Goal: Task Accomplishment & Management: Use online tool/utility

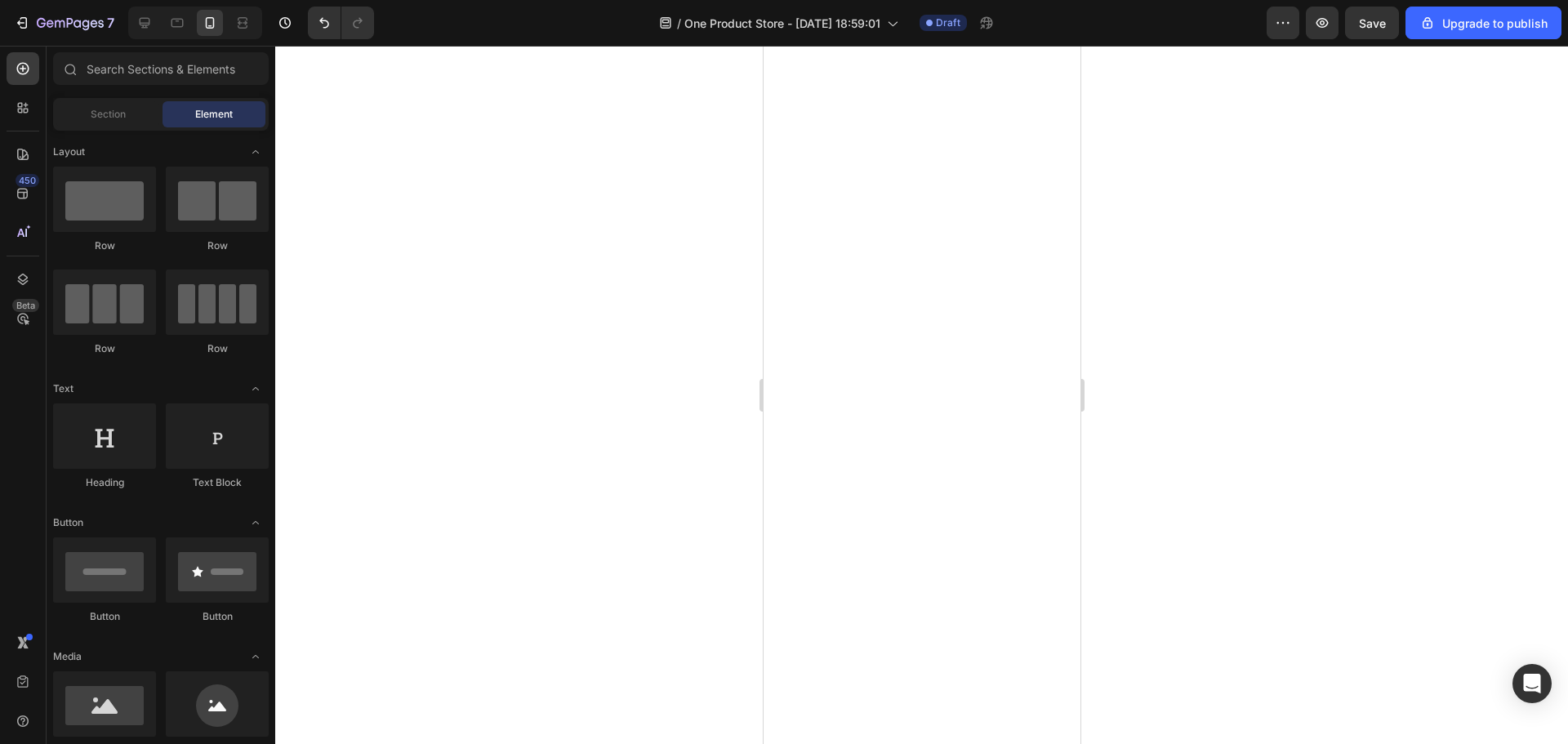
scroll to position [3510, 0]
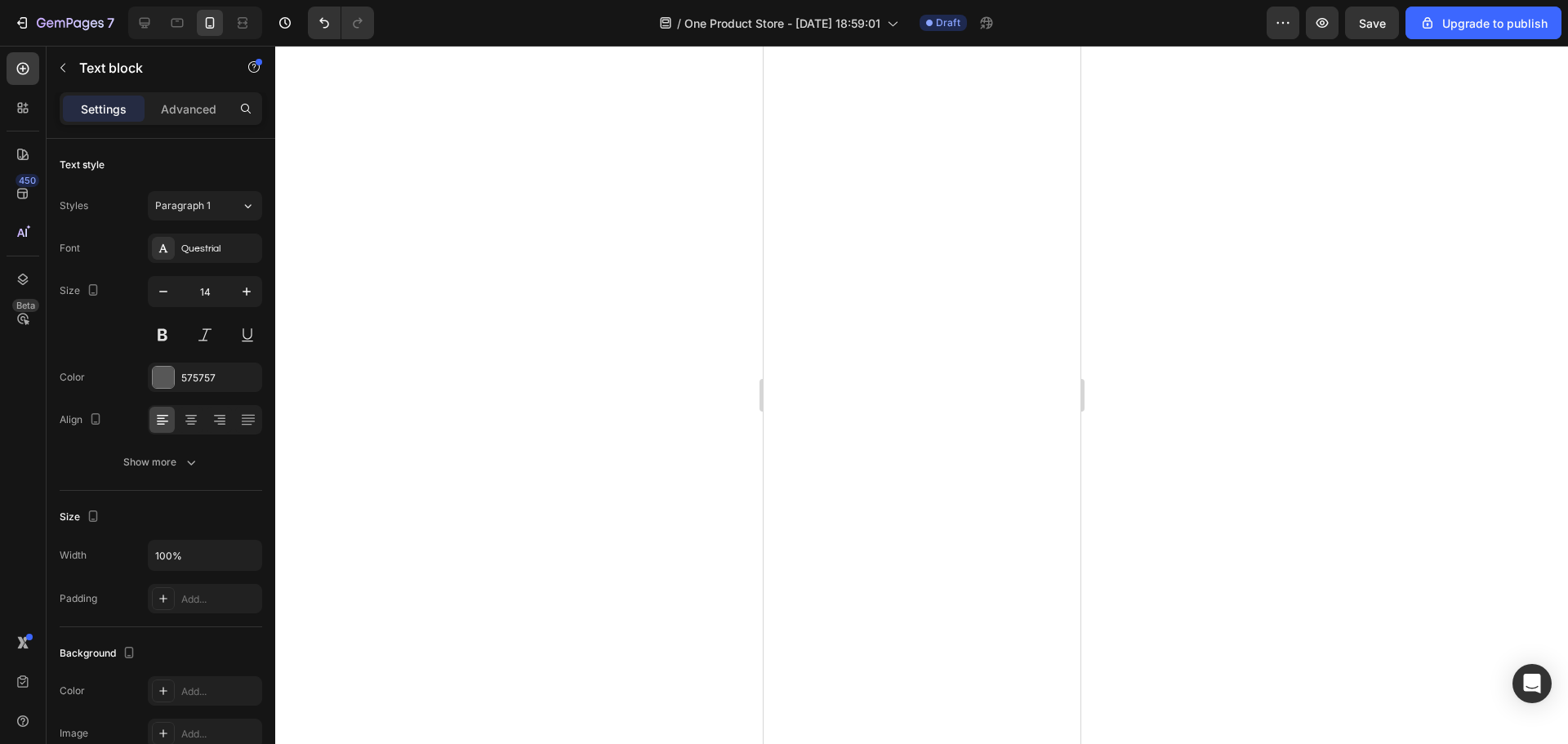
click at [1239, 420] on div at bounding box center [922, 394] width 1293 height 698
click at [1398, 411] on div at bounding box center [922, 394] width 1293 height 698
click at [1225, 460] on div at bounding box center [922, 394] width 1293 height 698
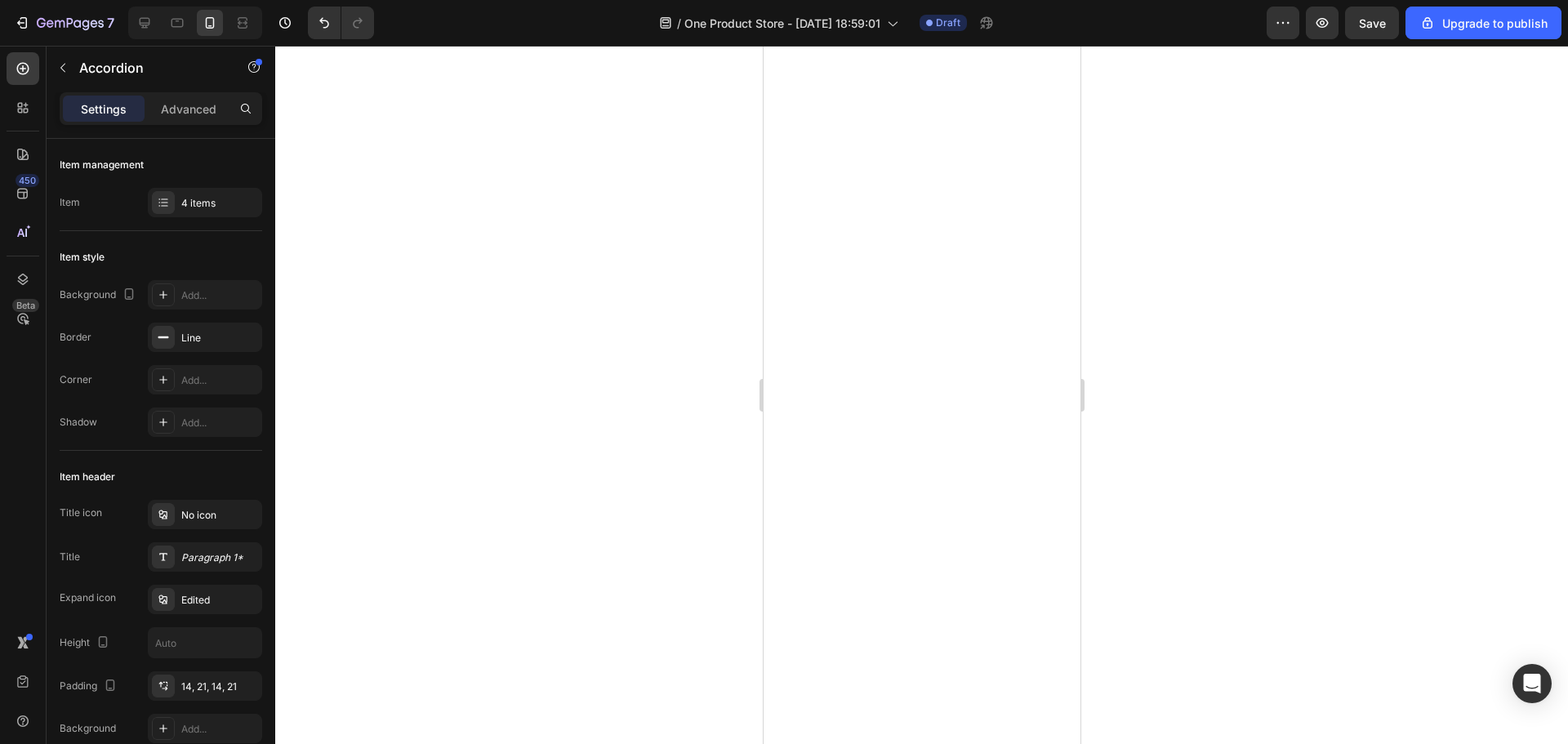
click at [1243, 404] on div at bounding box center [922, 394] width 1293 height 698
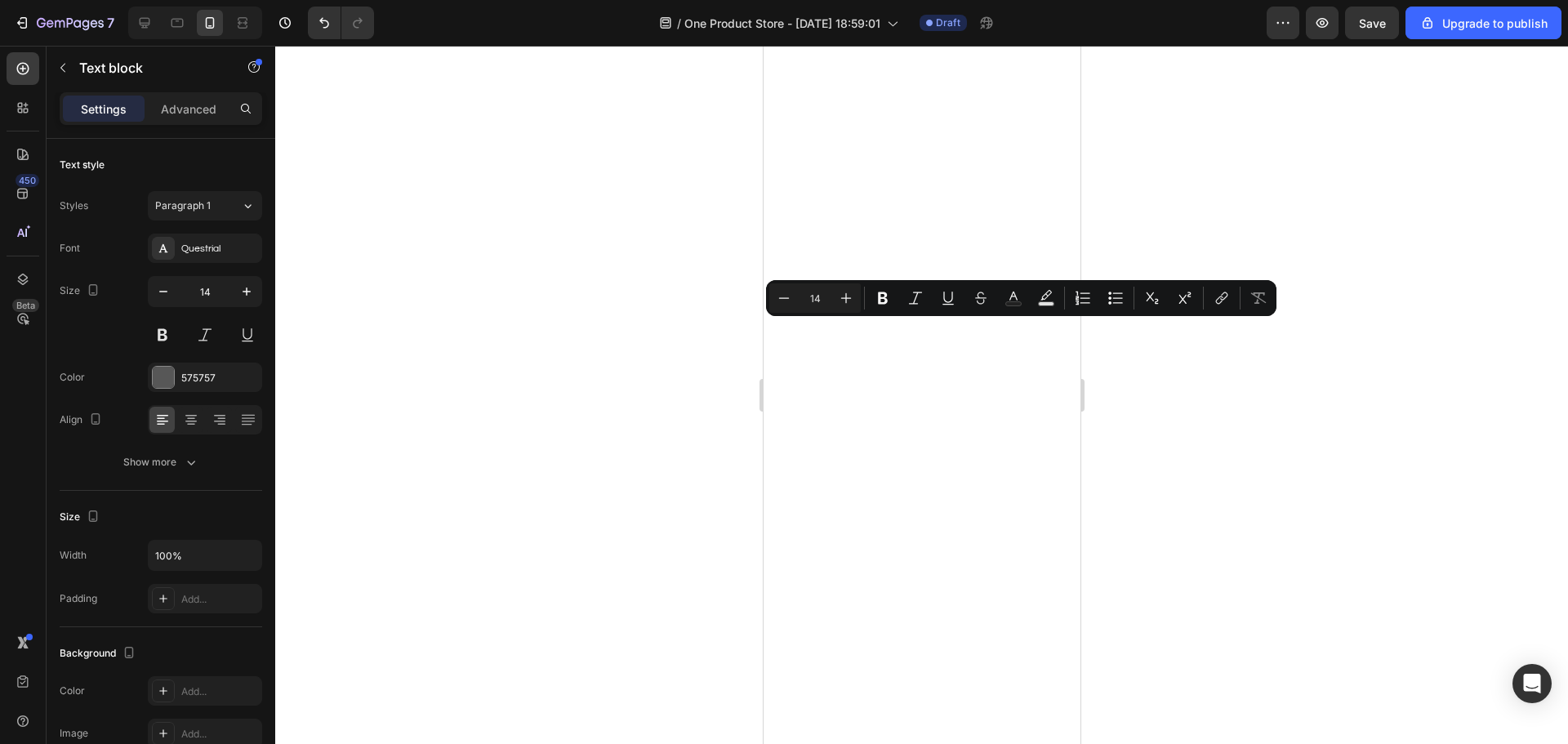
click at [1293, 430] on div at bounding box center [922, 394] width 1293 height 698
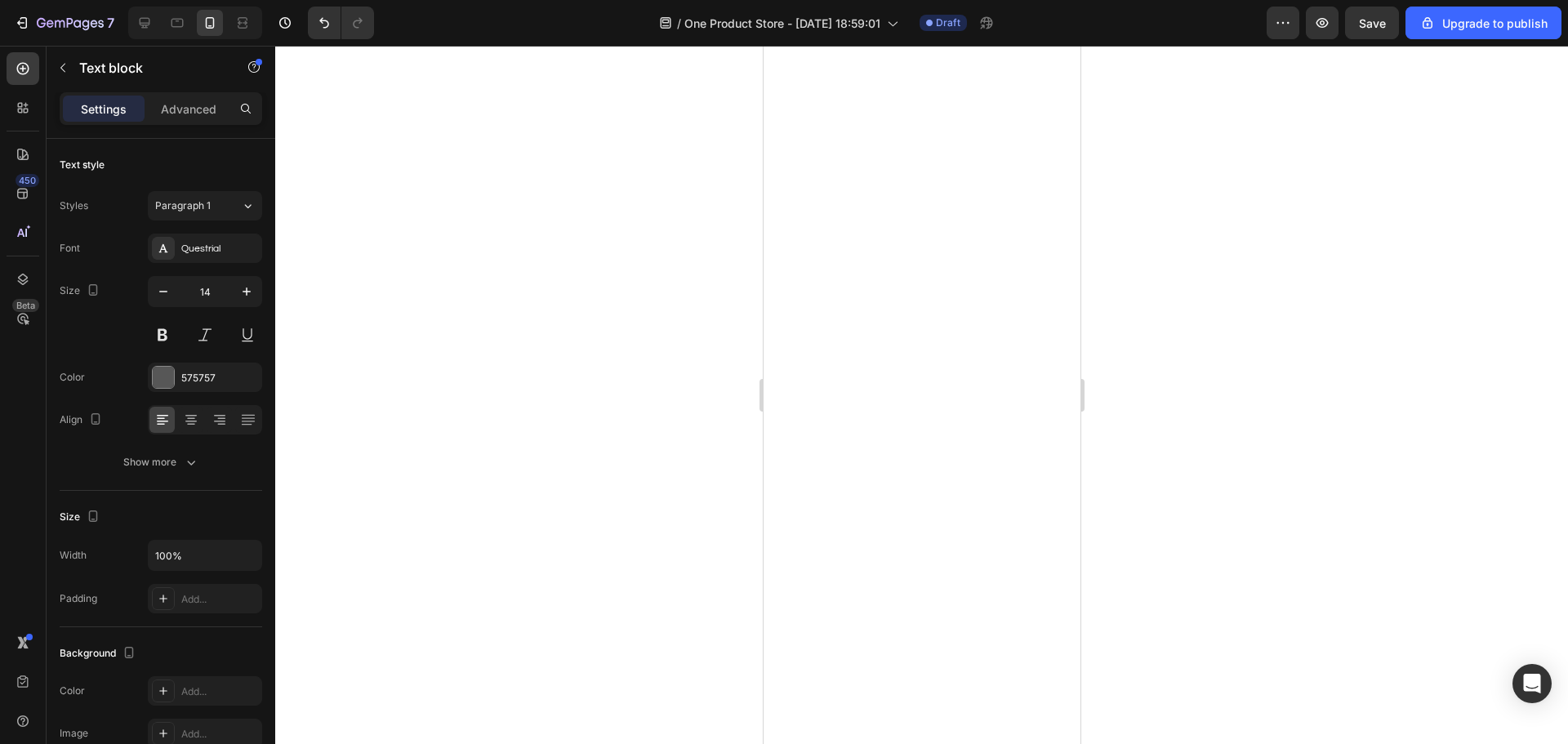
click at [1189, 414] on div at bounding box center [922, 394] width 1293 height 698
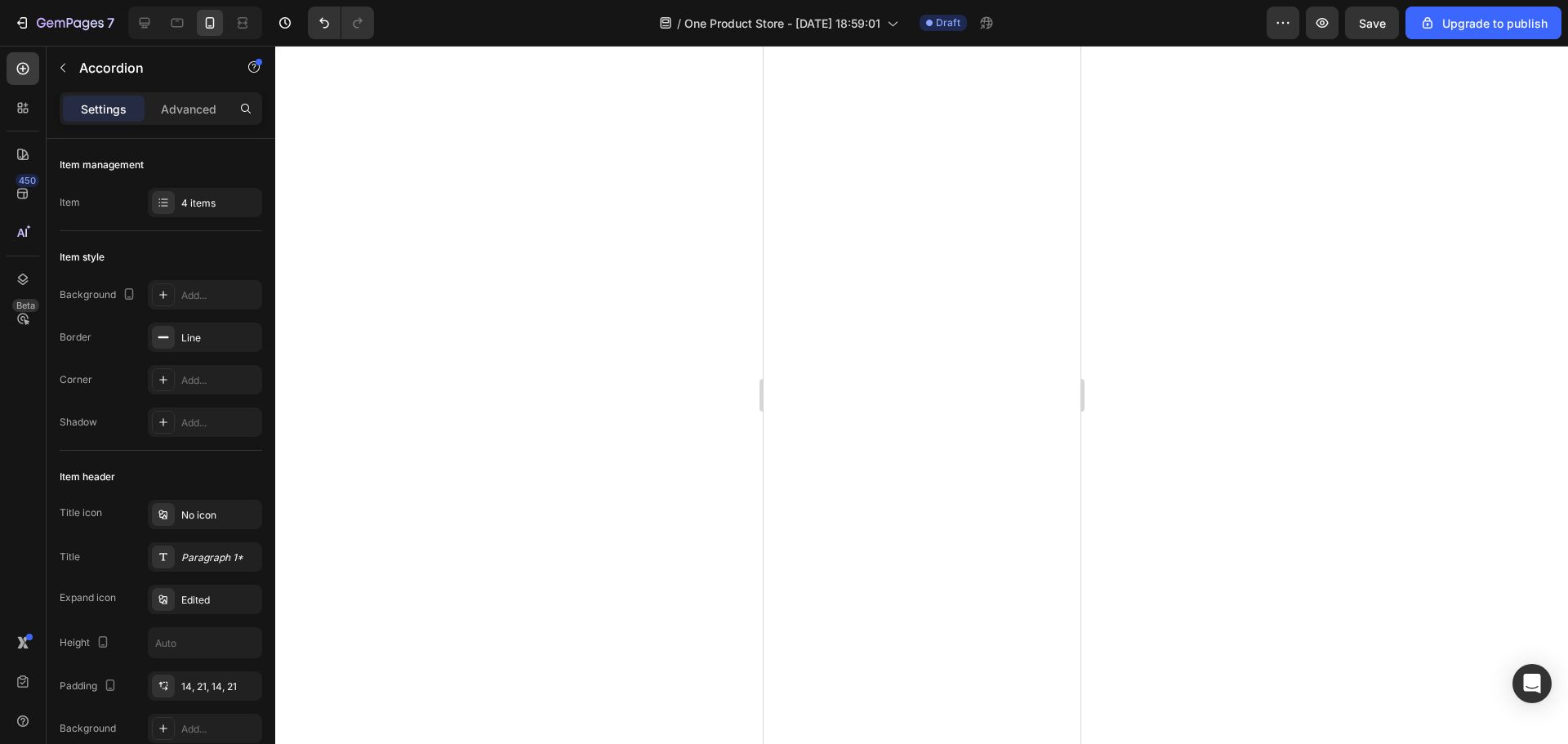
click at [1266, 379] on div at bounding box center [922, 394] width 1293 height 698
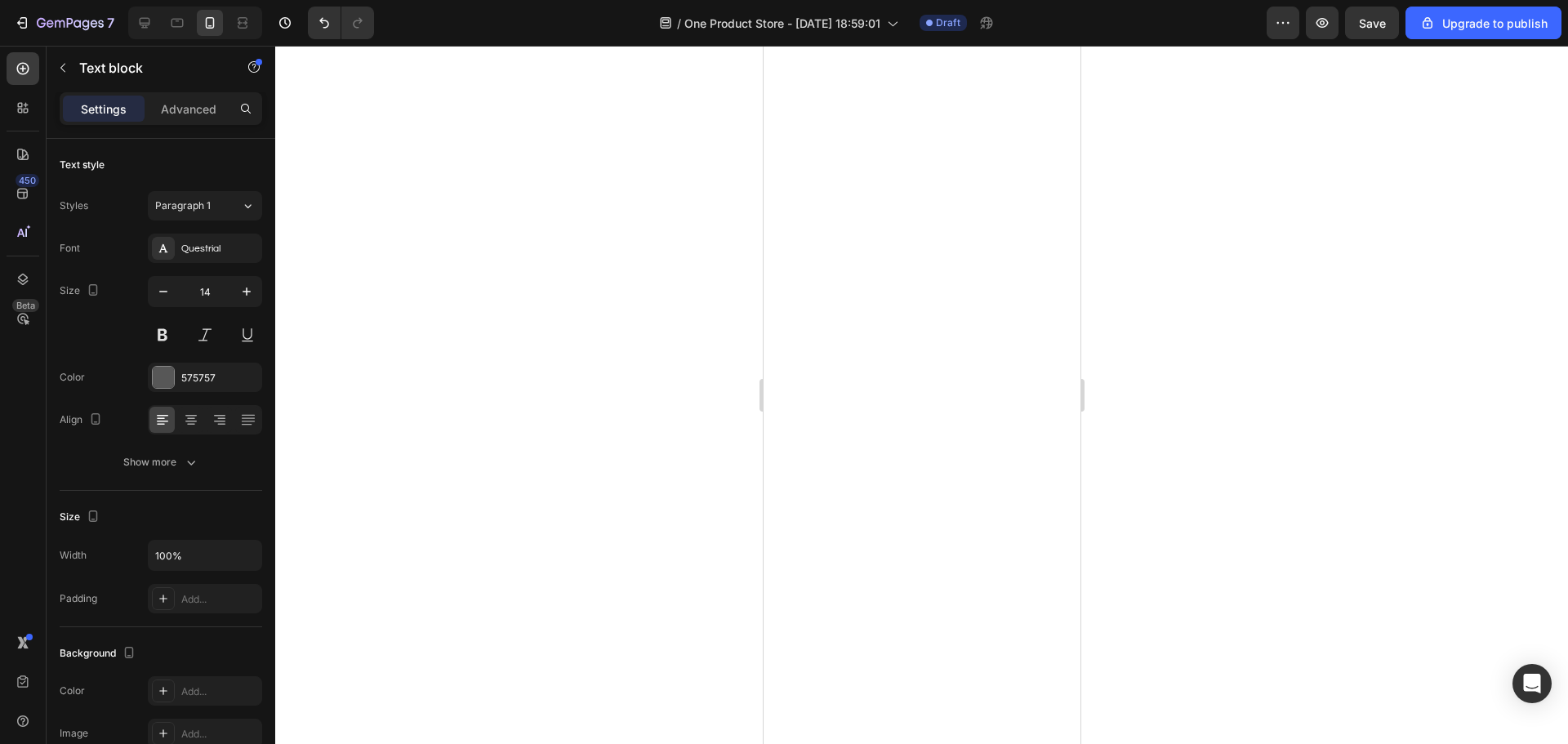
click at [1200, 455] on div at bounding box center [922, 394] width 1293 height 698
click at [1145, 433] on div at bounding box center [922, 394] width 1293 height 698
click at [1283, 515] on div at bounding box center [922, 394] width 1293 height 698
click at [1238, 558] on div at bounding box center [922, 394] width 1293 height 698
click at [1223, 477] on div at bounding box center [922, 394] width 1293 height 698
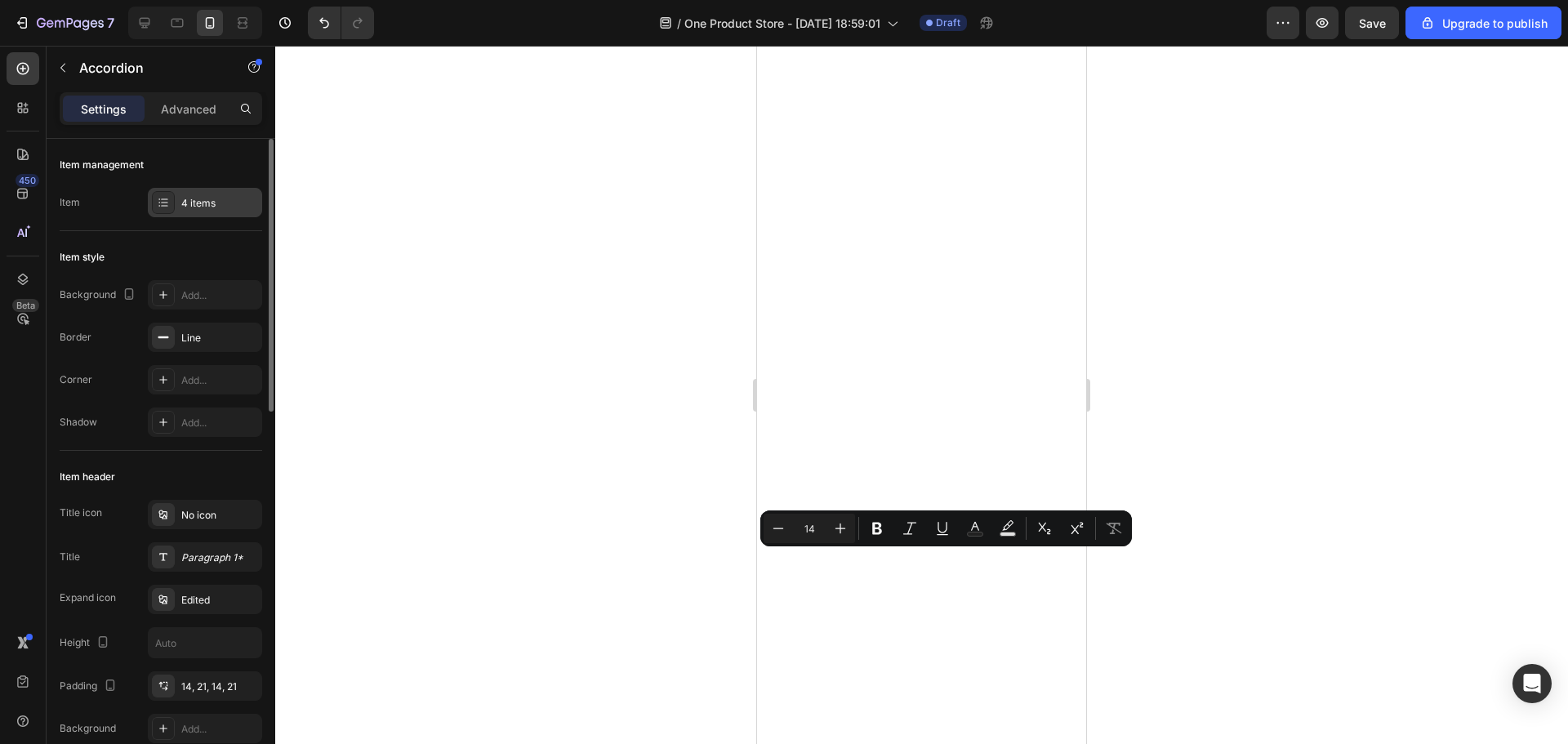
drag, startPoint x: 221, startPoint y: 211, endPoint x: 241, endPoint y: 212, distance: 20.0
click at [222, 211] on div "4 items" at bounding box center [205, 202] width 114 height 29
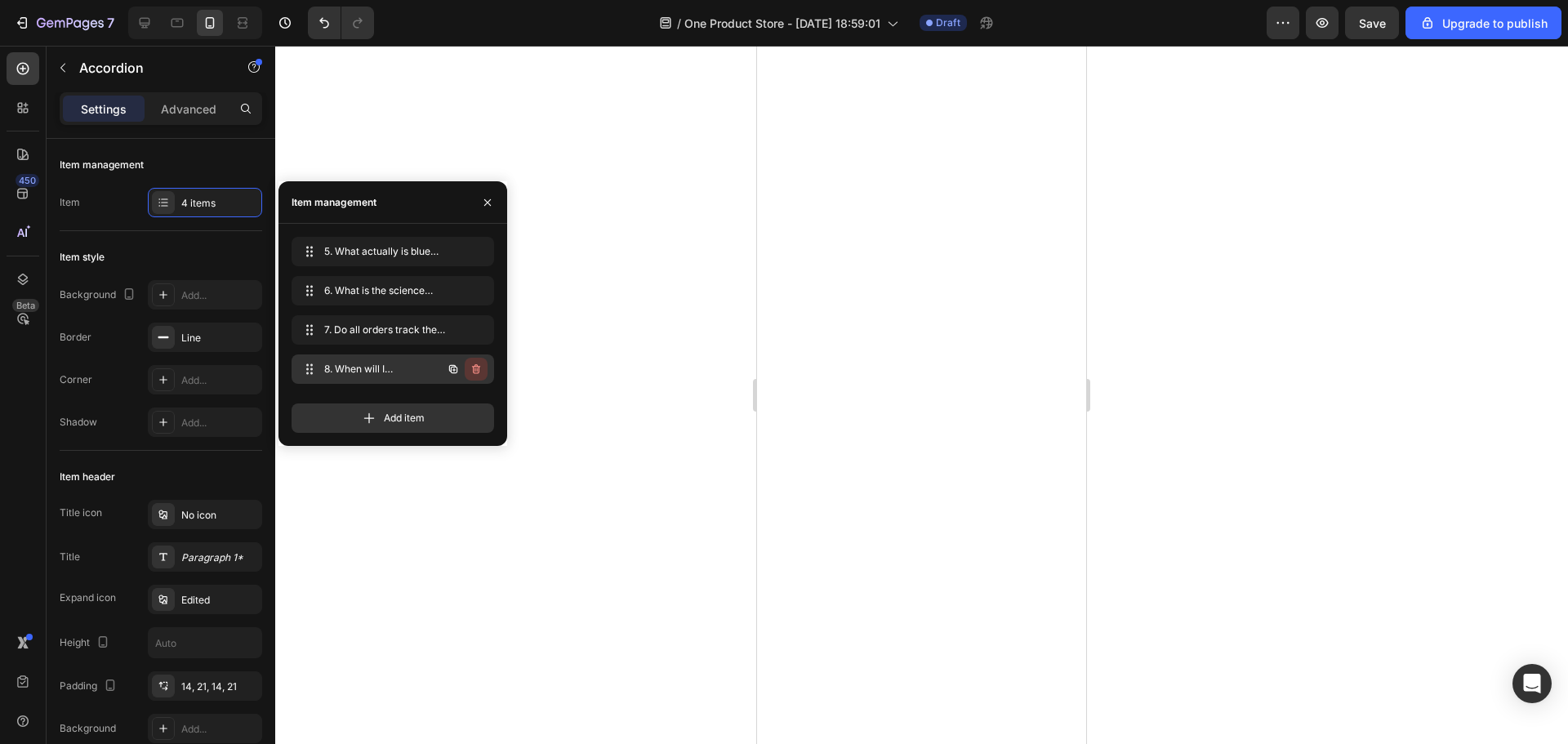
click at [479, 378] on button "button" at bounding box center [476, 369] width 23 height 23
click at [471, 365] on div "Delete" at bounding box center [465, 368] width 30 height 15
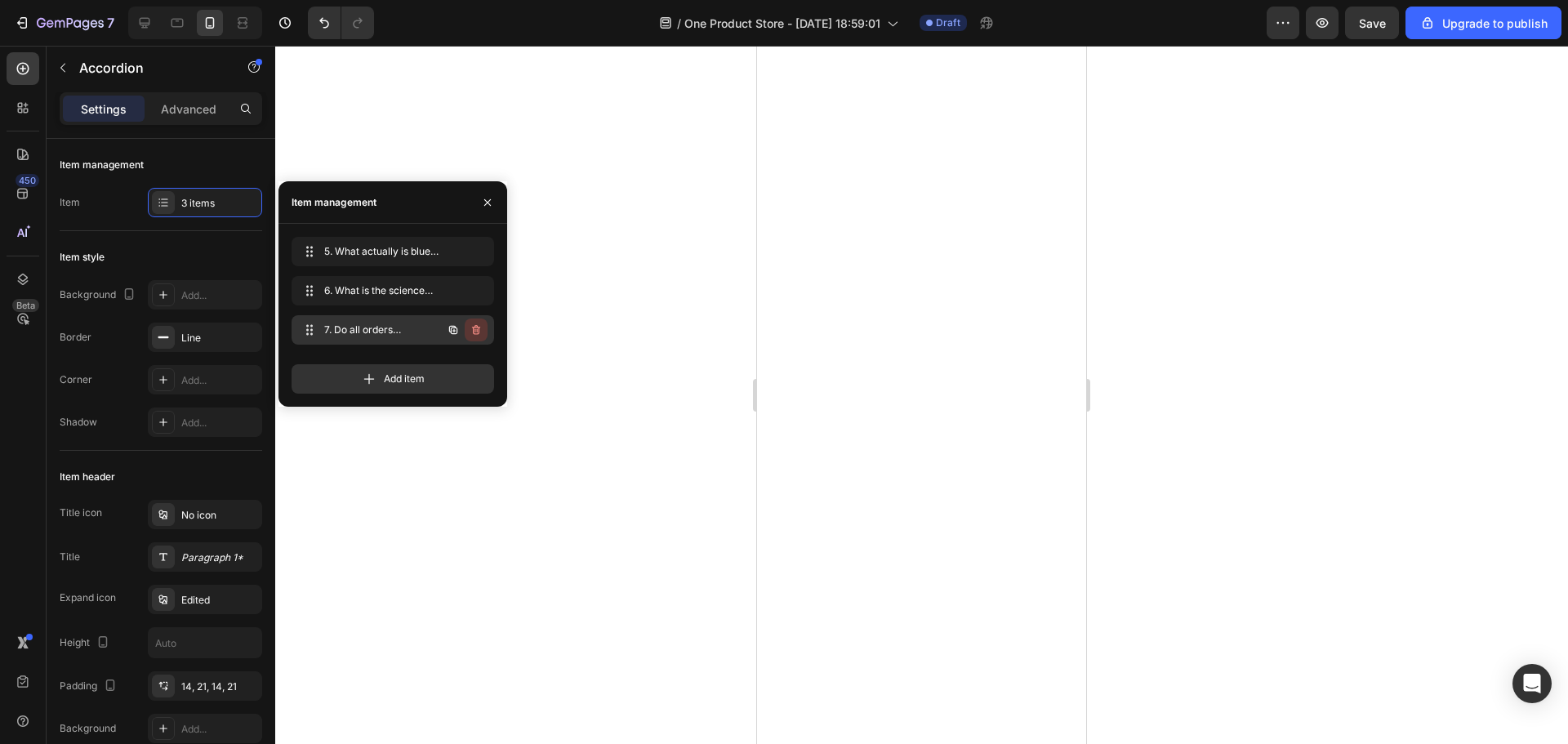
click at [475, 330] on icon "button" at bounding box center [474, 330] width 1 height 4
click at [471, 323] on div "Delete" at bounding box center [465, 329] width 30 height 15
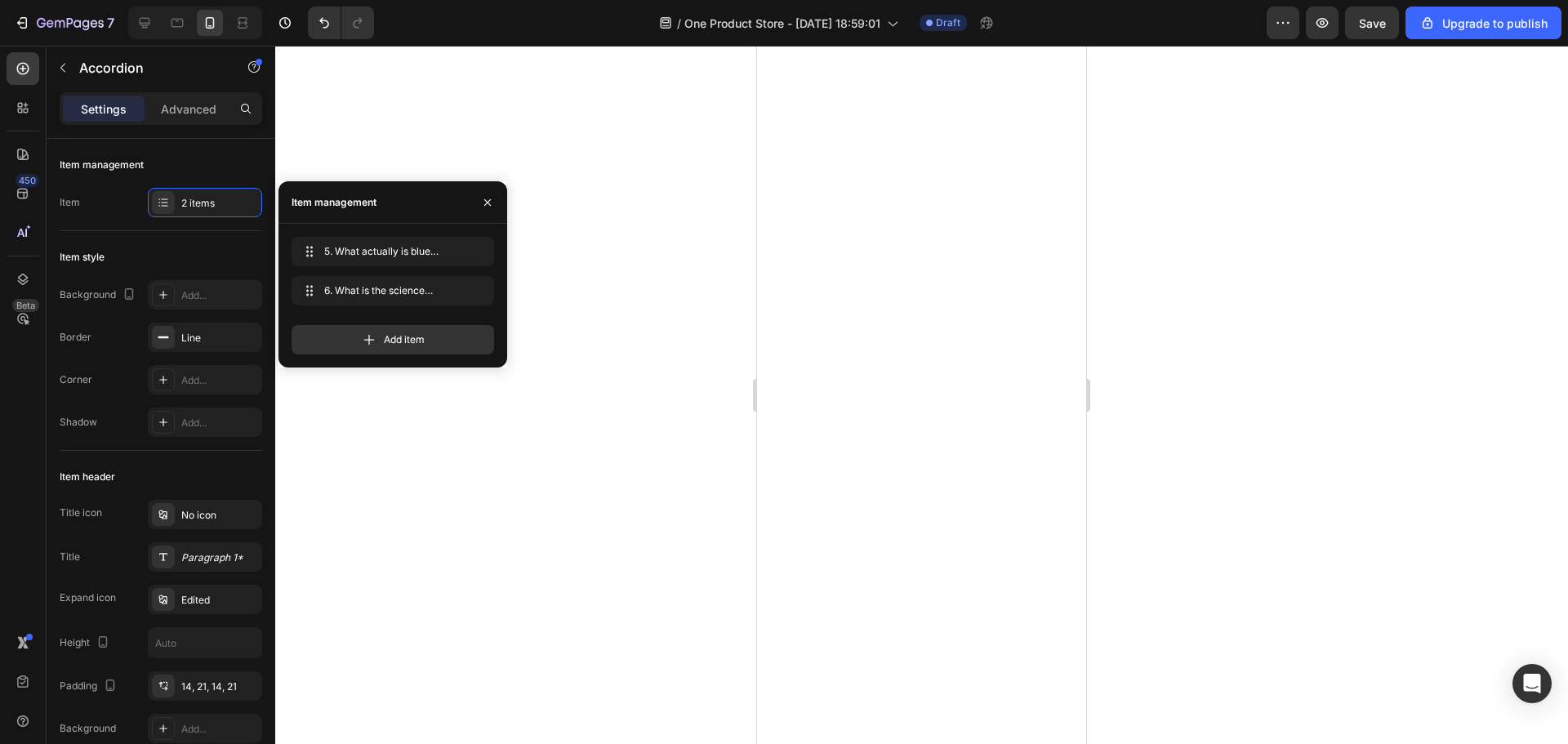
click at [1324, 347] on div at bounding box center [922, 394] width 1293 height 698
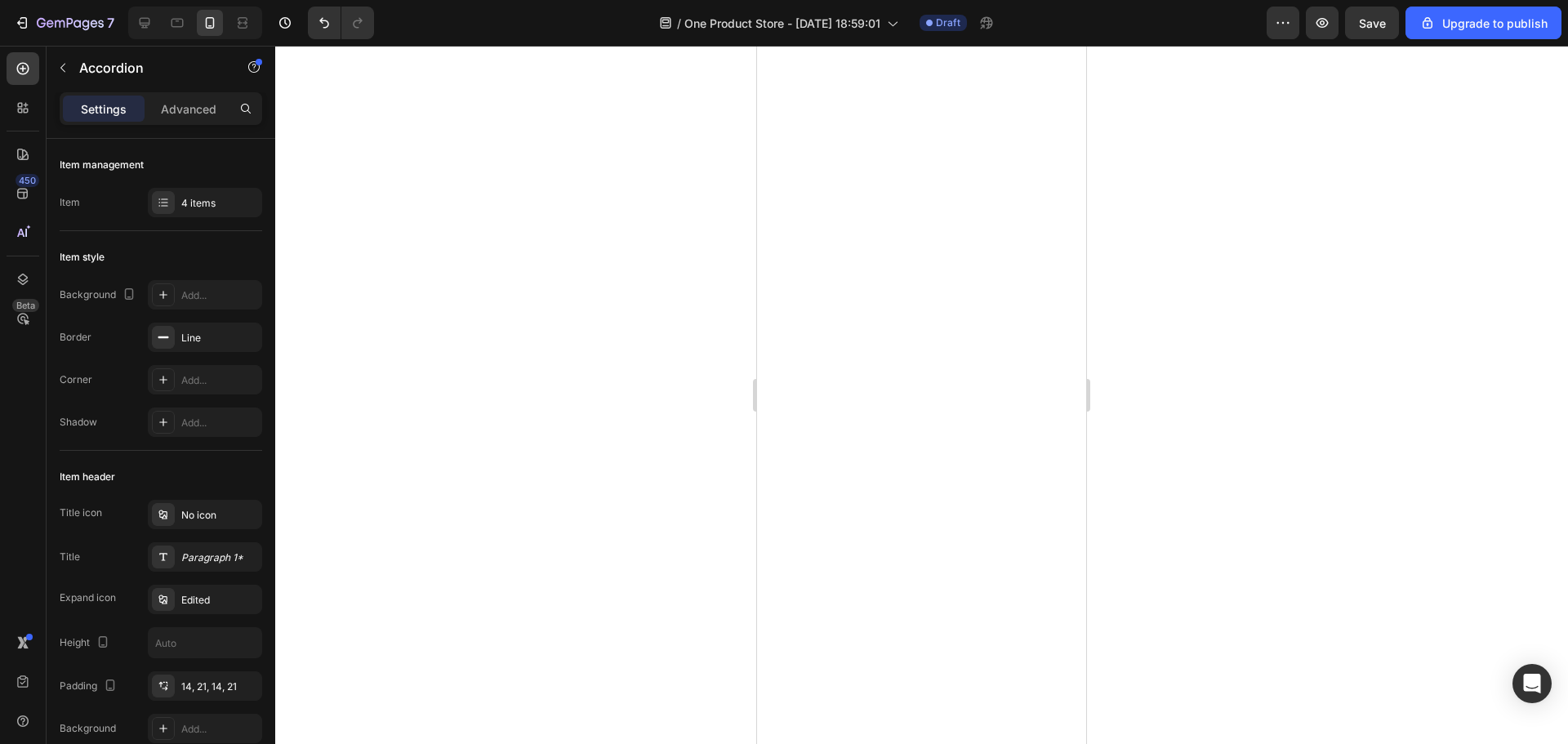
click at [1219, 311] on div at bounding box center [922, 394] width 1293 height 698
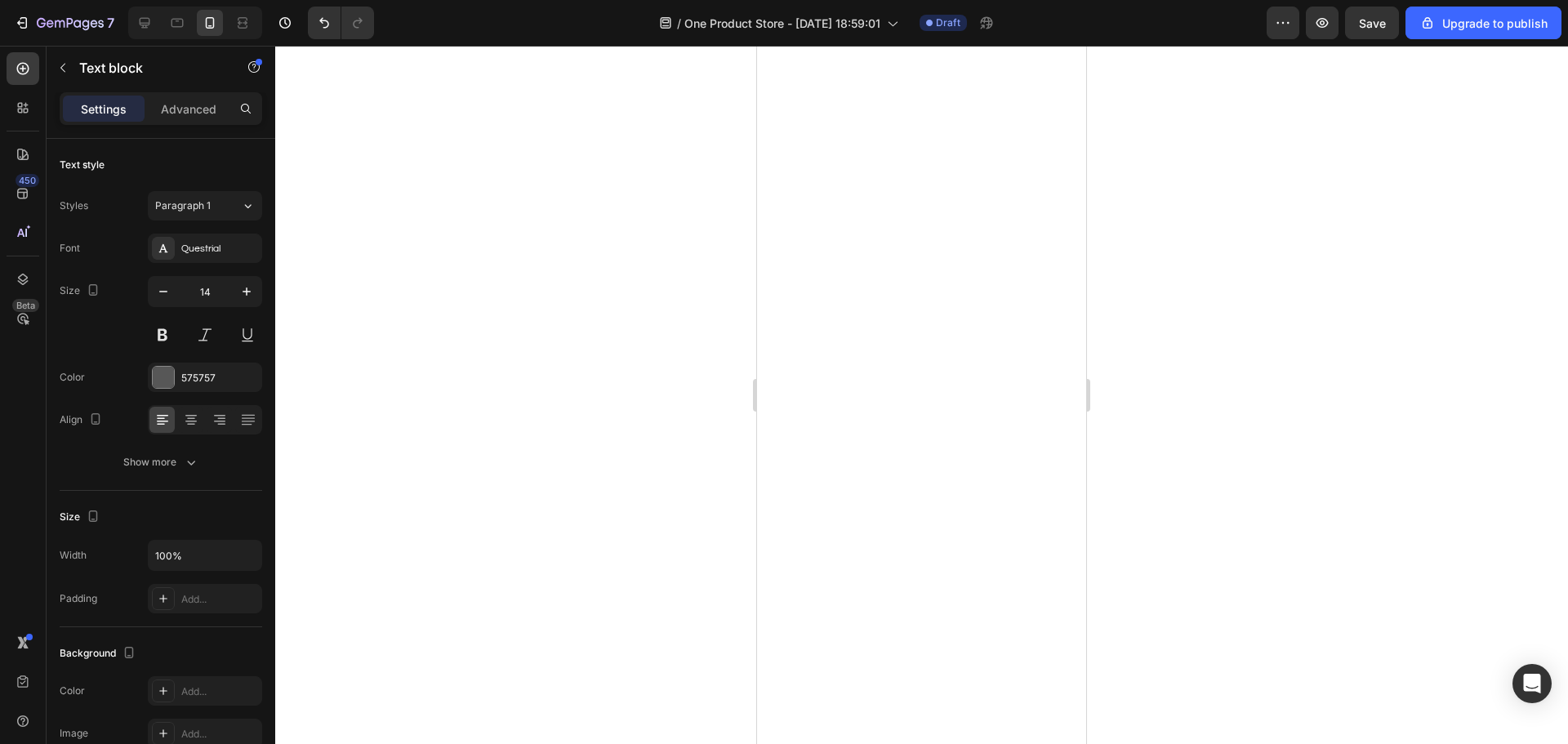
click at [1192, 471] on div at bounding box center [922, 394] width 1293 height 698
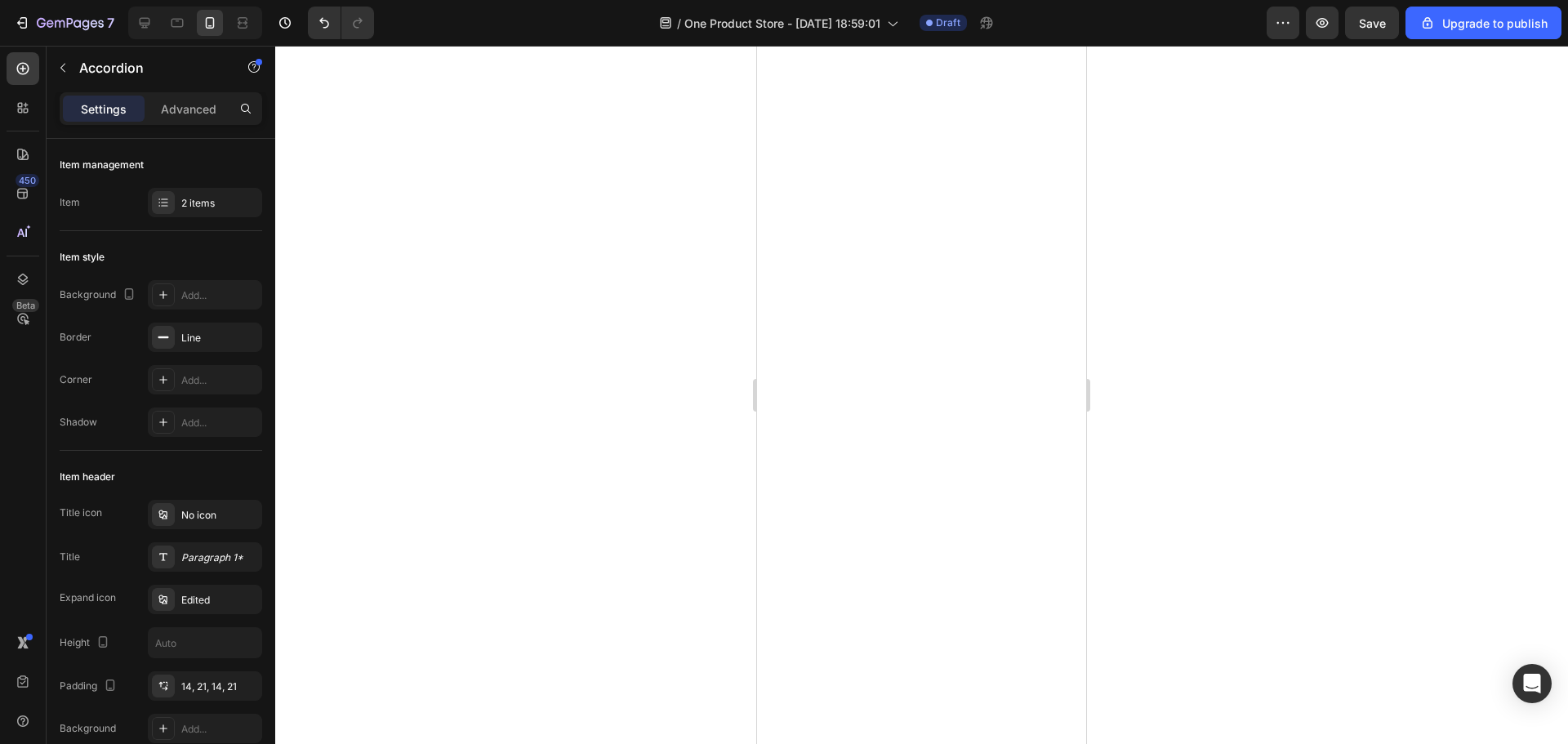
click at [1228, 319] on div at bounding box center [922, 394] width 1293 height 698
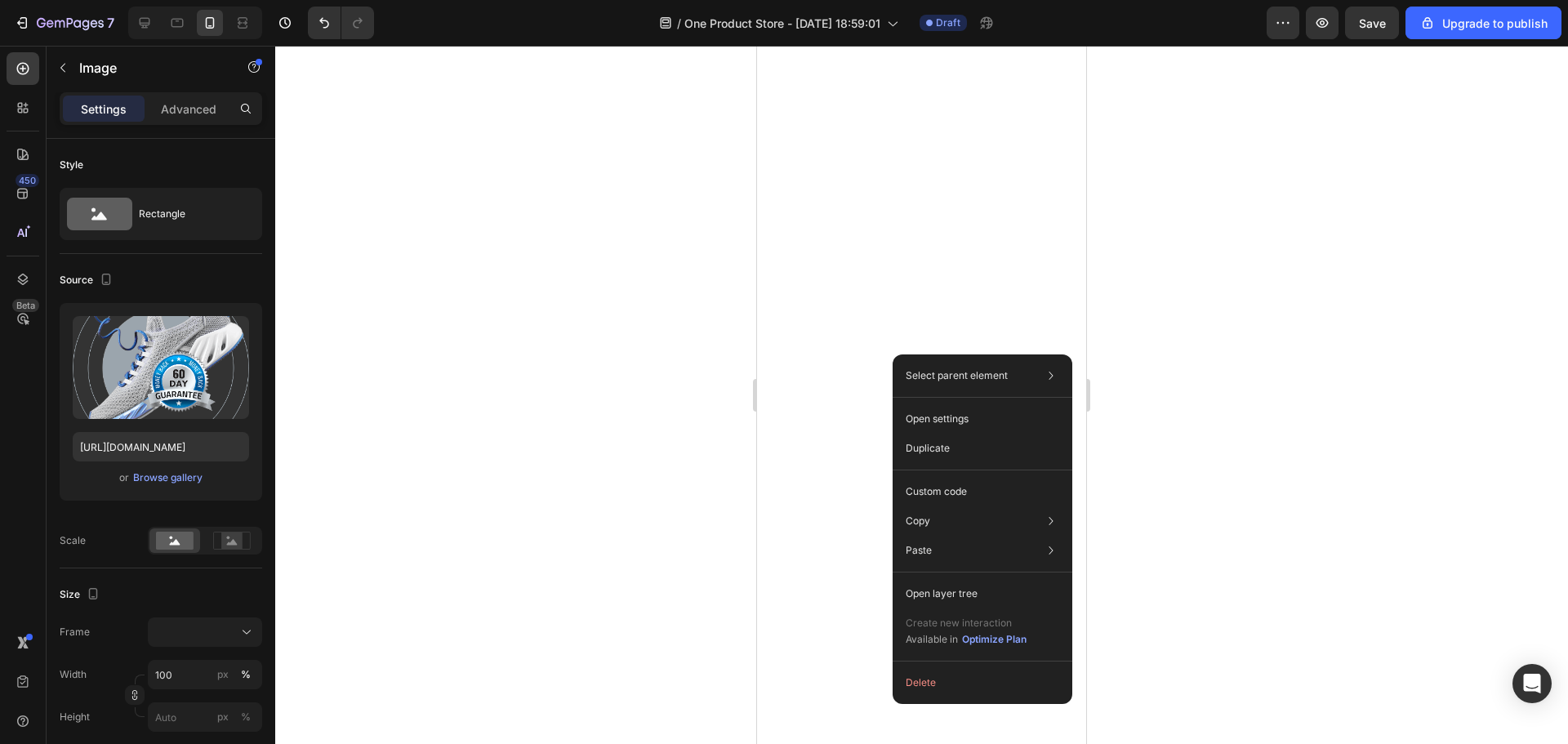
click at [633, 526] on div at bounding box center [922, 394] width 1293 height 698
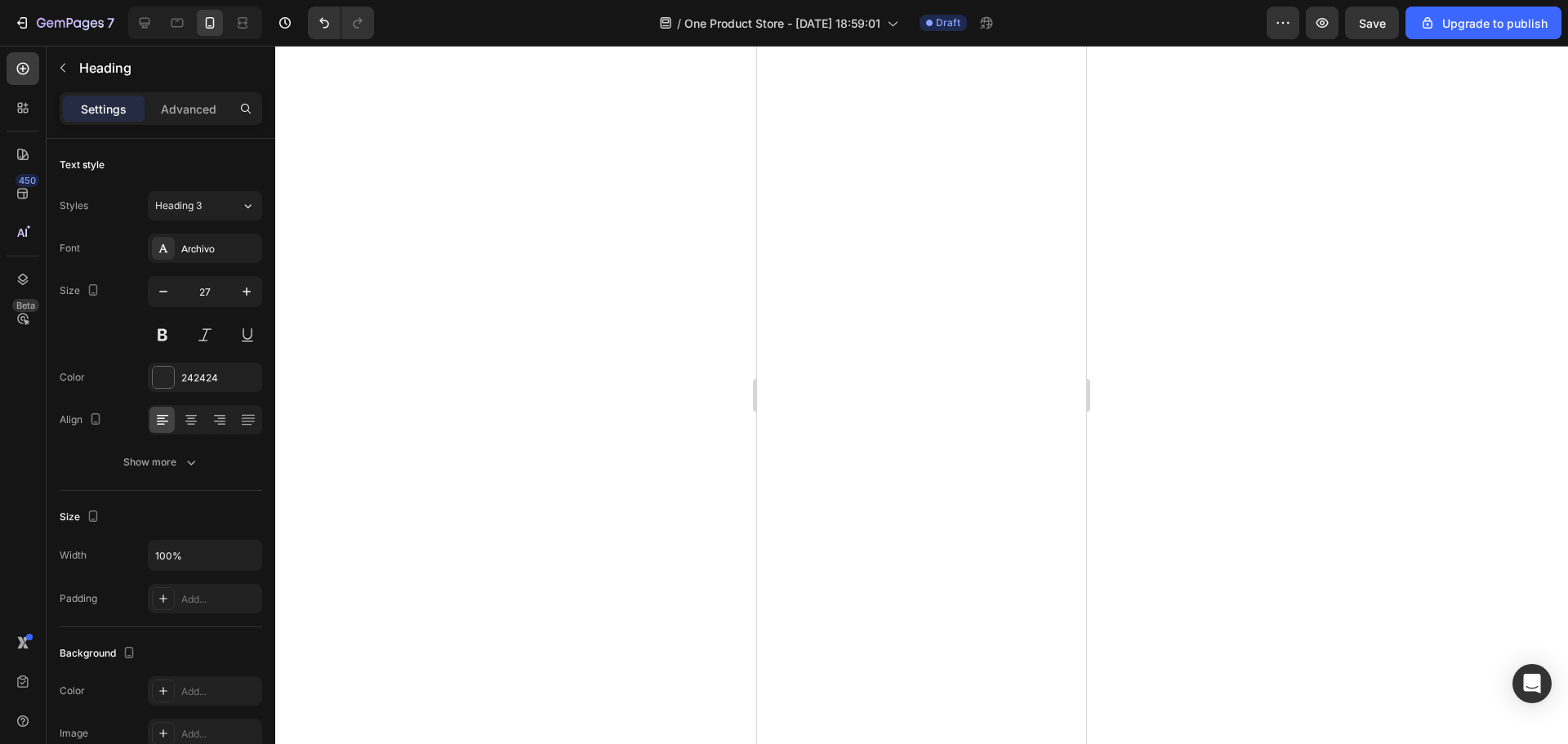
click at [1128, 278] on div at bounding box center [922, 394] width 1293 height 698
click at [1227, 271] on div at bounding box center [922, 394] width 1293 height 698
click at [1257, 298] on div at bounding box center [922, 394] width 1293 height 698
click at [1262, 342] on div at bounding box center [922, 394] width 1293 height 698
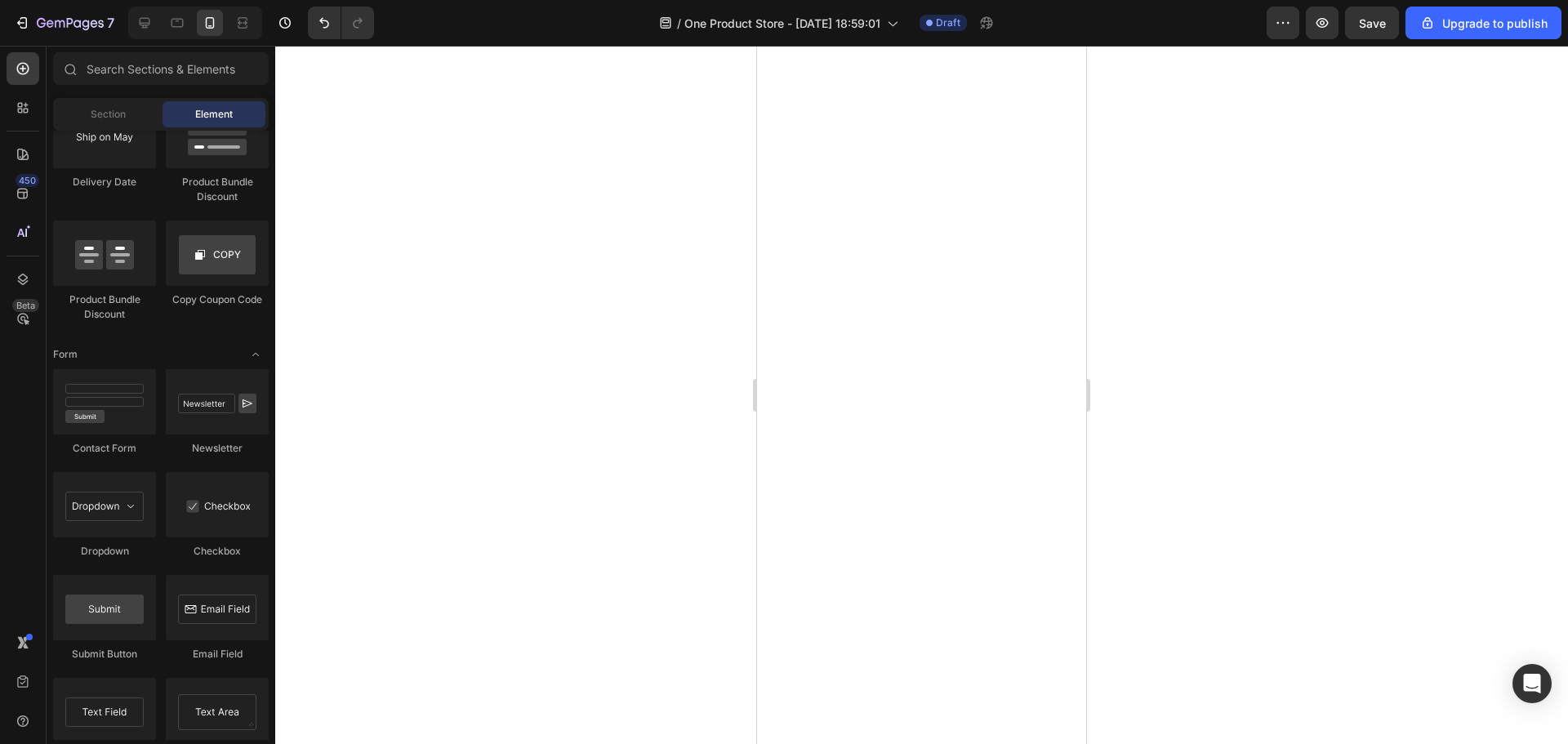
click at [1256, 335] on div at bounding box center [922, 394] width 1293 height 698
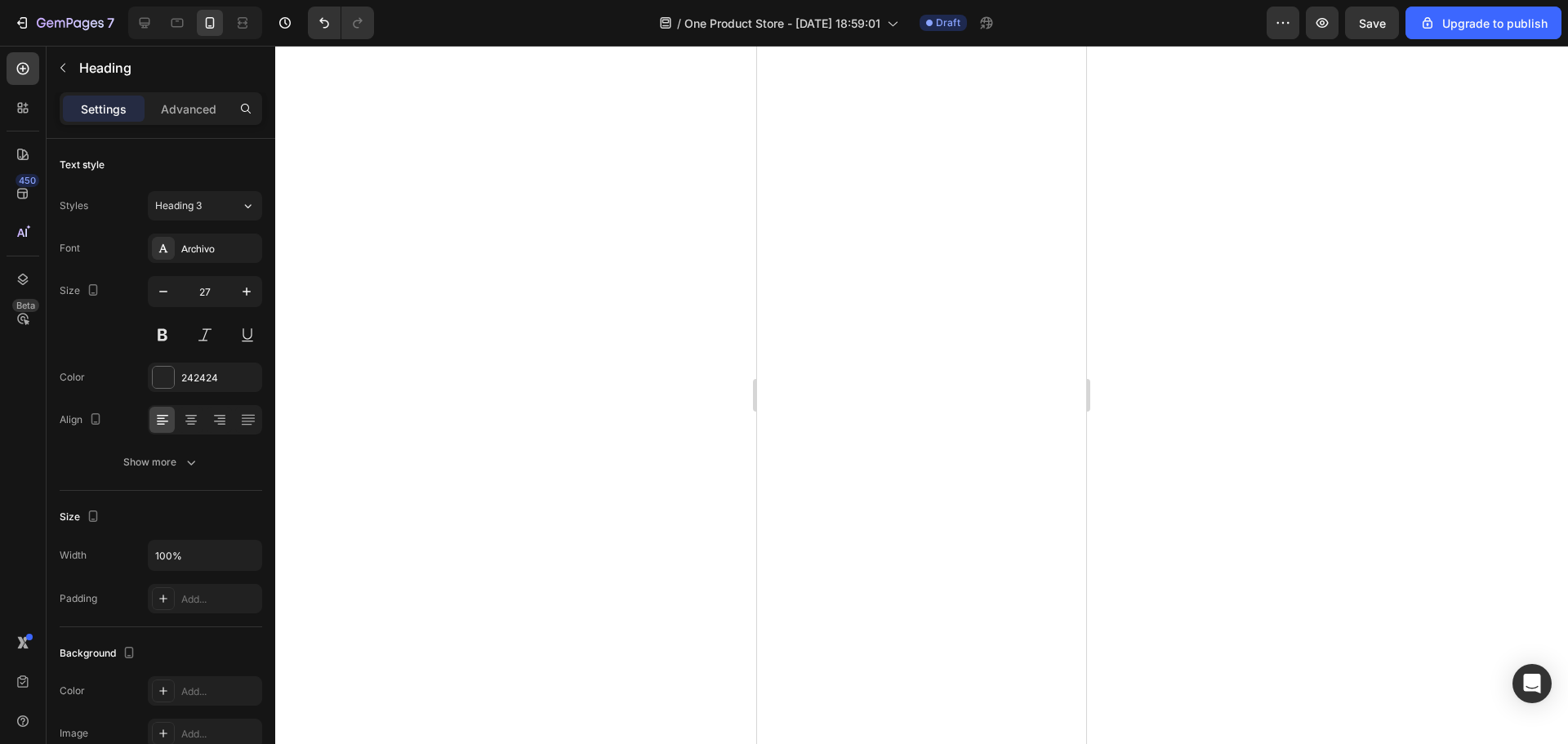
click at [1211, 335] on div at bounding box center [922, 394] width 1293 height 698
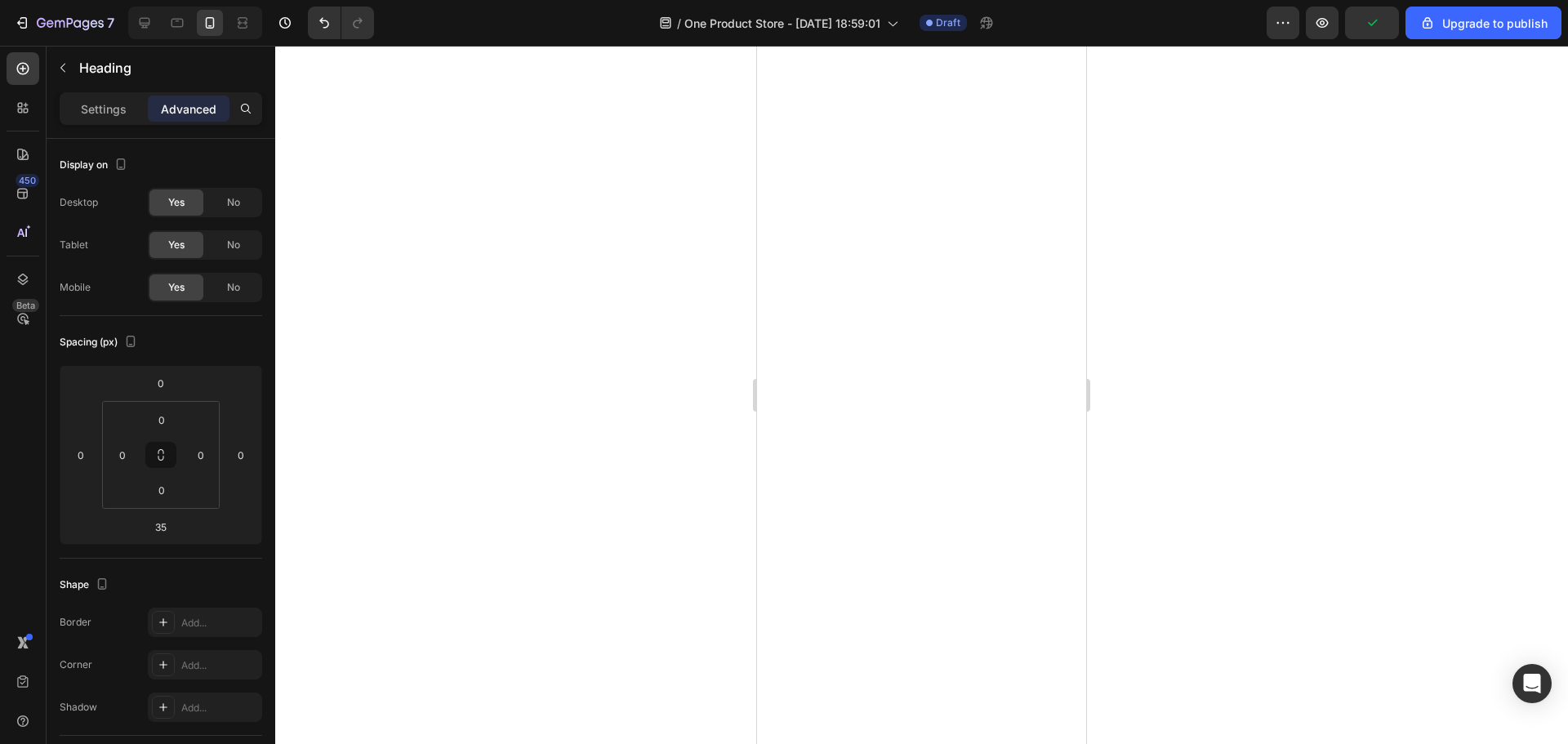
click at [1207, 388] on div at bounding box center [922, 394] width 1293 height 698
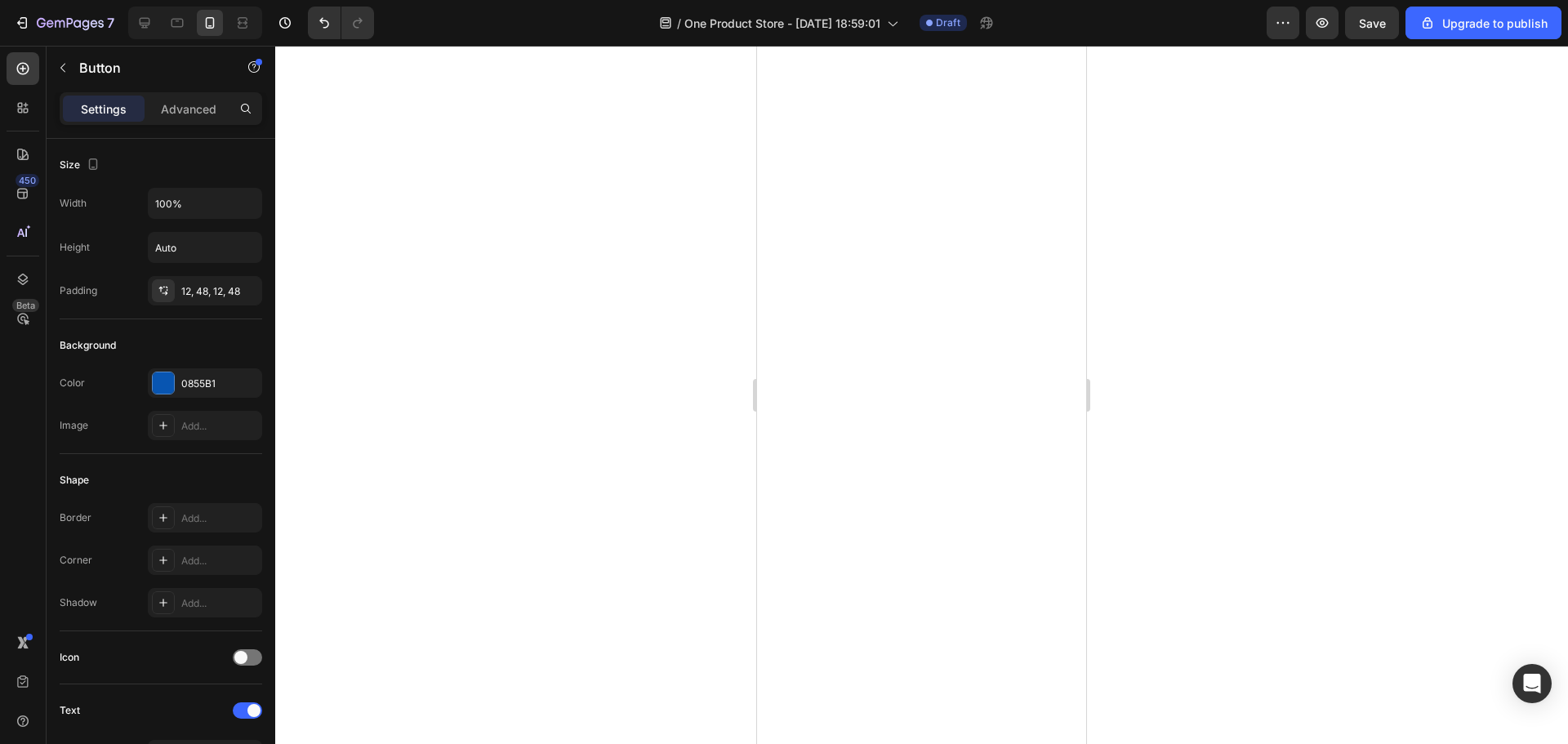
click at [1176, 521] on div at bounding box center [922, 394] width 1293 height 698
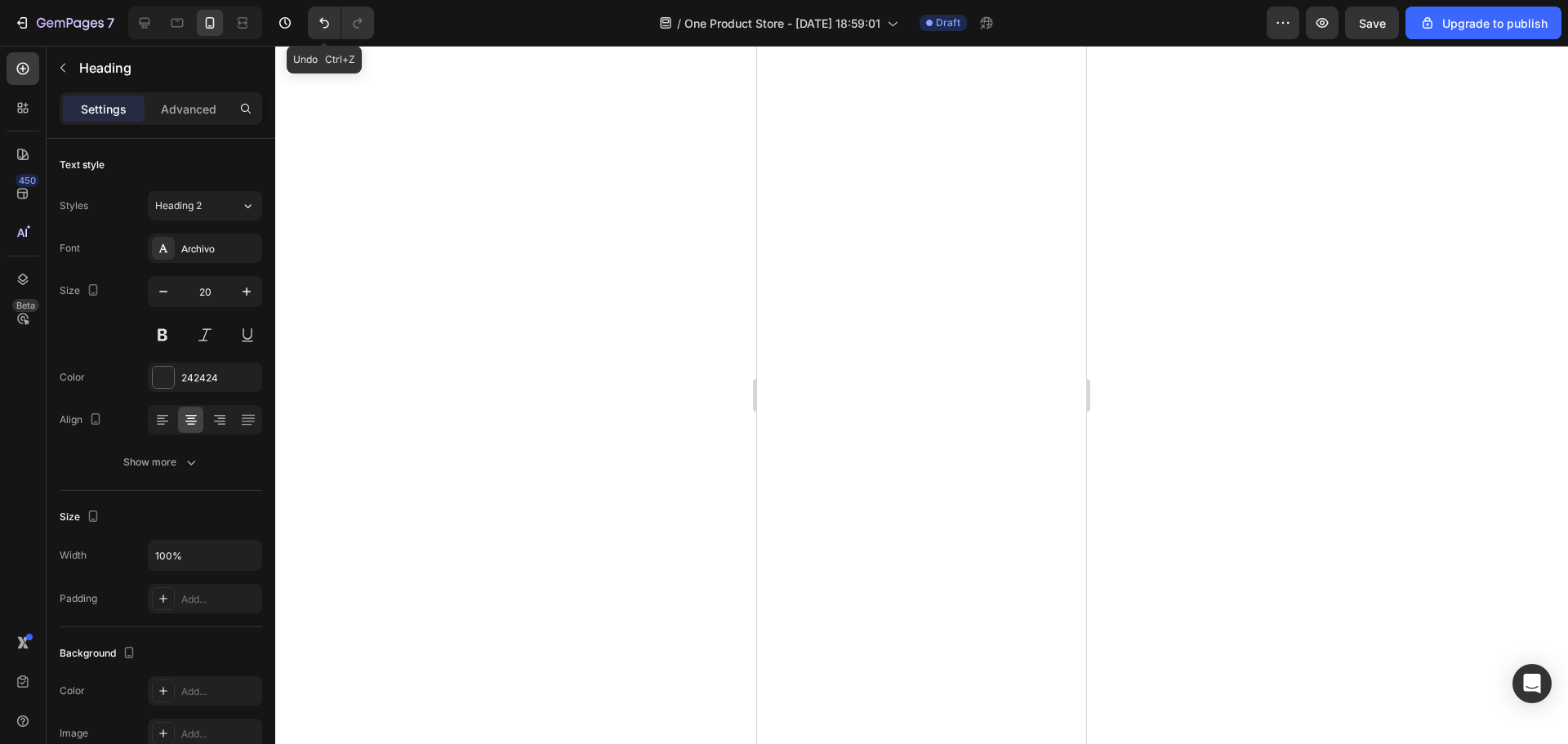
click at [323, 21] on icon "Undo/Redo" at bounding box center [324, 23] width 9 height 10
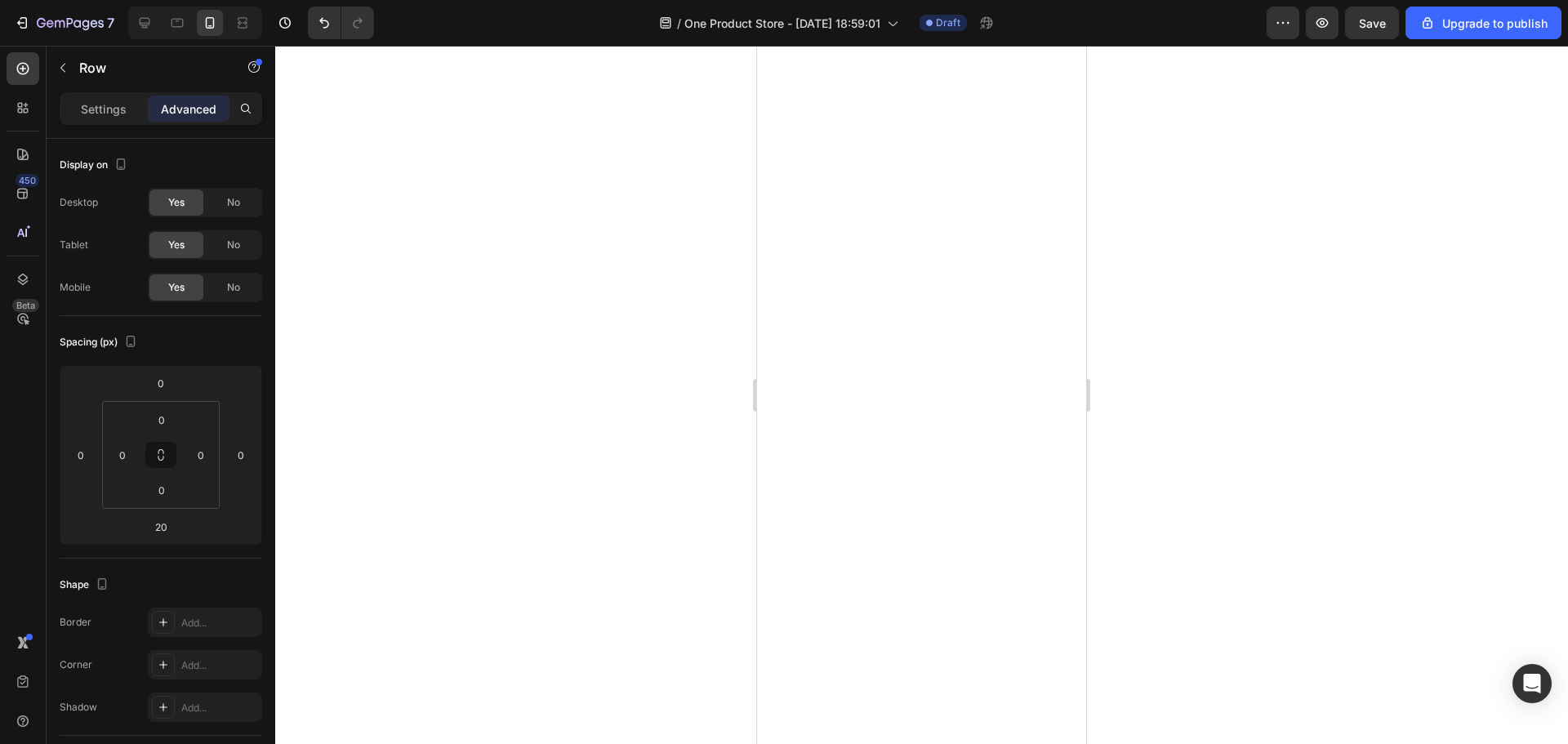
click at [1276, 477] on div at bounding box center [922, 394] width 1293 height 698
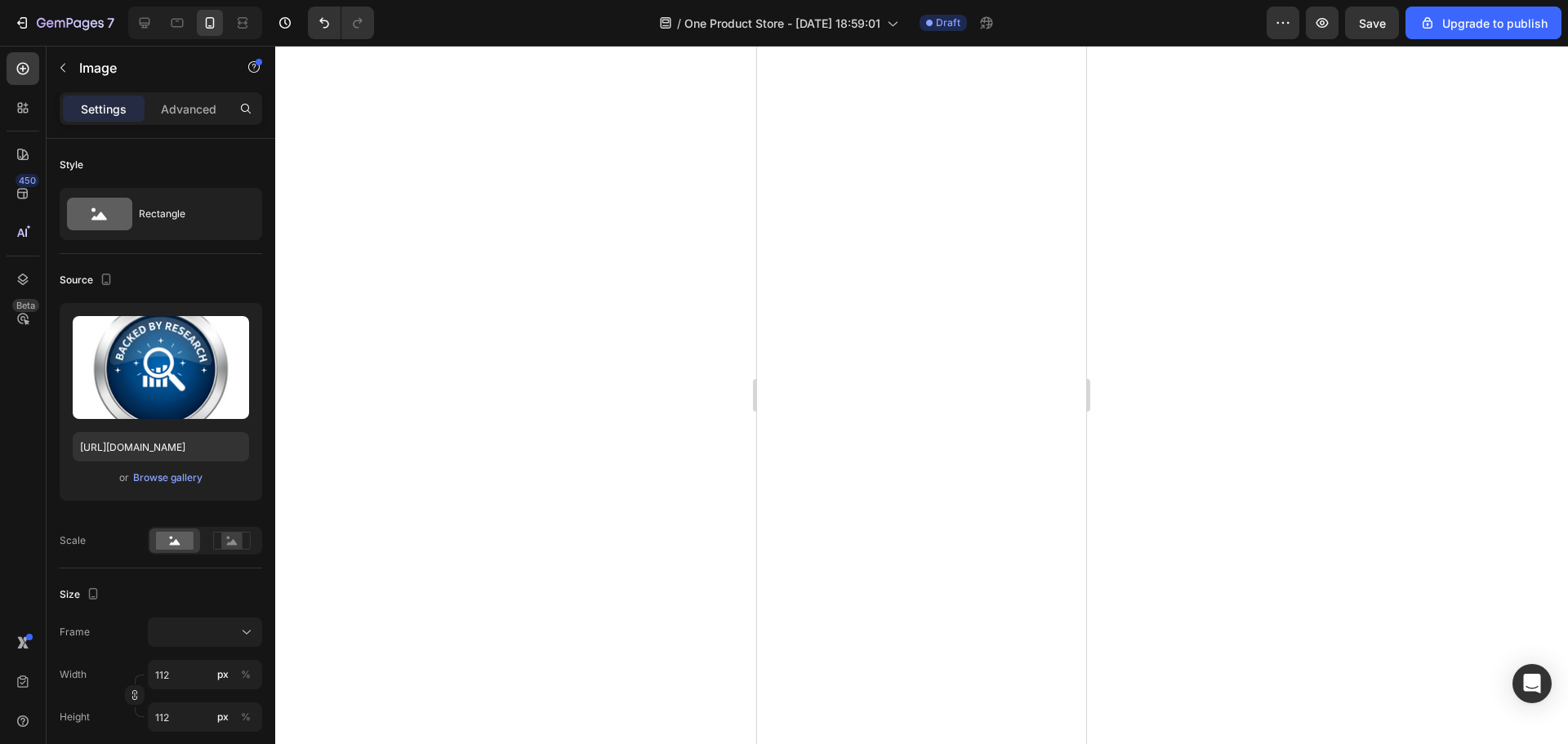
click at [1126, 317] on div at bounding box center [922, 394] width 1293 height 698
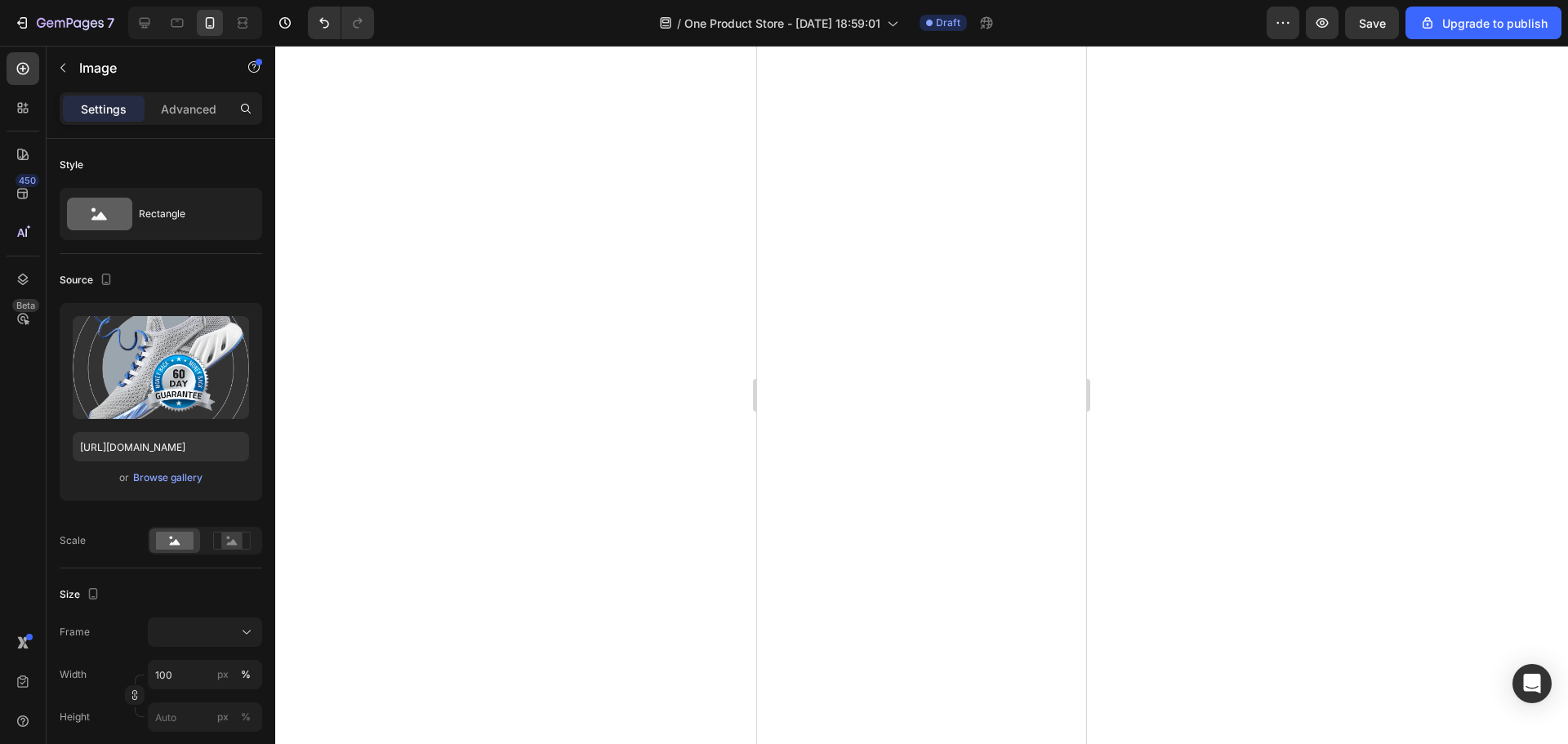
click at [1452, 321] on div at bounding box center [922, 394] width 1293 height 698
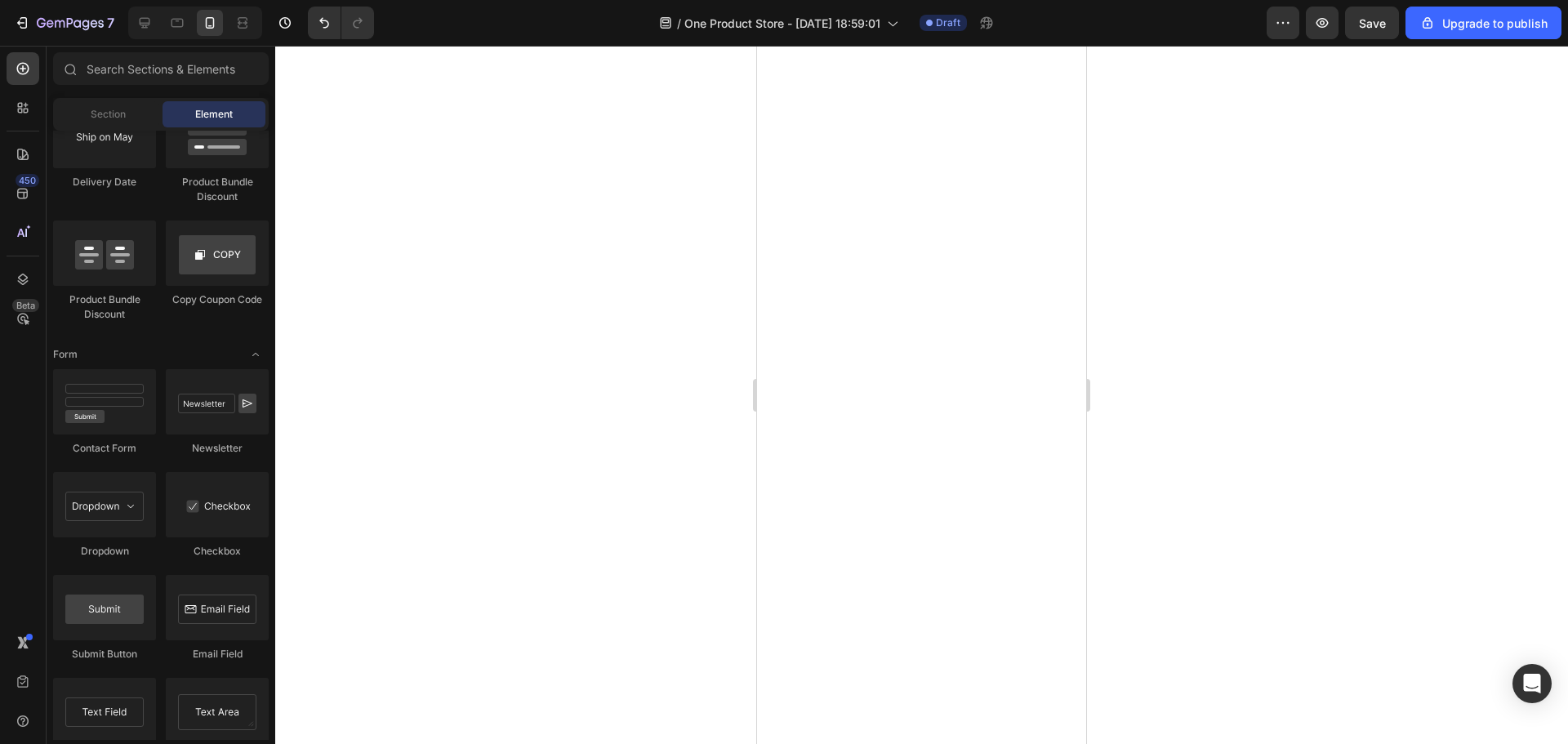
click at [1324, 476] on div at bounding box center [922, 394] width 1293 height 698
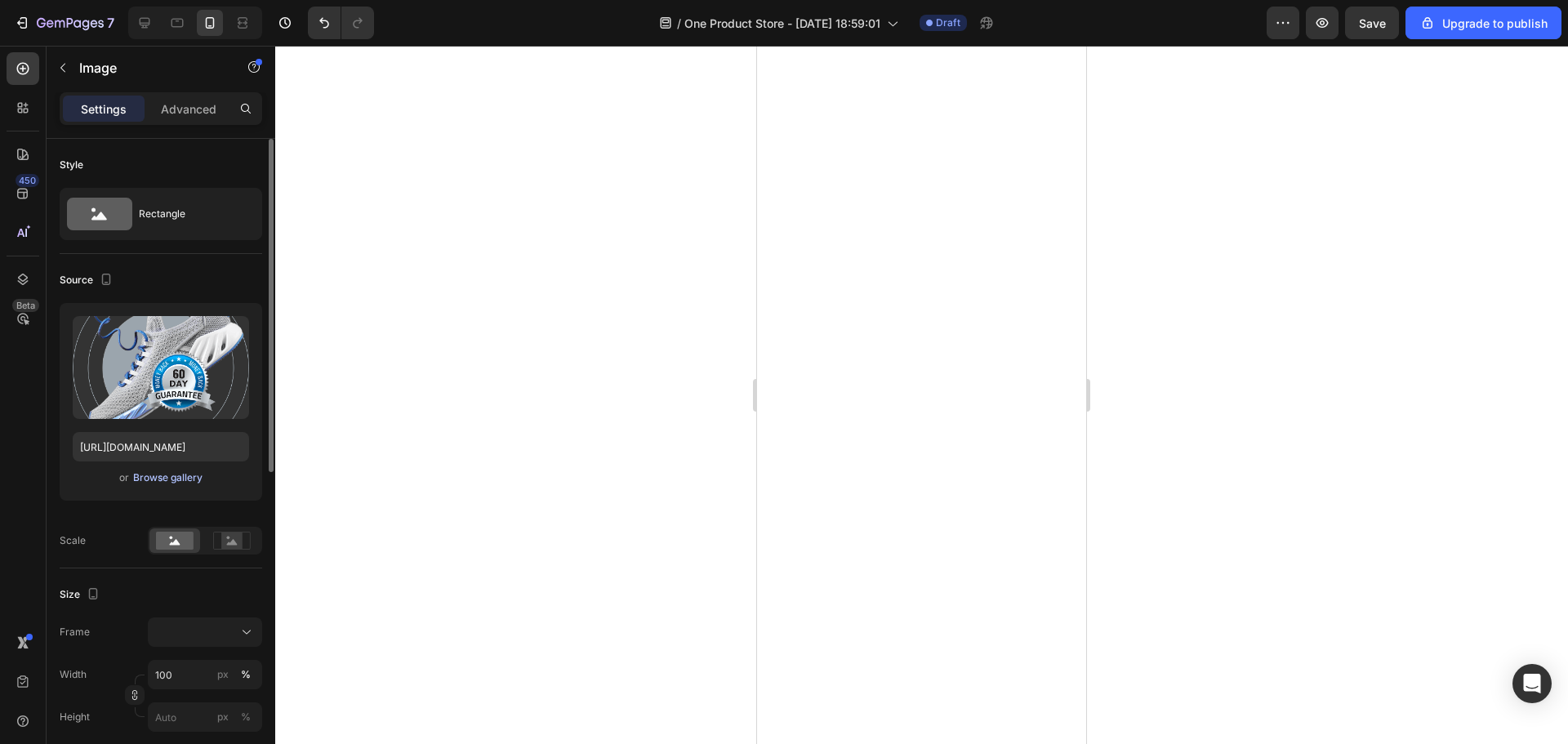
click at [176, 477] on div "Browse gallery" at bounding box center [168, 477] width 70 height 15
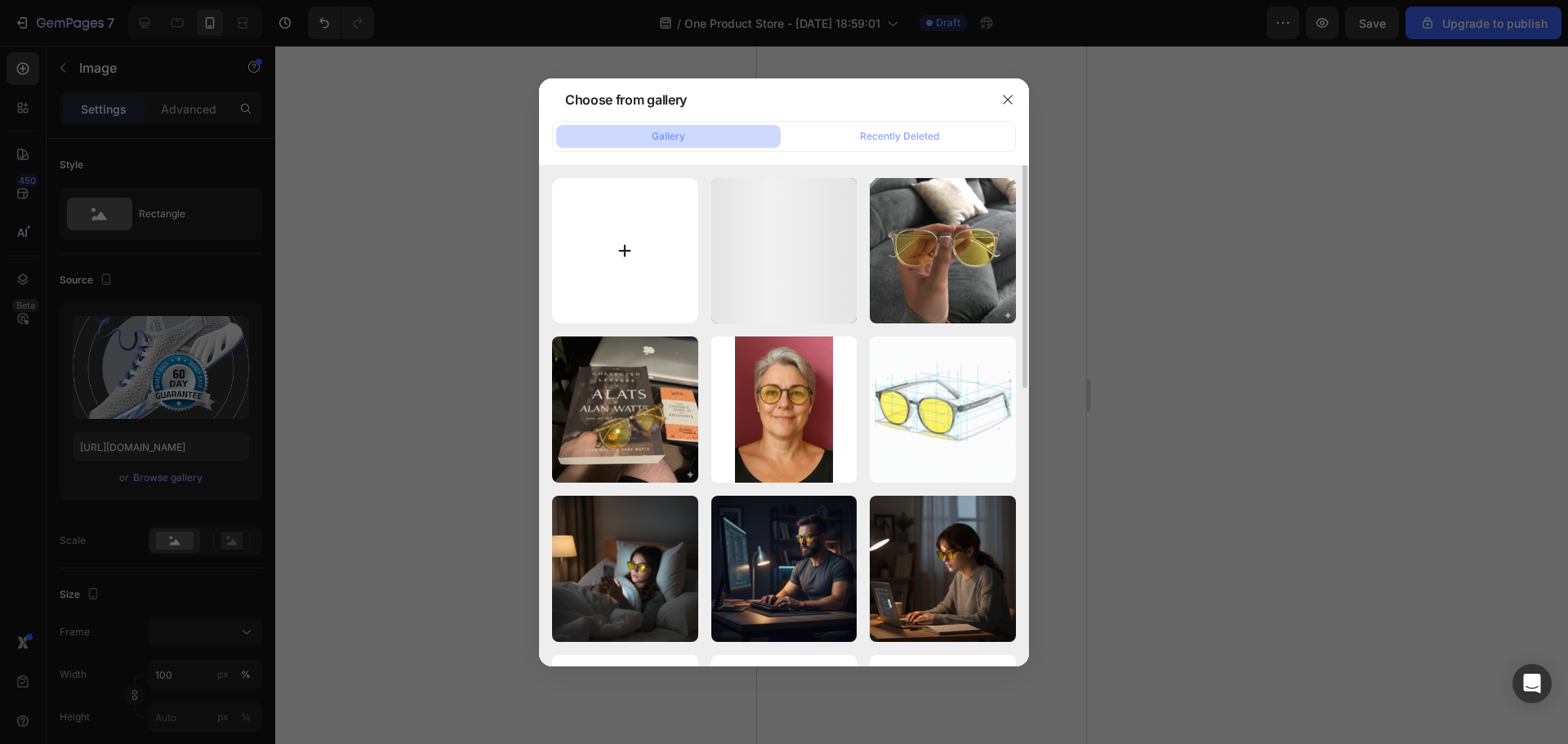
click at [627, 244] on input "file" at bounding box center [626, 251] width 146 height 146
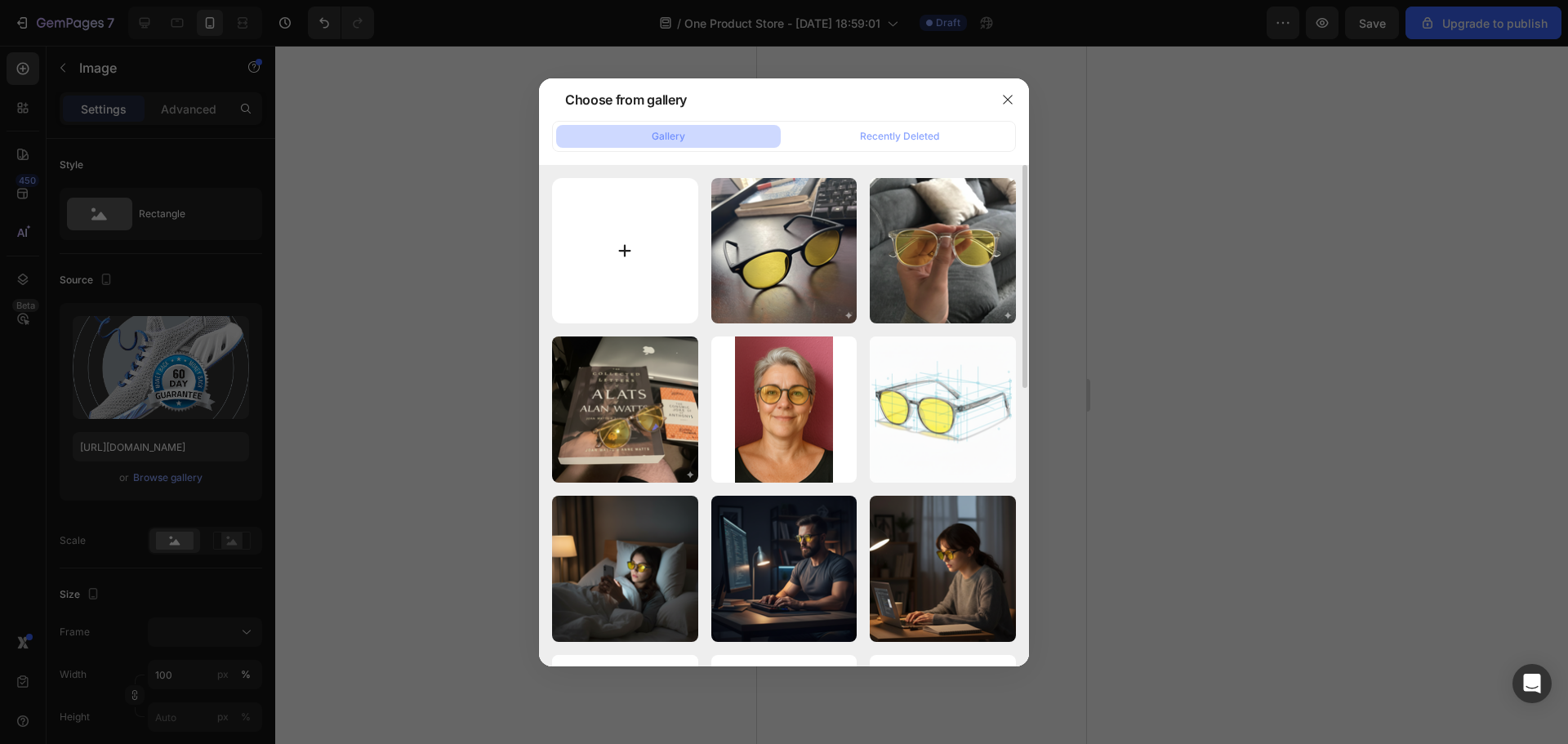
type input "C:\fakepath\Gemini_Generated_Image_lyltcllyltcllylt.png"
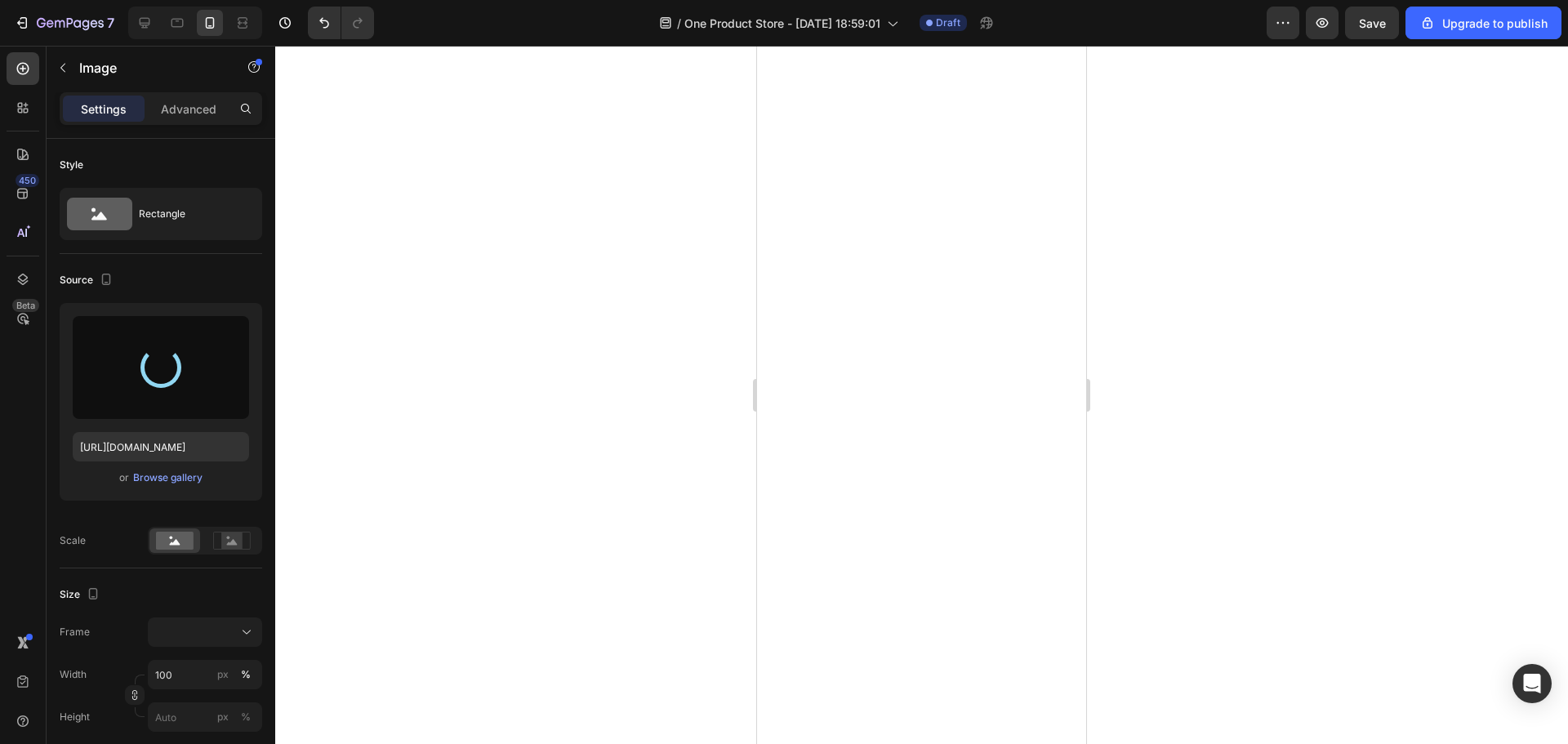
type input "[URL][DOMAIN_NAME]"
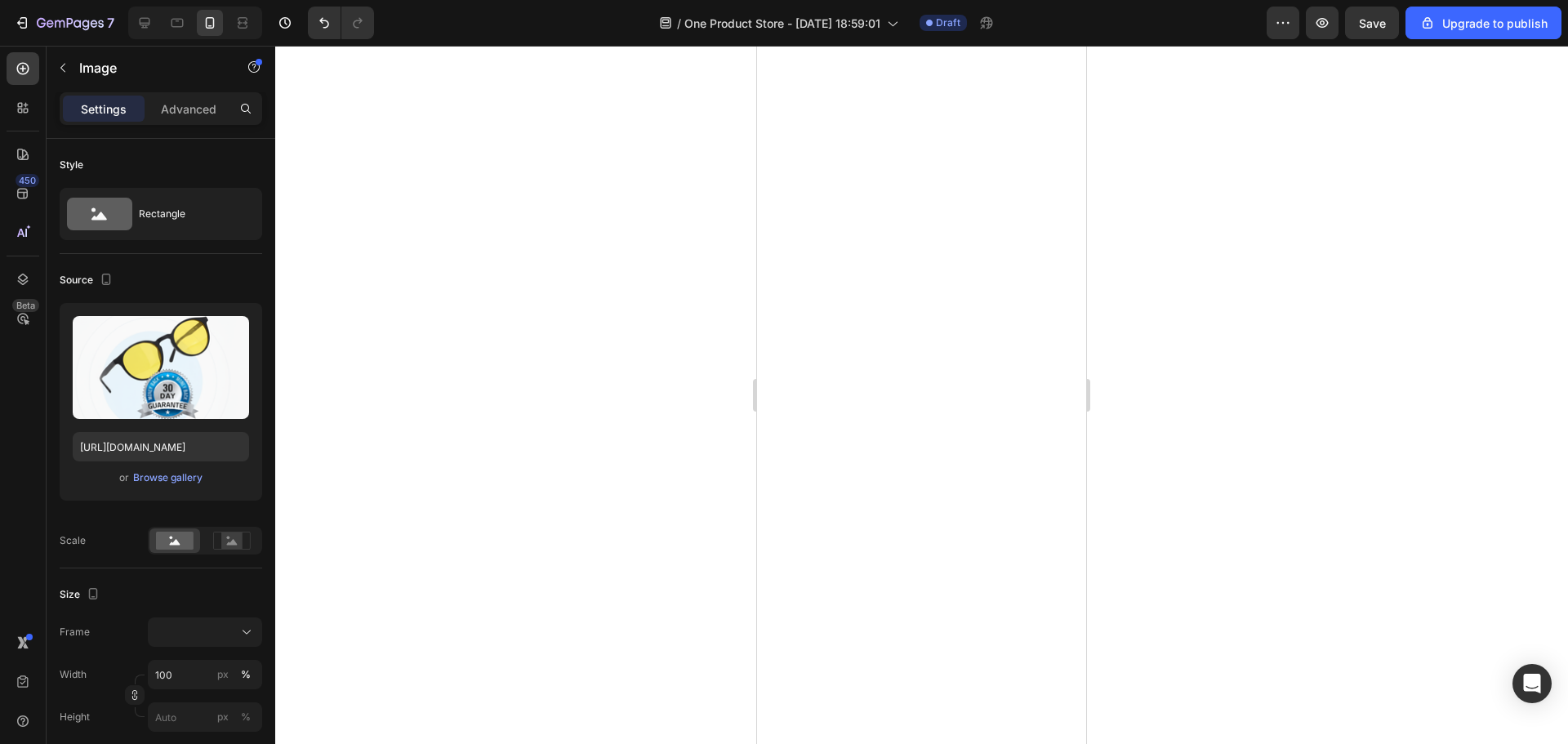
click at [1239, 298] on div at bounding box center [922, 394] width 1293 height 698
click at [1300, 382] on div at bounding box center [922, 394] width 1293 height 698
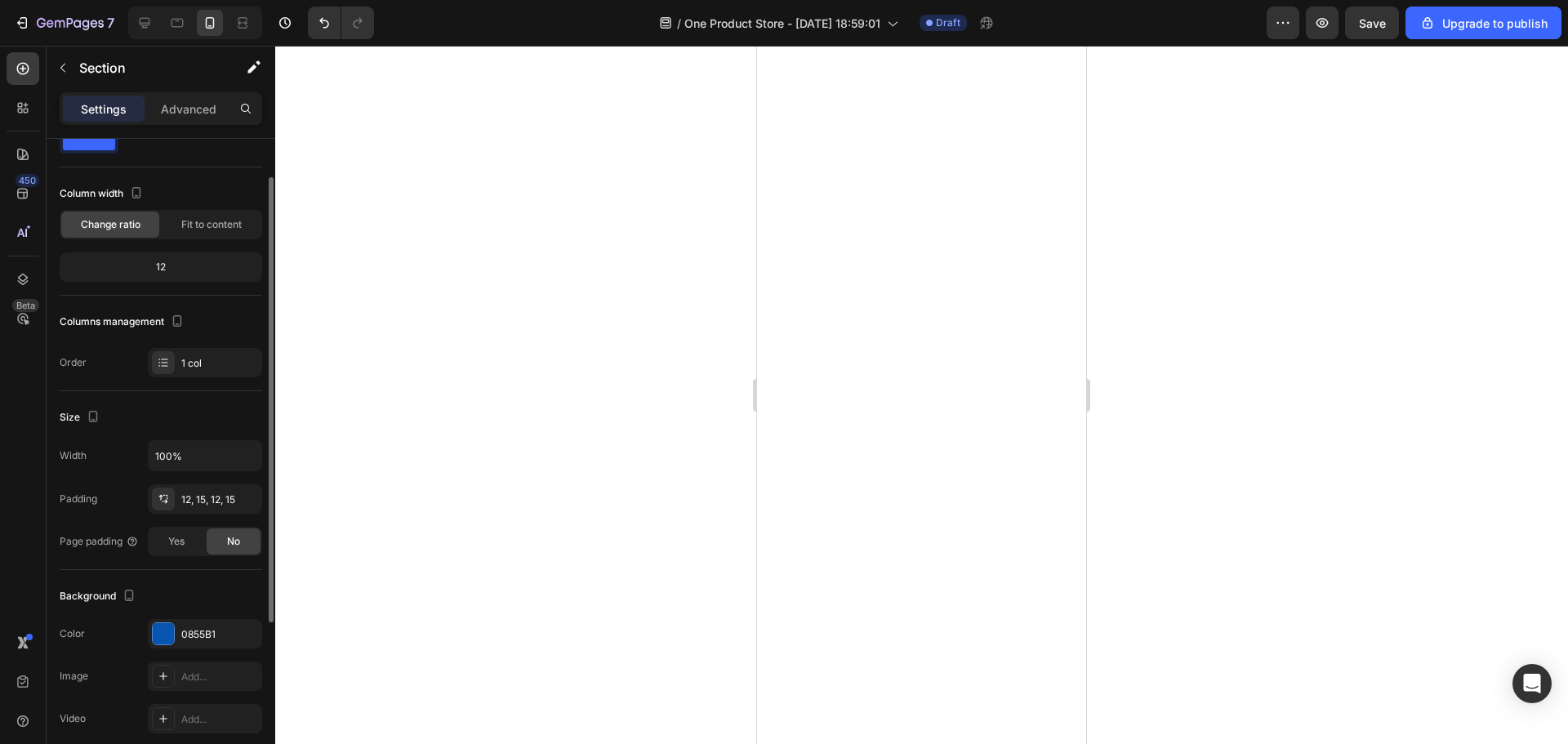
scroll to position [0, 0]
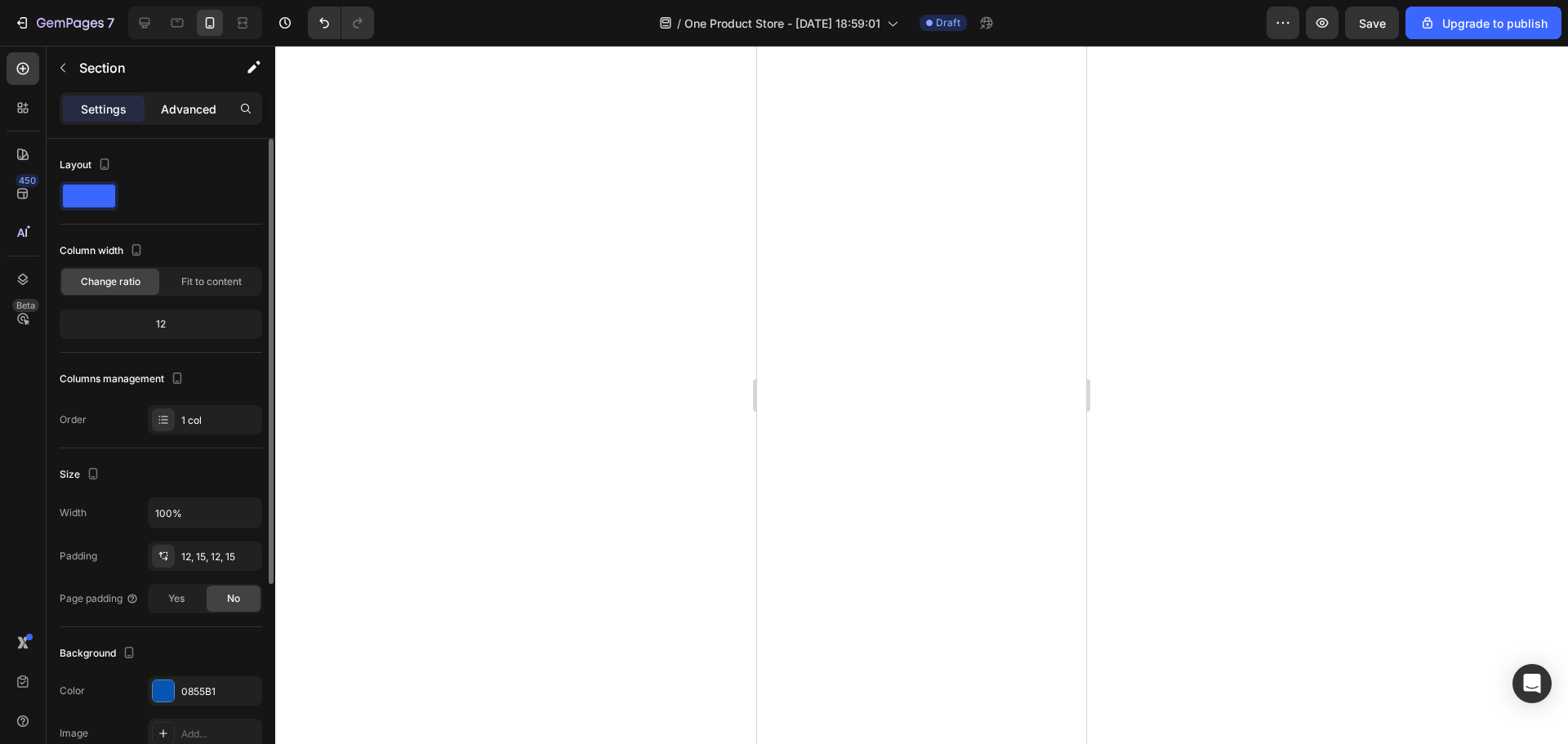
click at [199, 113] on p "Advanced" at bounding box center [188, 109] width 56 height 17
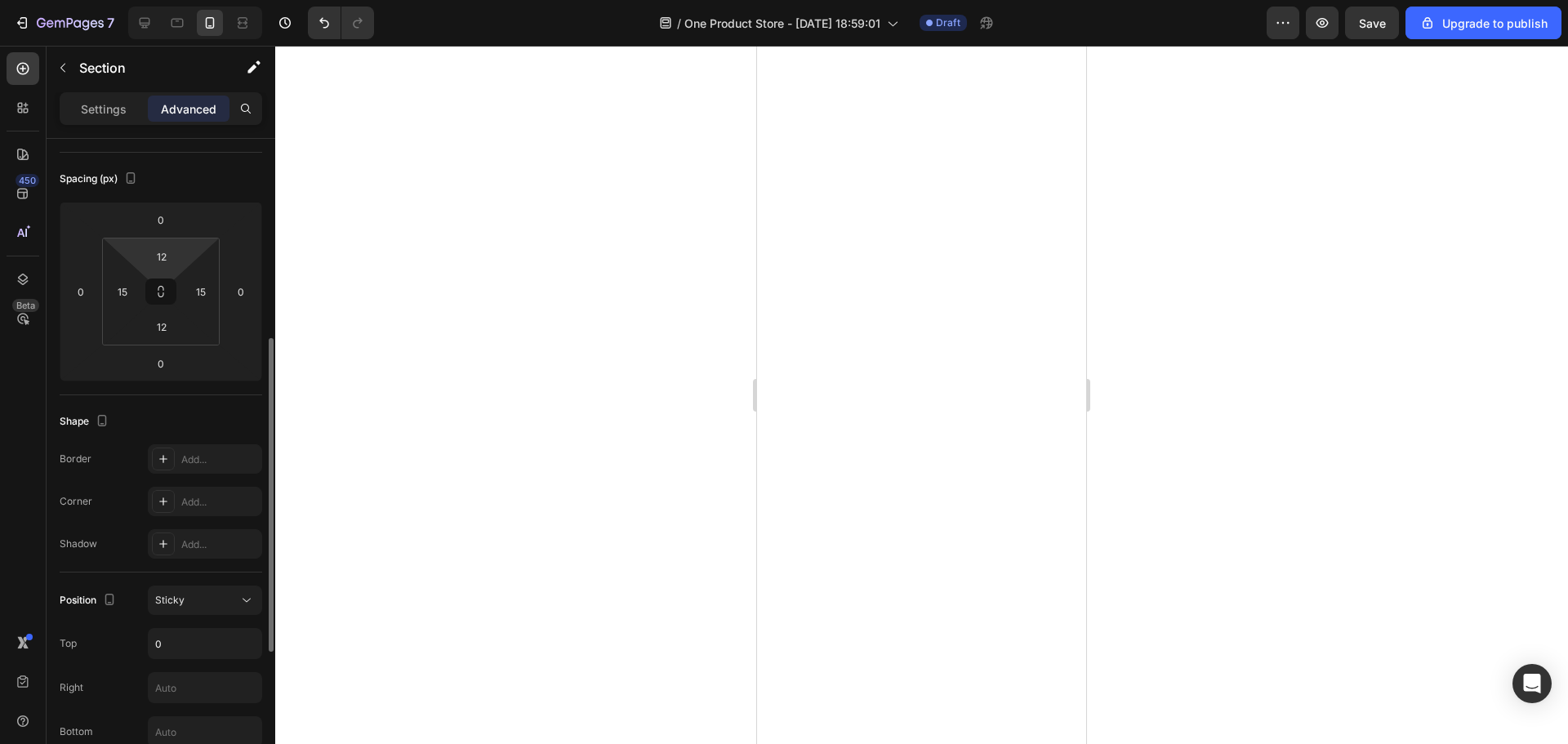
scroll to position [245, 0]
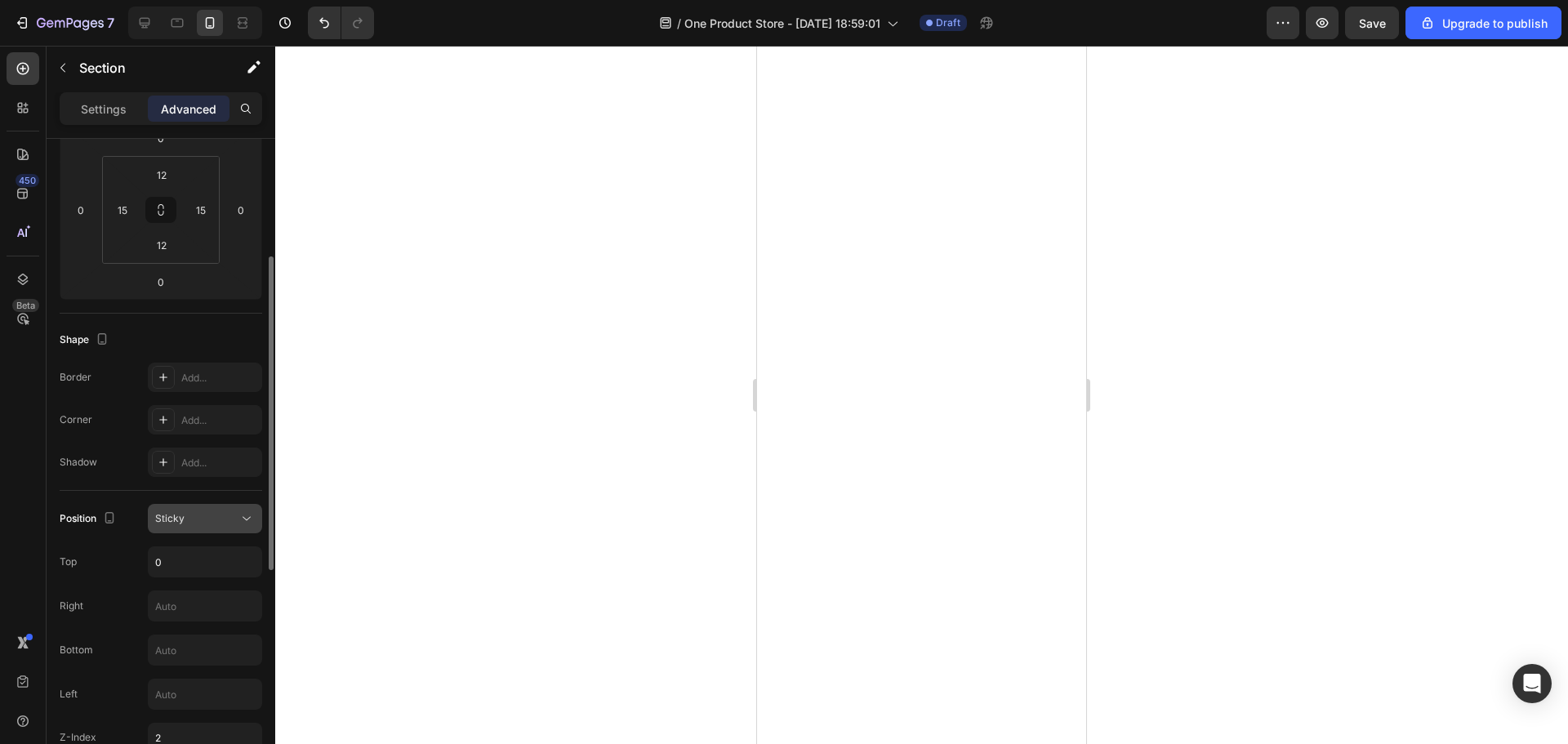
click at [223, 517] on div "Sticky" at bounding box center [196, 518] width 83 height 15
click at [224, 517] on div "Sticky" at bounding box center [196, 518] width 83 height 15
click at [636, 415] on div at bounding box center [922, 394] width 1293 height 698
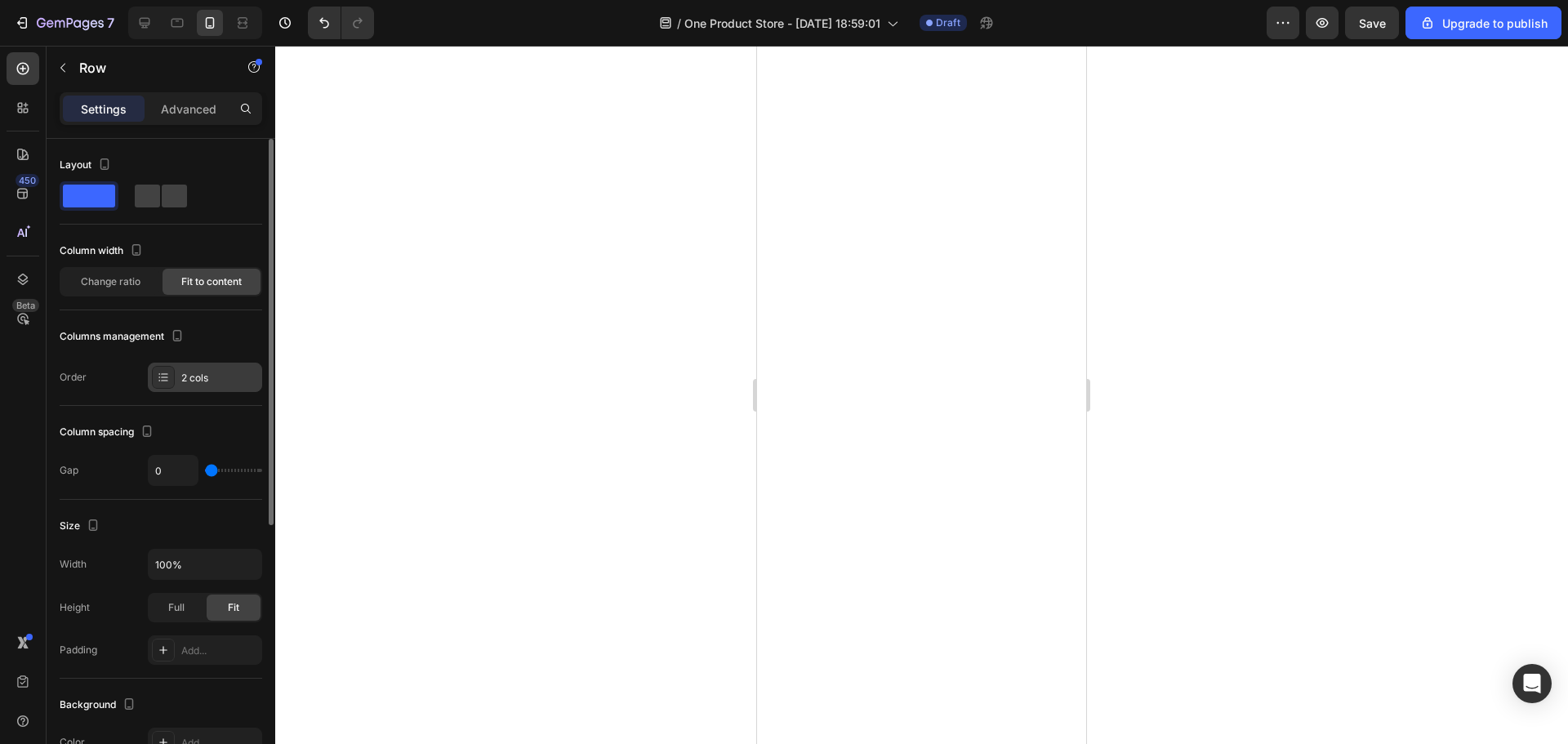
click at [228, 377] on div "2 cols" at bounding box center [219, 378] width 77 height 15
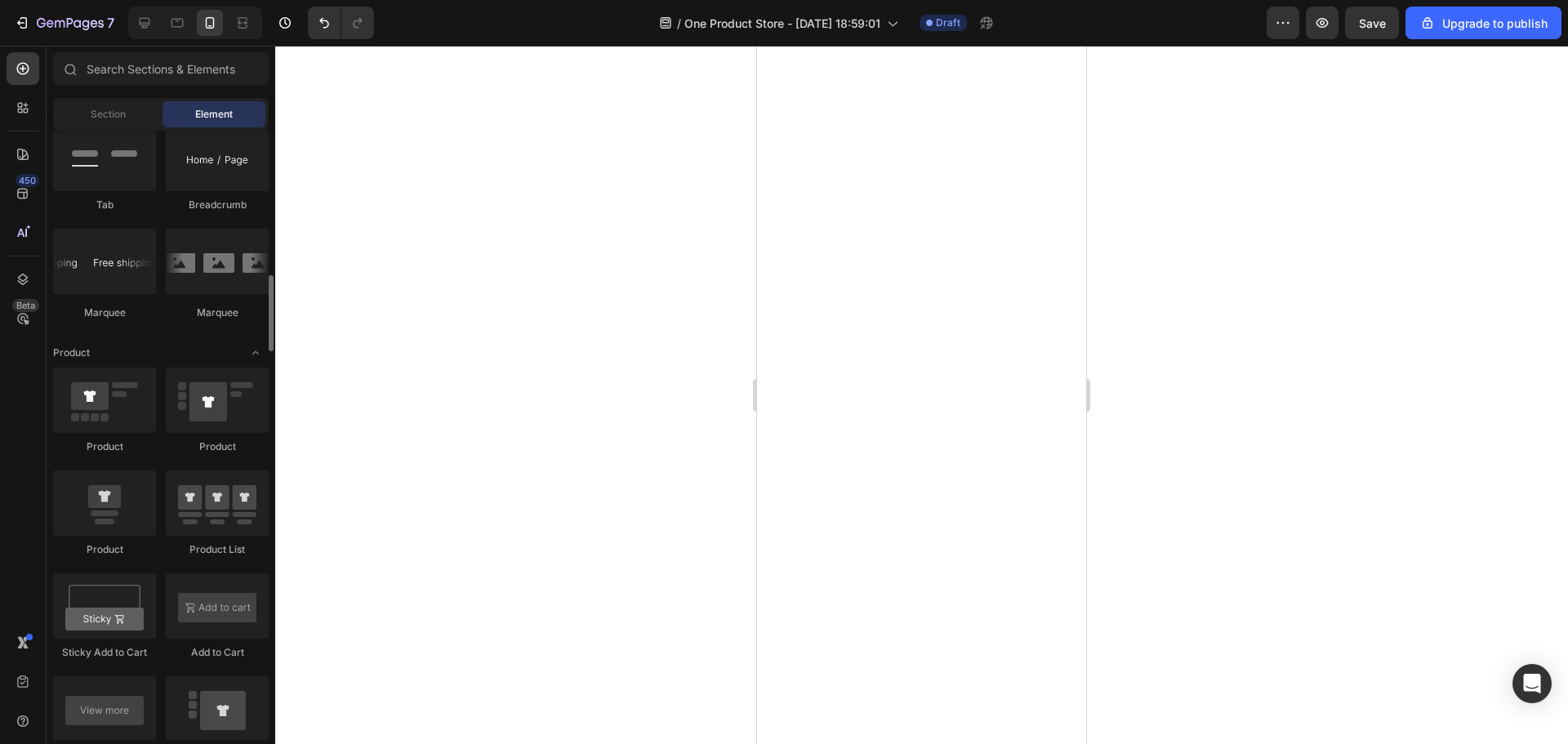
scroll to position [1796, 0]
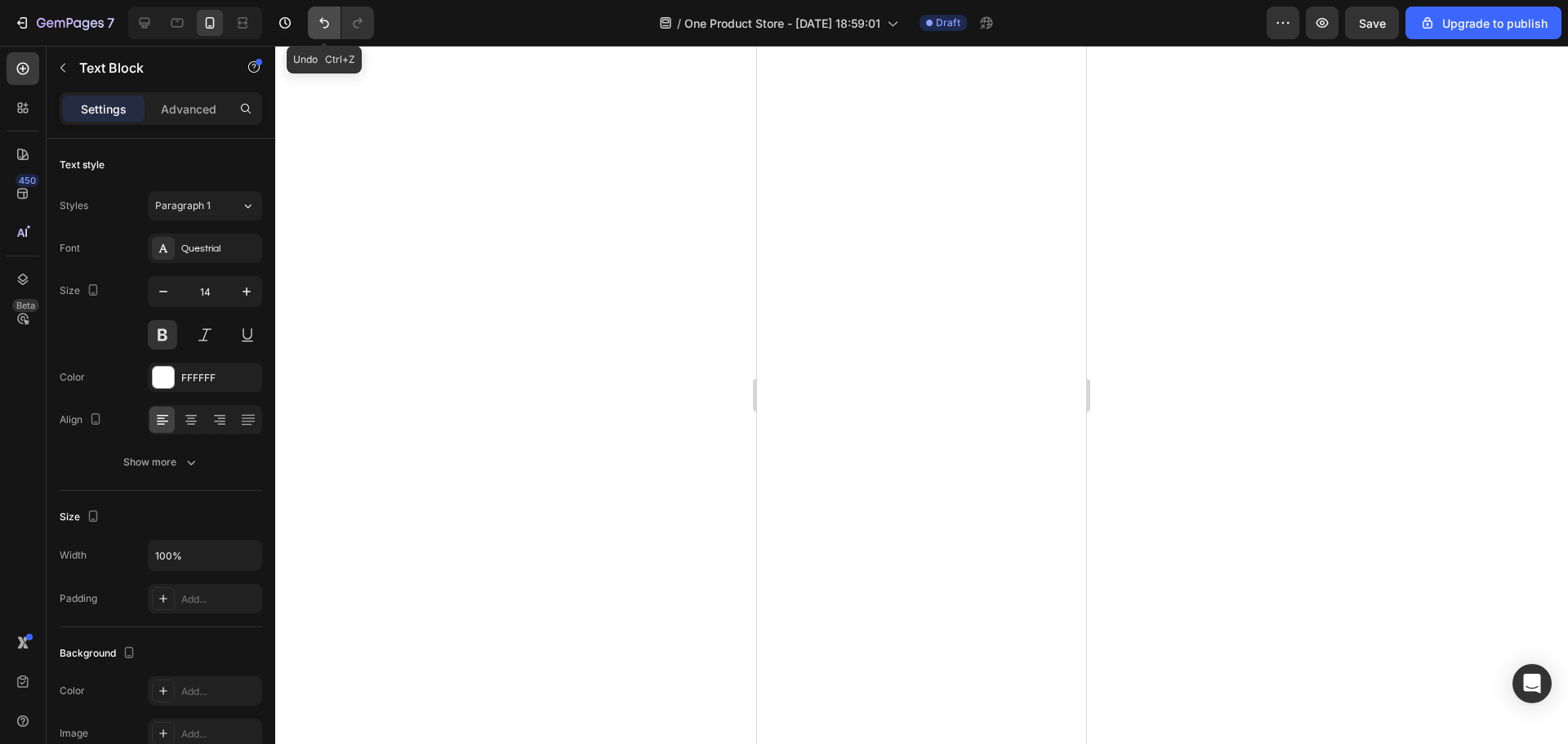
click at [324, 38] on button "Undo/Redo" at bounding box center [324, 23] width 33 height 33
click at [324, 39] on button "Undo/Redo" at bounding box center [324, 23] width 33 height 33
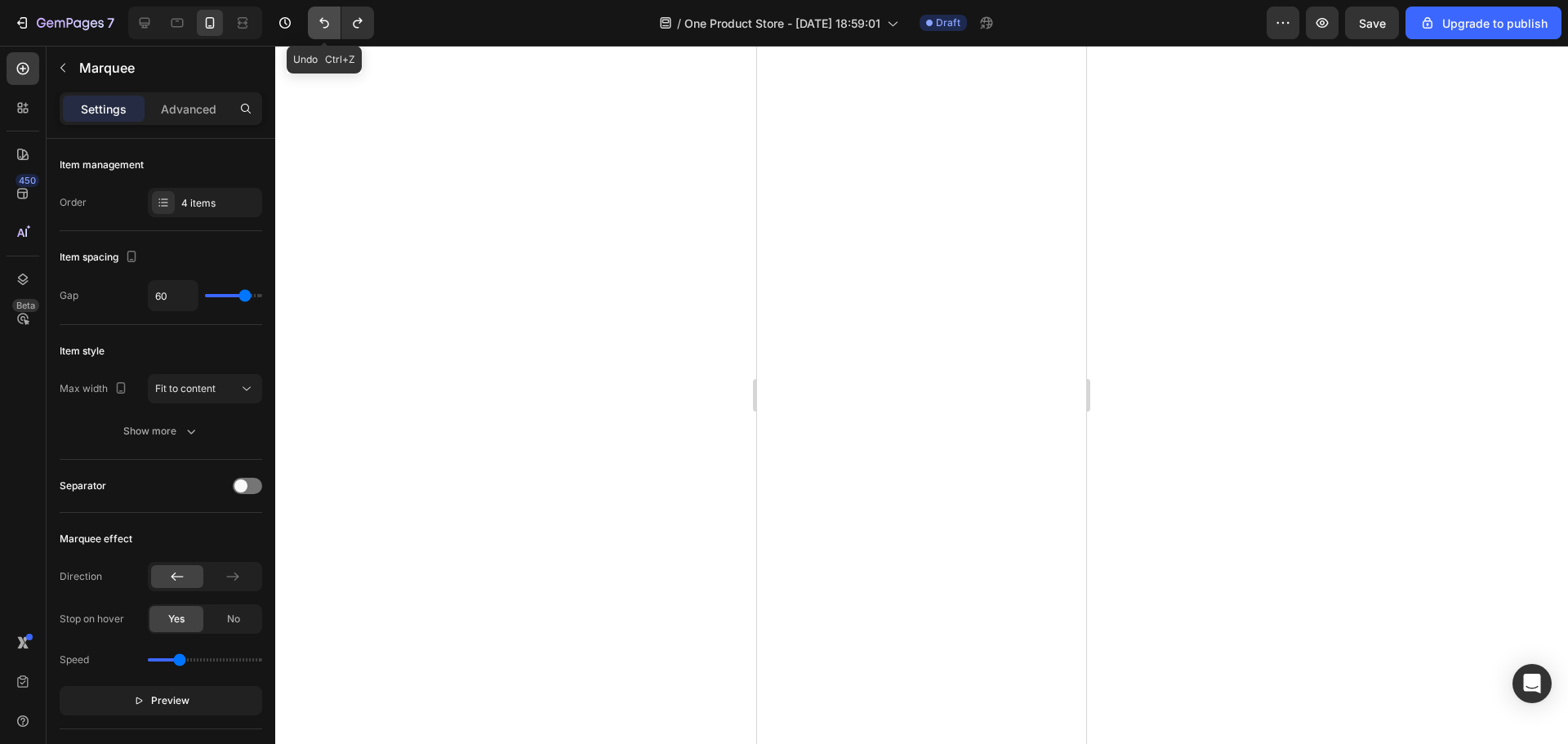
click at [314, 25] on button "Undo/Redo" at bounding box center [324, 23] width 33 height 33
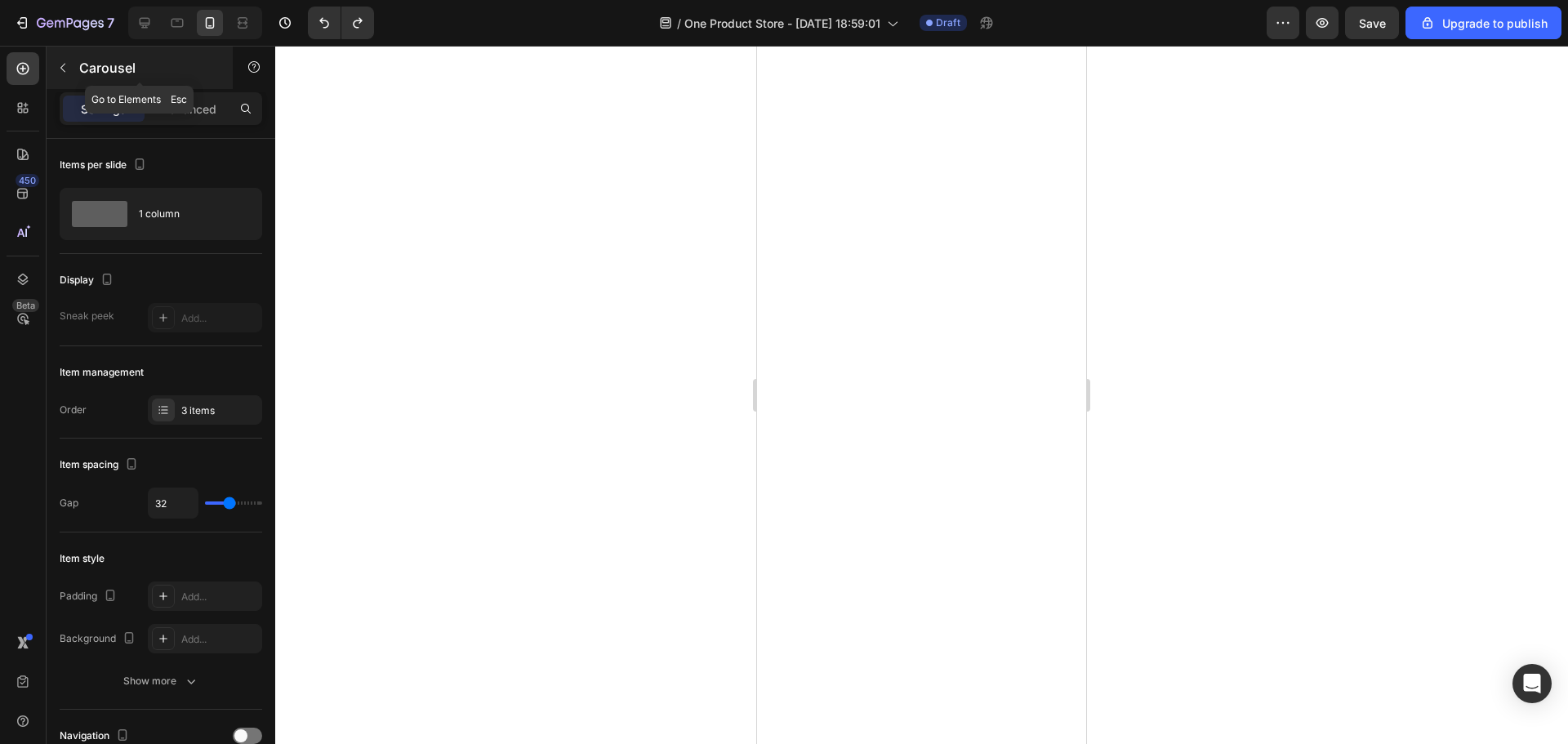
click at [65, 67] on icon "button" at bounding box center [62, 67] width 13 height 13
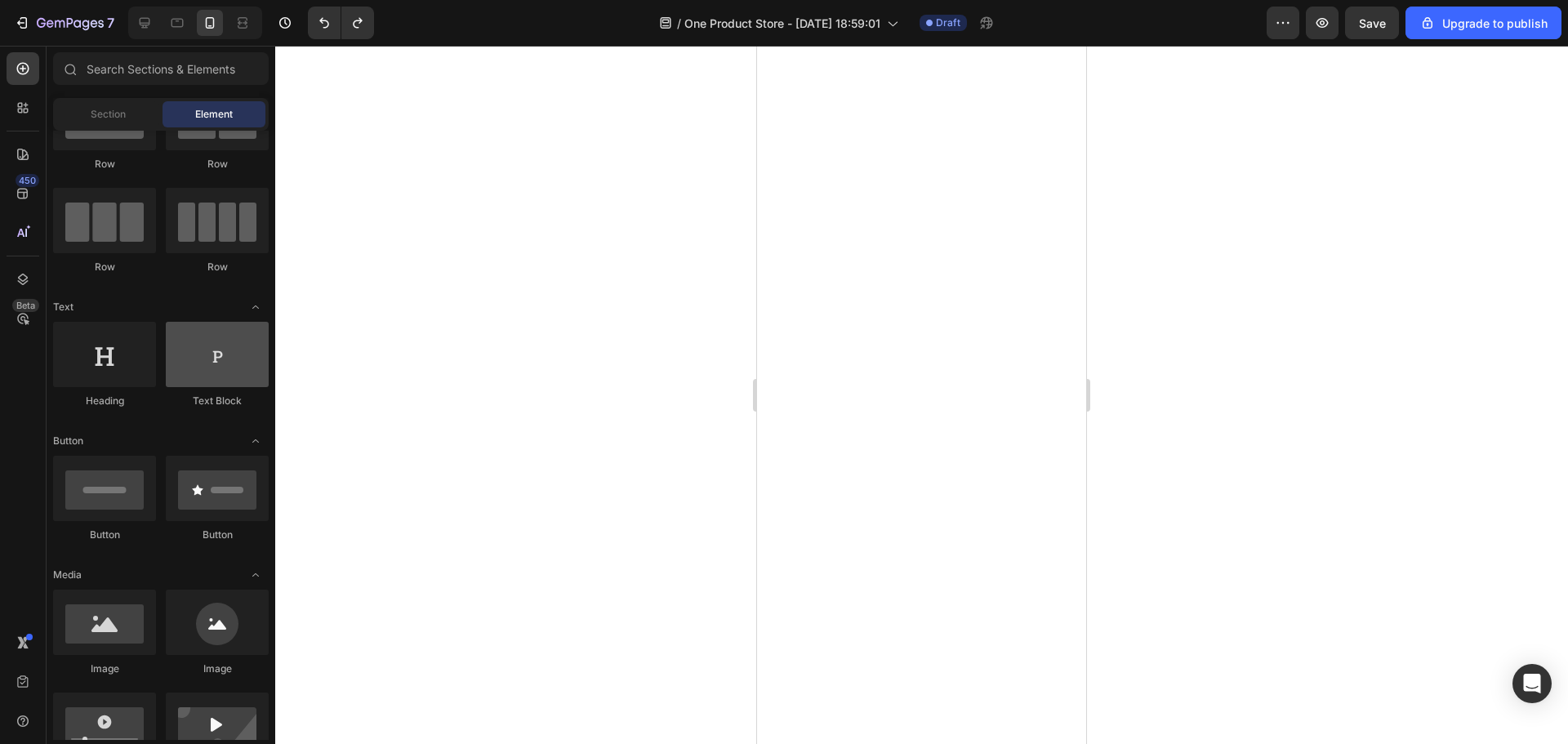
scroll to position [0, 0]
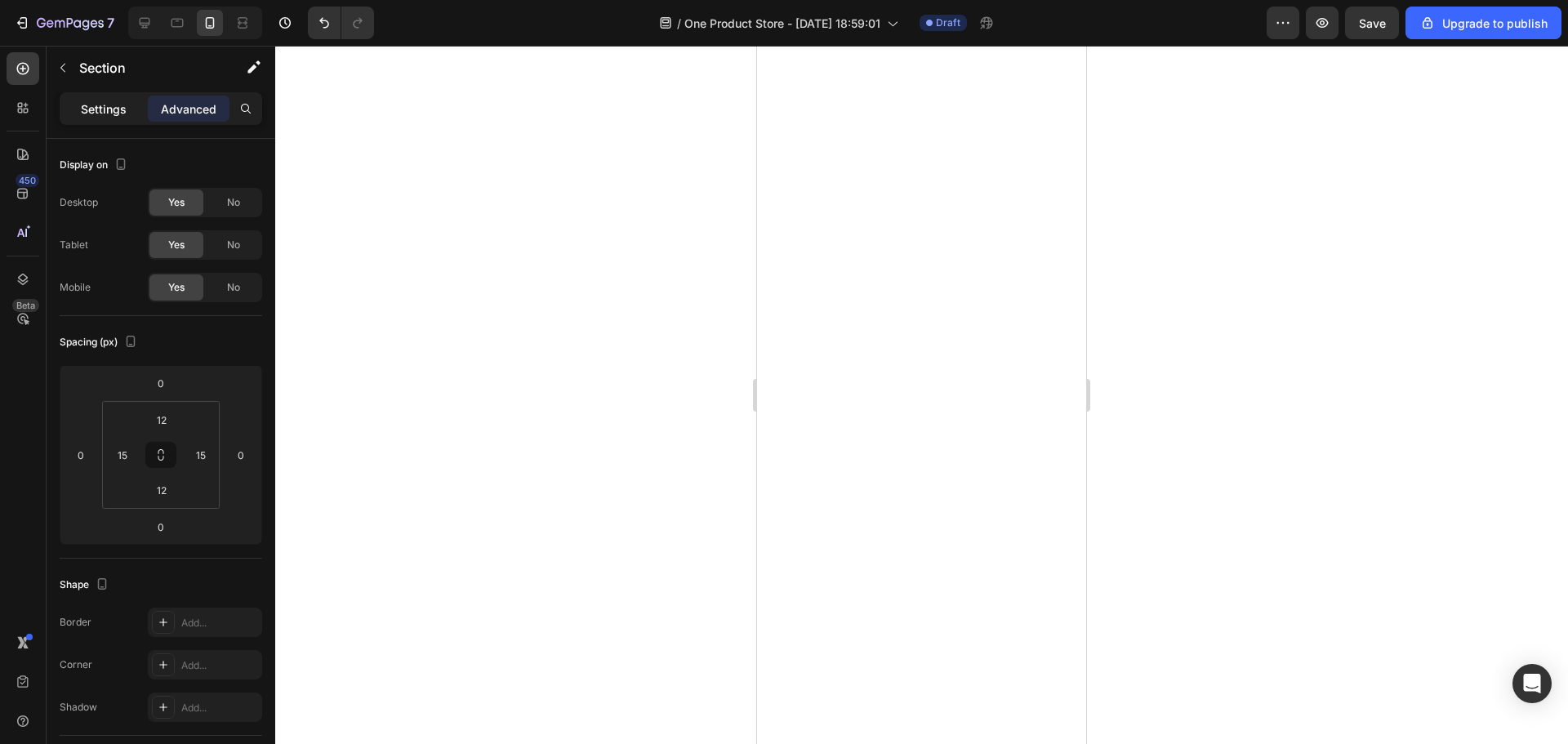
click at [105, 106] on p "Settings" at bounding box center [103, 109] width 46 height 17
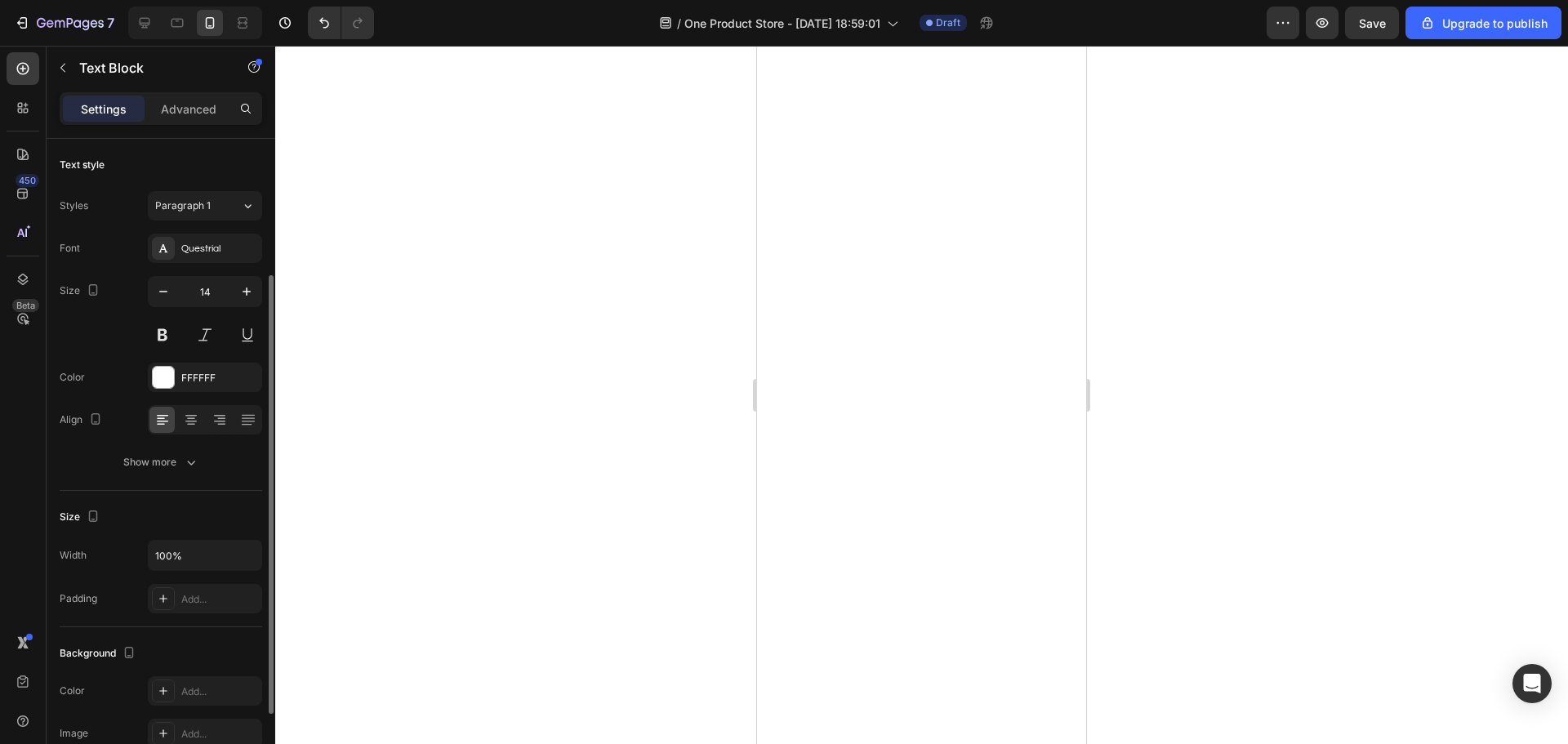
scroll to position [163, 0]
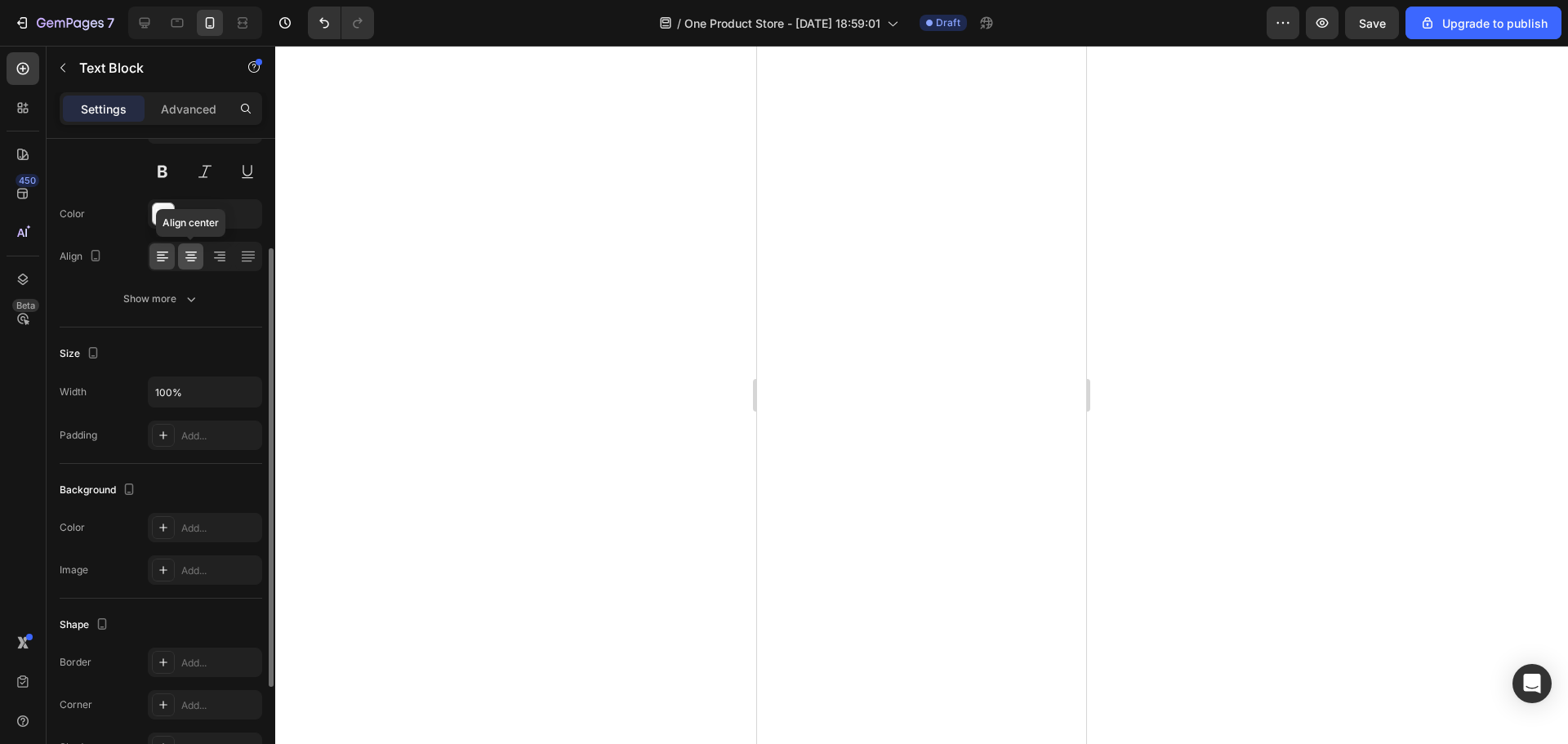
click at [179, 267] on div at bounding box center [190, 256] width 25 height 26
click at [1245, 155] on div at bounding box center [922, 394] width 1293 height 698
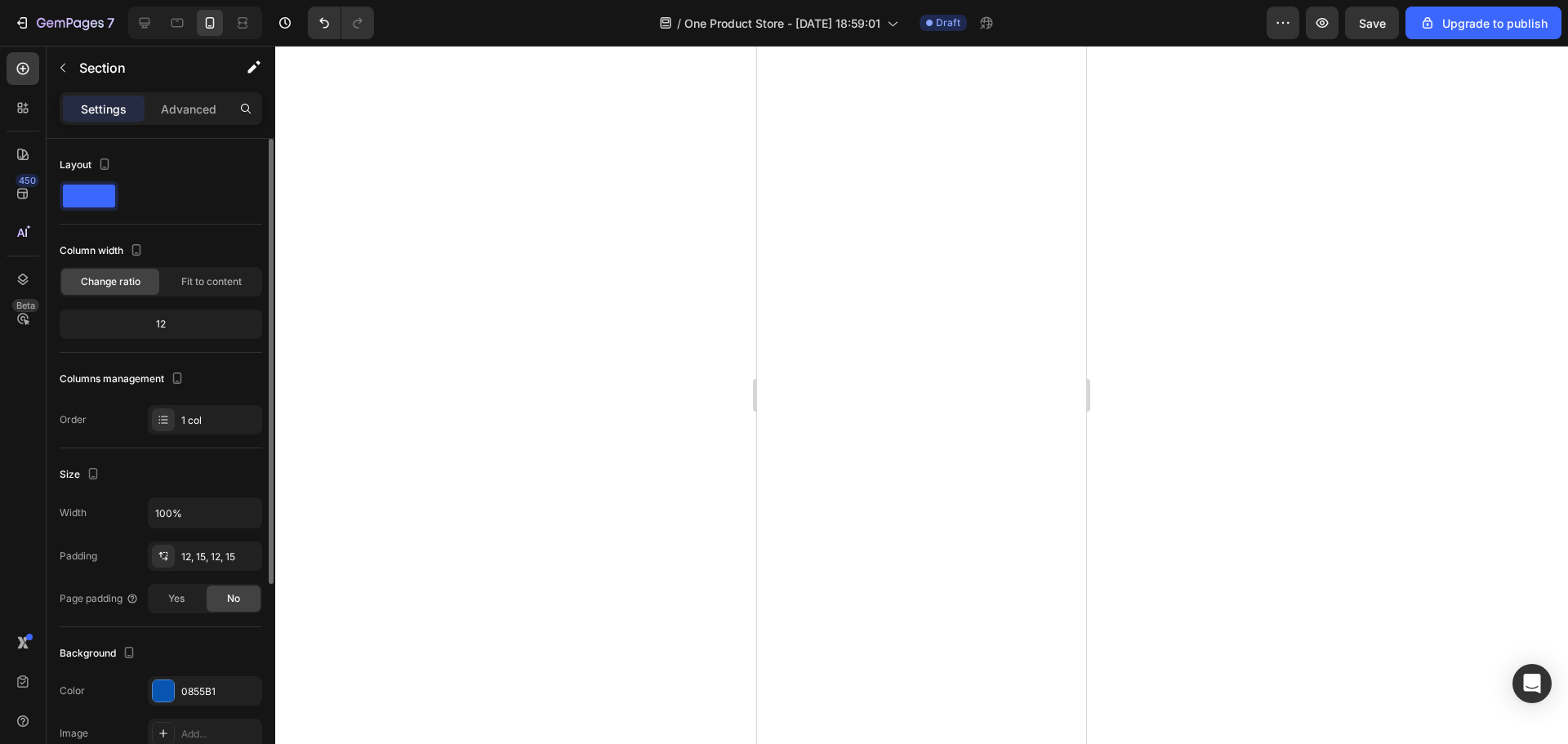
click at [187, 323] on div "12" at bounding box center [161, 323] width 196 height 23
drag, startPoint x: 170, startPoint y: 323, endPoint x: 161, endPoint y: 323, distance: 9.0
click at [164, 323] on div "12" at bounding box center [161, 323] width 196 height 23
click at [157, 323] on div "12" at bounding box center [161, 323] width 196 height 23
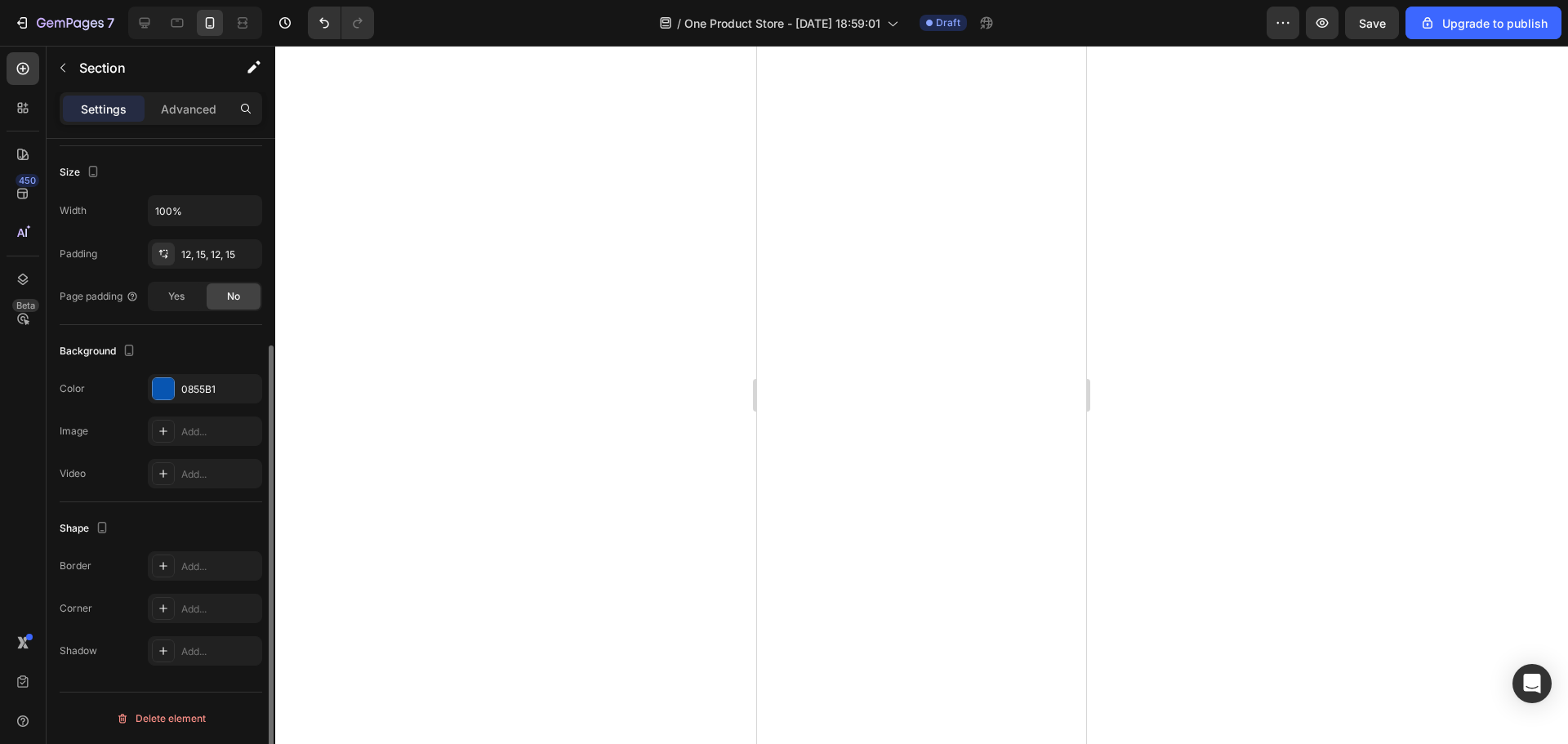
scroll to position [0, 0]
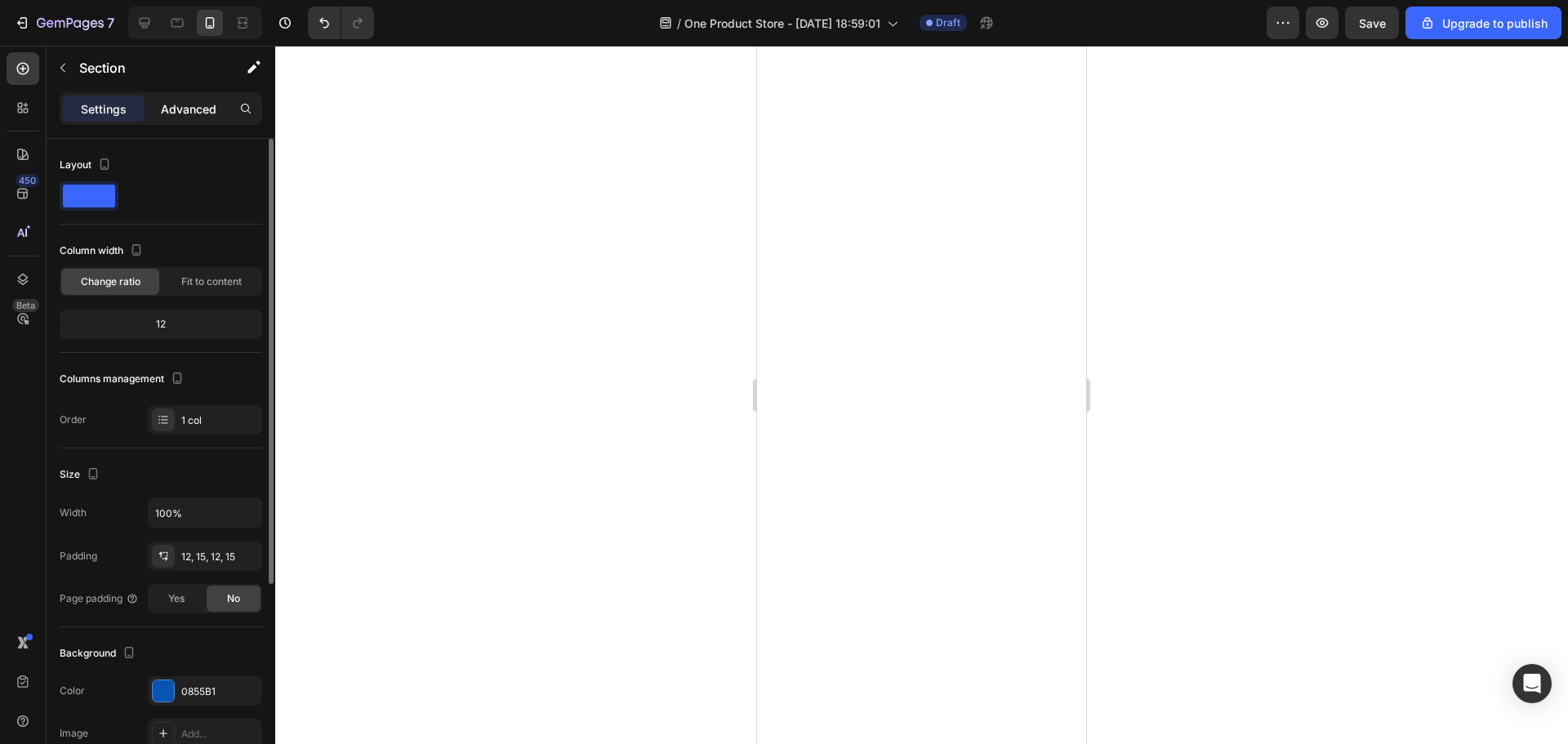
click at [197, 112] on p "Advanced" at bounding box center [188, 109] width 56 height 17
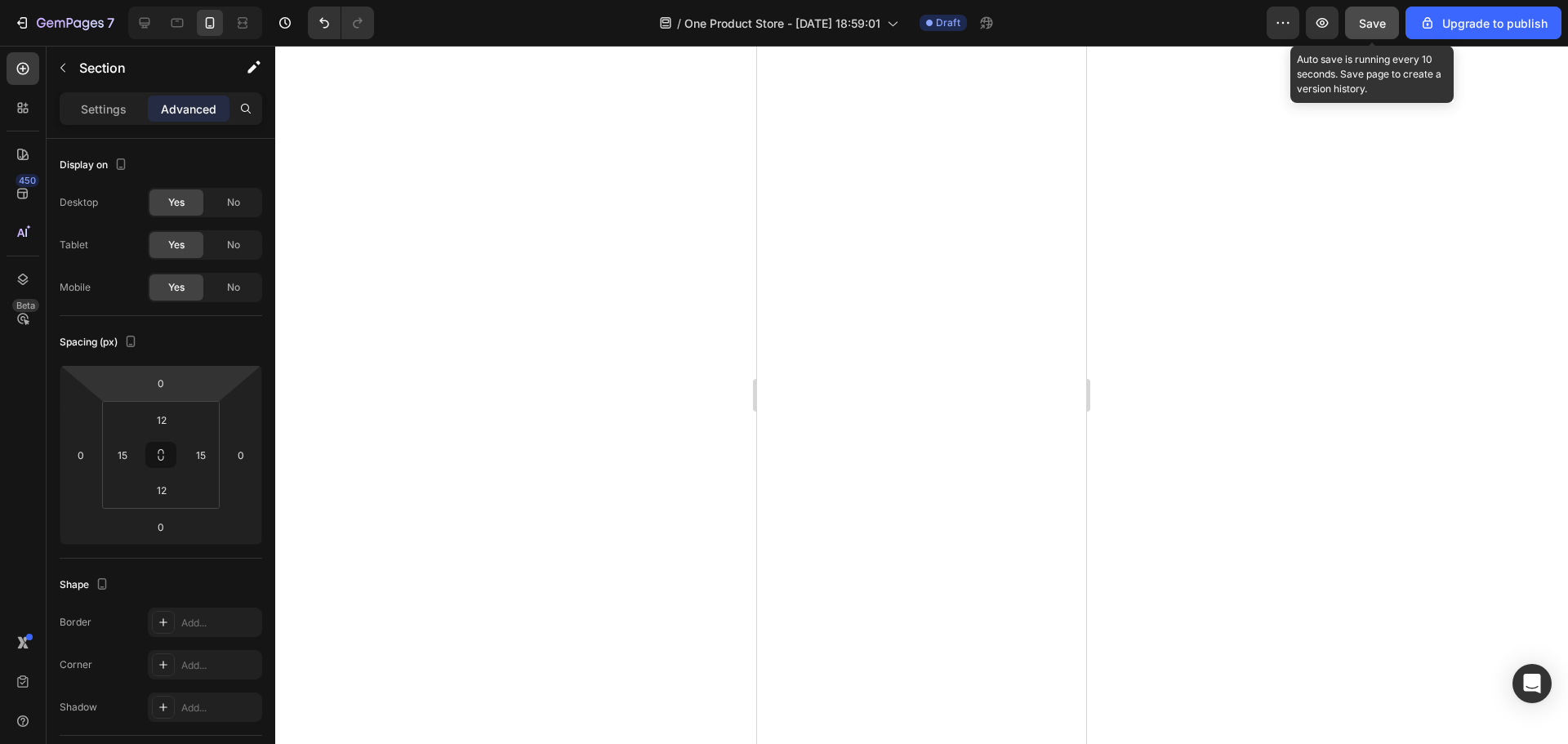
click at [1380, 9] on button "Save" at bounding box center [1372, 23] width 54 height 33
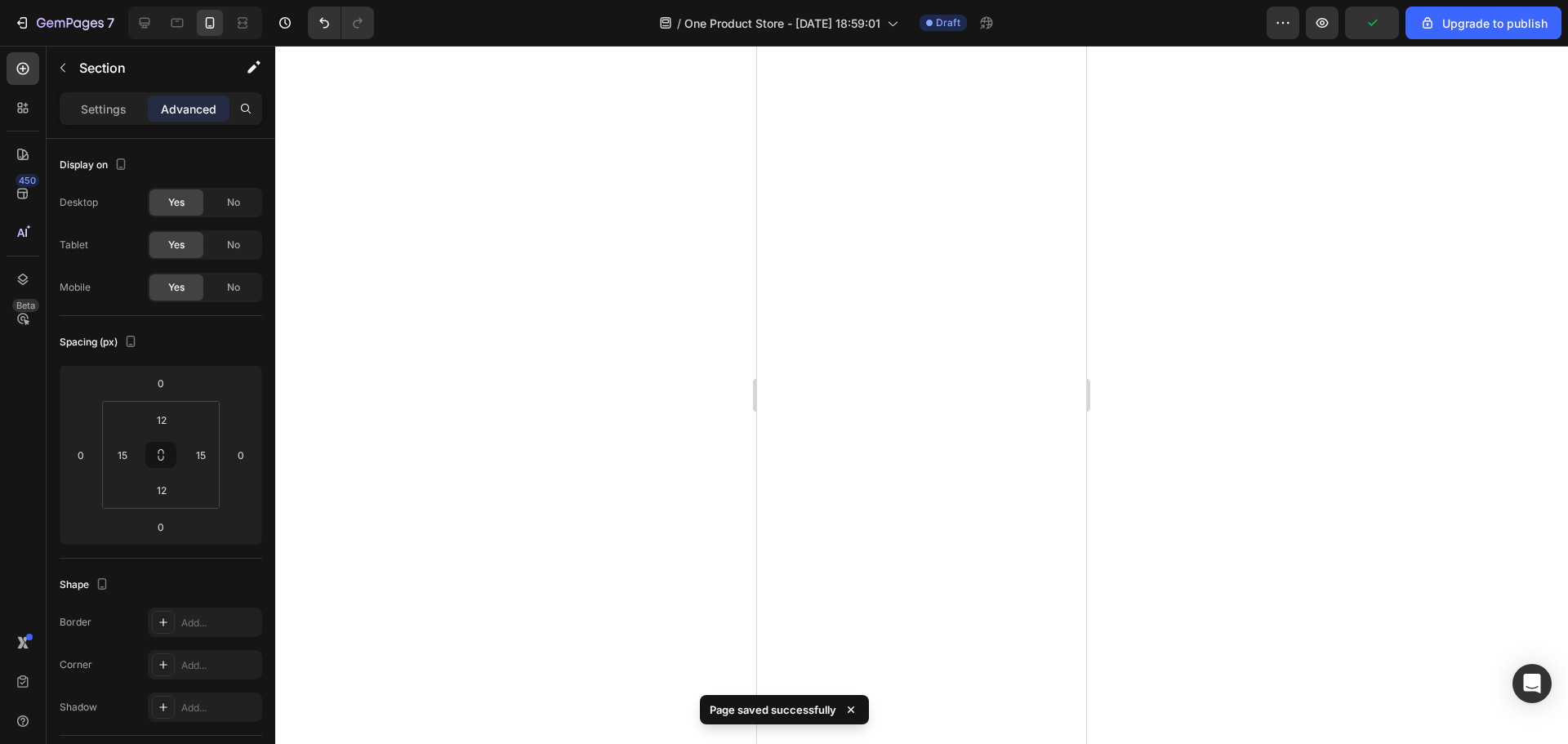
click at [1214, 254] on div at bounding box center [922, 394] width 1293 height 698
click at [1342, 295] on div at bounding box center [922, 394] width 1293 height 698
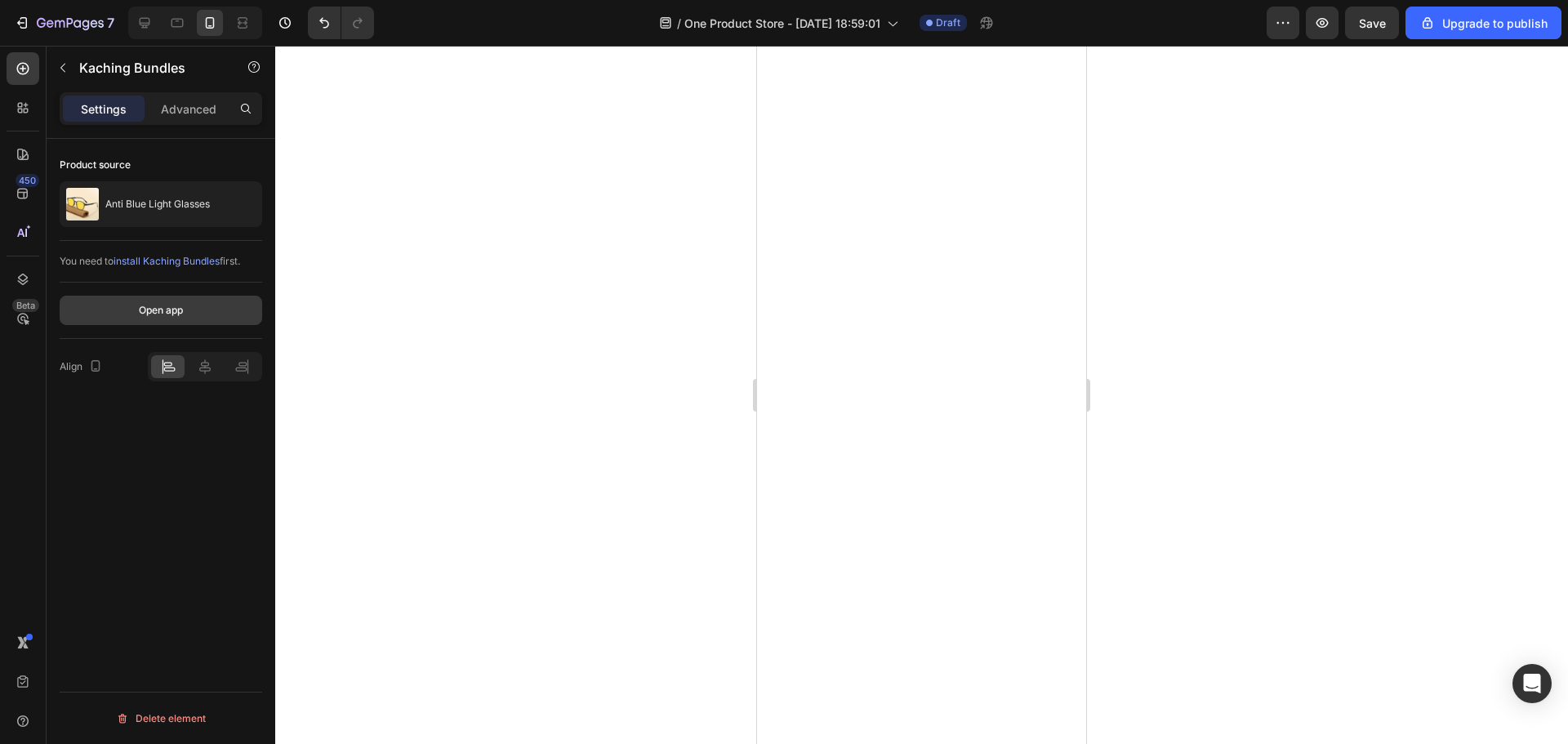
click at [146, 311] on div "Open app" at bounding box center [160, 310] width 44 height 15
click at [1149, 374] on div at bounding box center [922, 394] width 1293 height 698
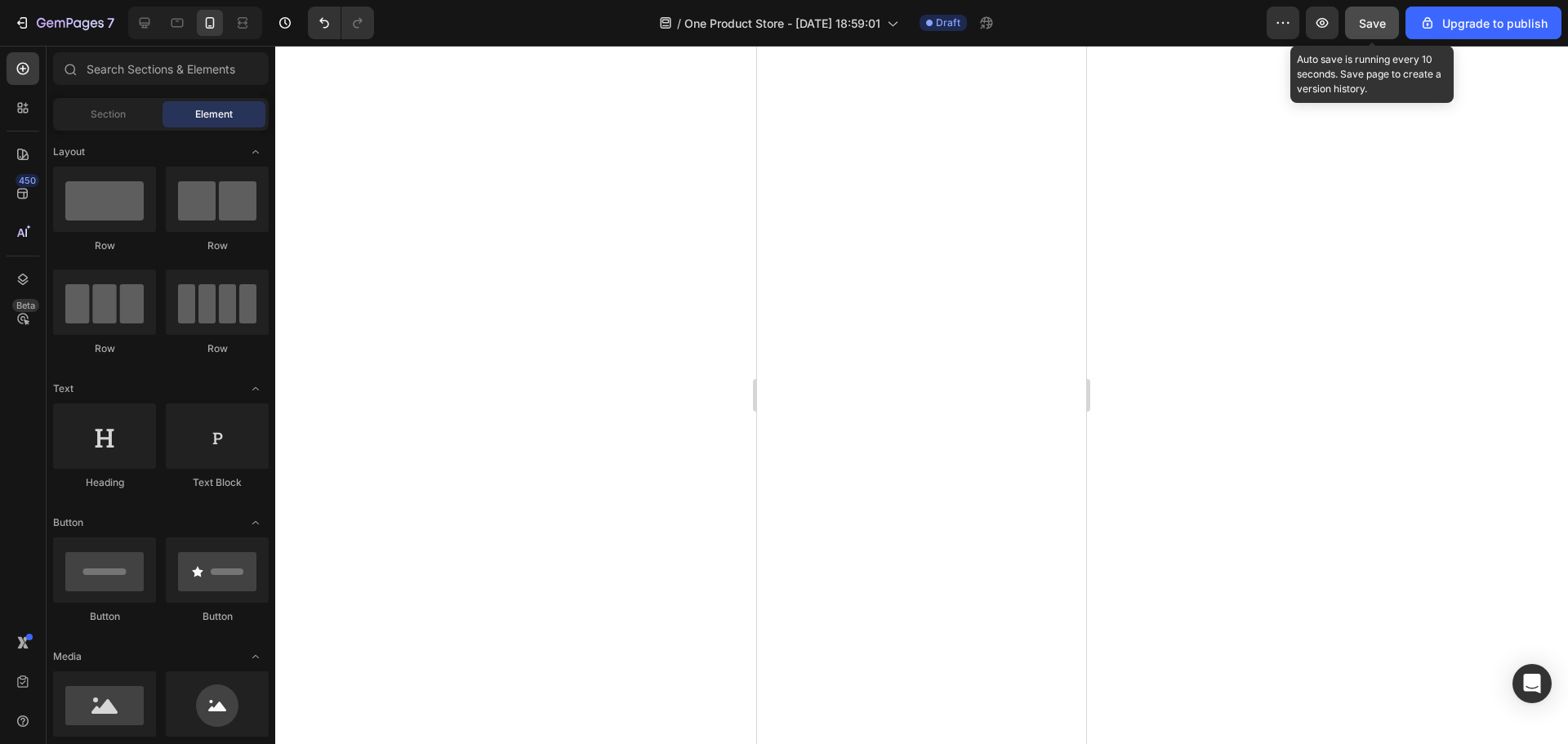
click at [1369, 22] on span "Save" at bounding box center [1372, 23] width 27 height 14
click at [1224, 210] on div at bounding box center [922, 394] width 1293 height 698
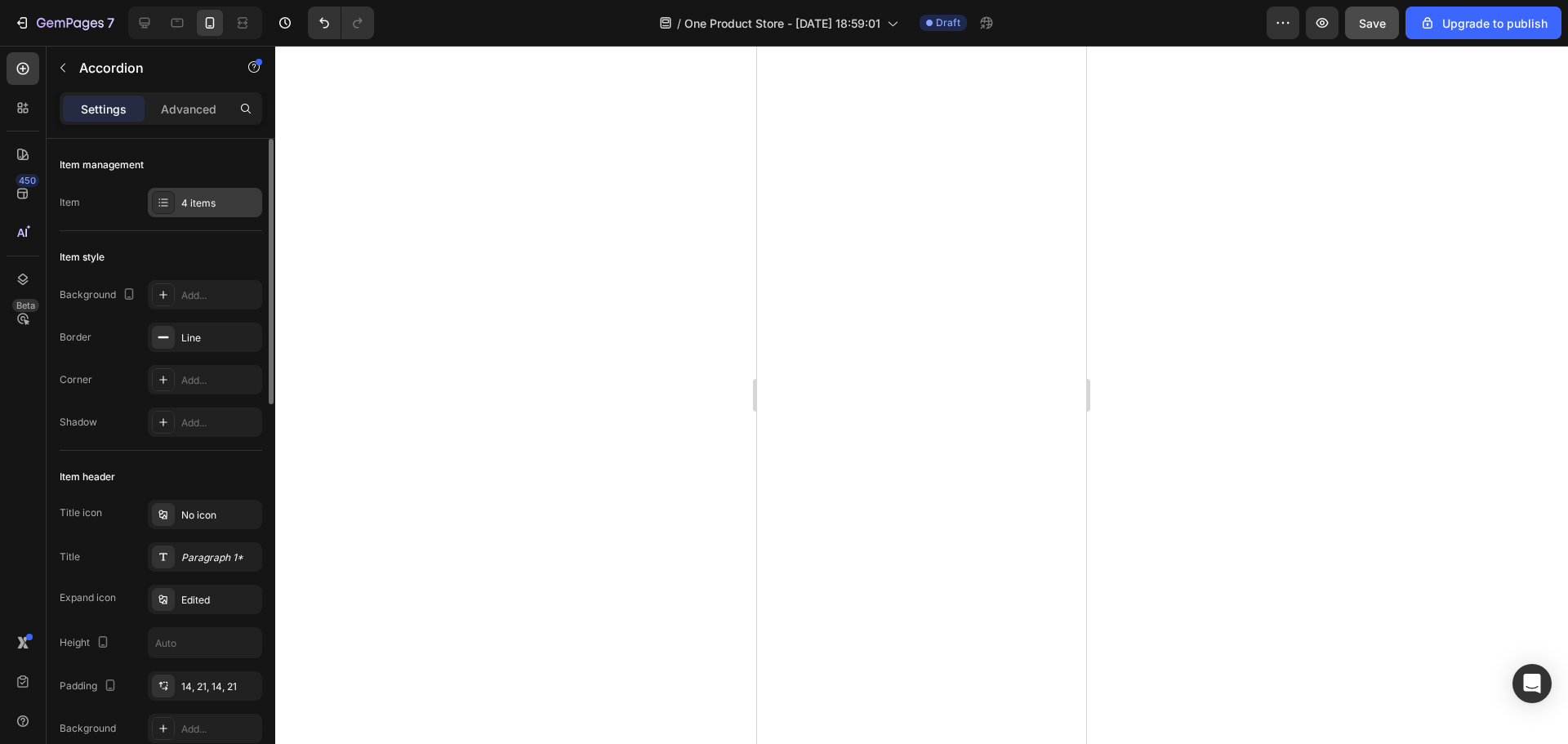
click at [239, 201] on div "4 items" at bounding box center [219, 203] width 77 height 15
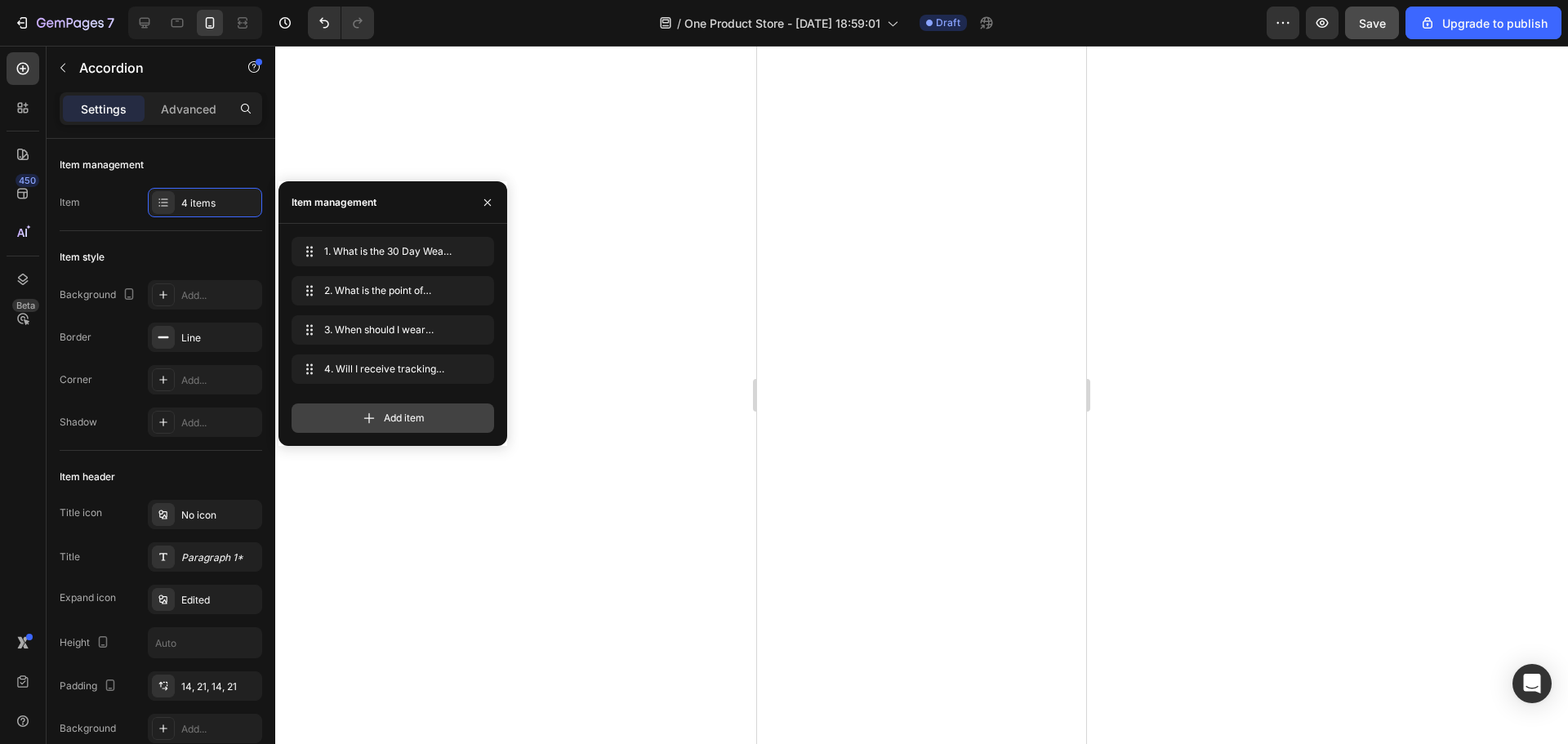
click at [417, 409] on div "Add item" at bounding box center [392, 418] width 202 height 29
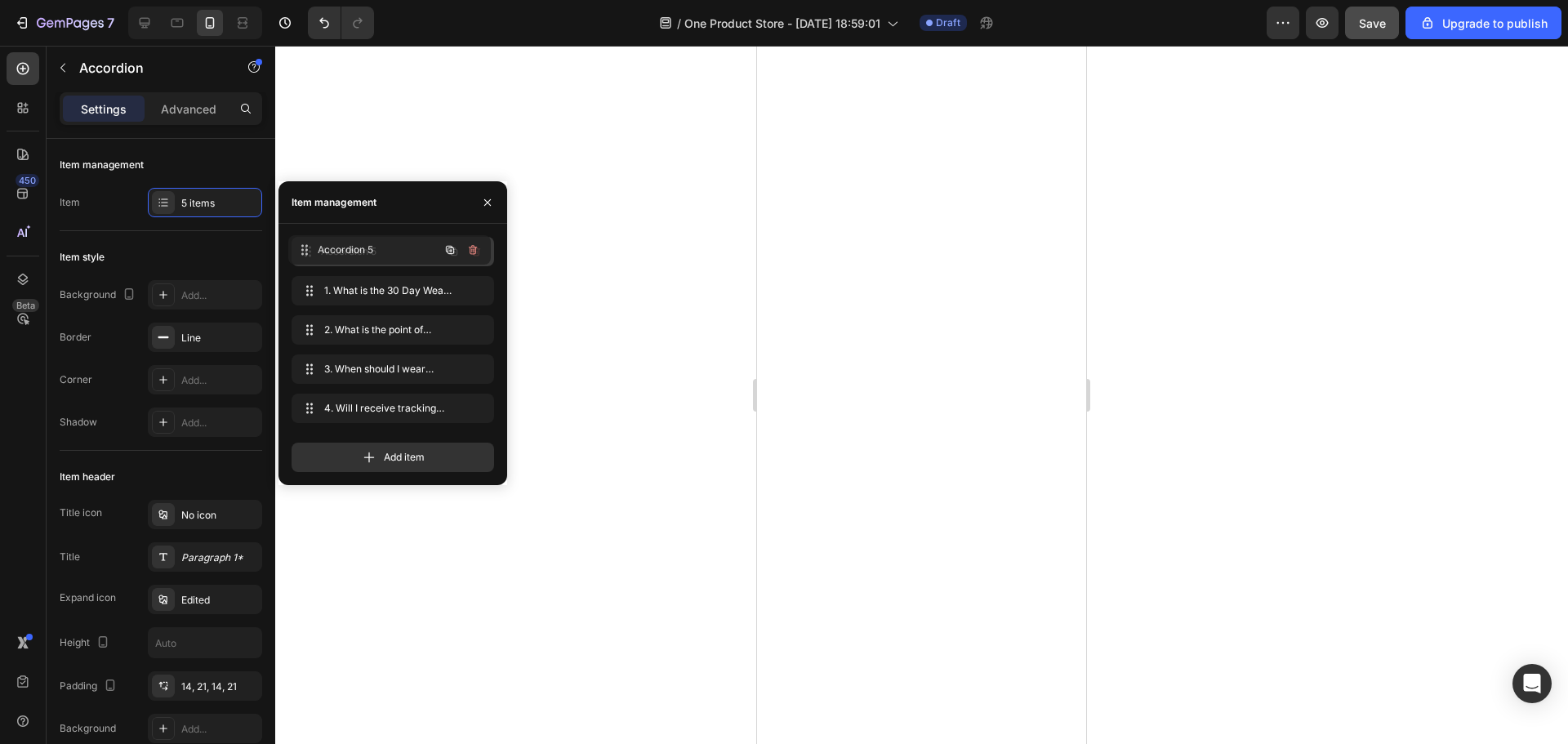
drag, startPoint x: 423, startPoint y: 390, endPoint x: 402, endPoint y: 249, distance: 142.6
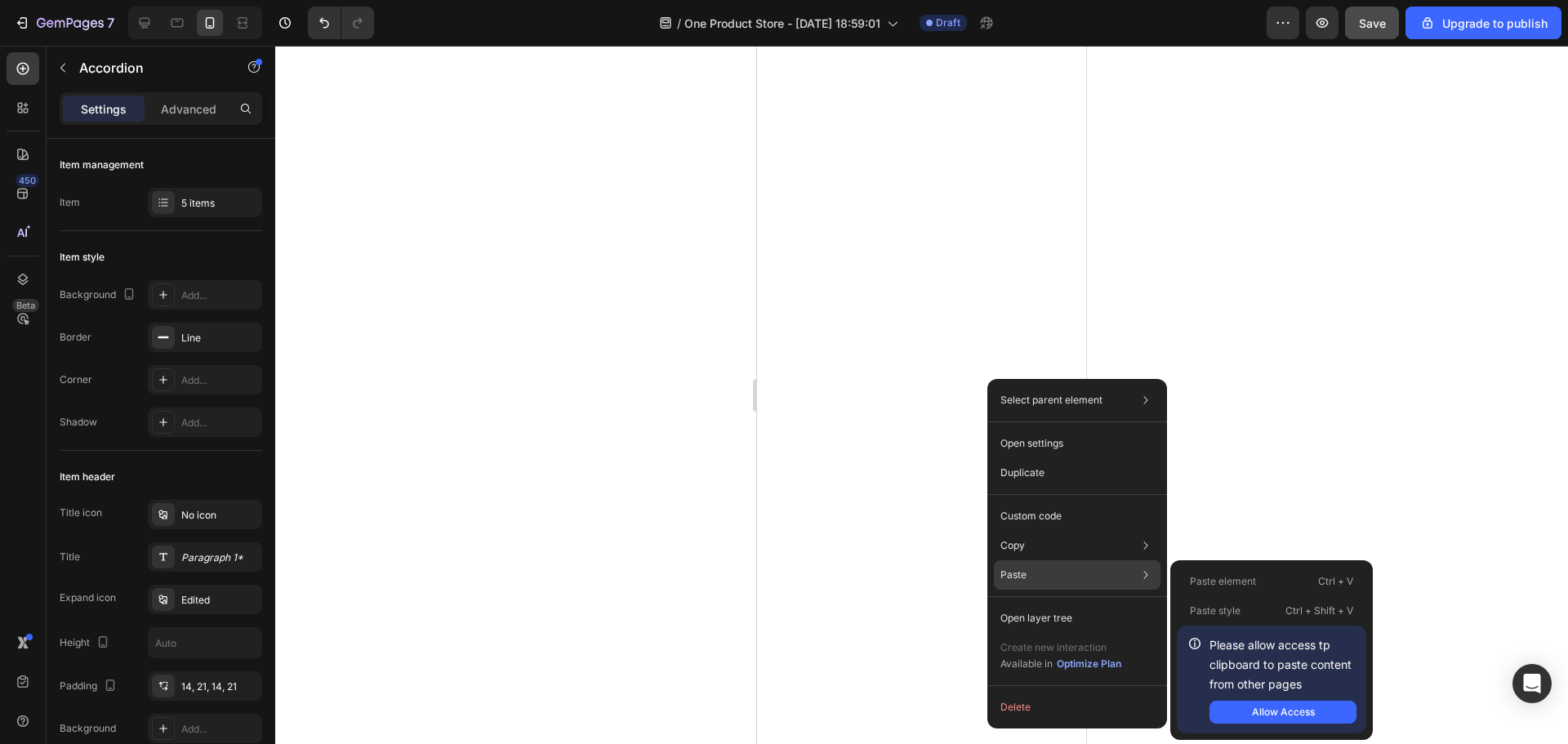
click at [1052, 568] on div "Paste Paste element Ctrl + V Paste style Ctrl + Shift + V Please allow access t…" at bounding box center [1077, 575] width 167 height 29
click at [1287, 704] on div "Allow Access" at bounding box center [1283, 711] width 63 height 15
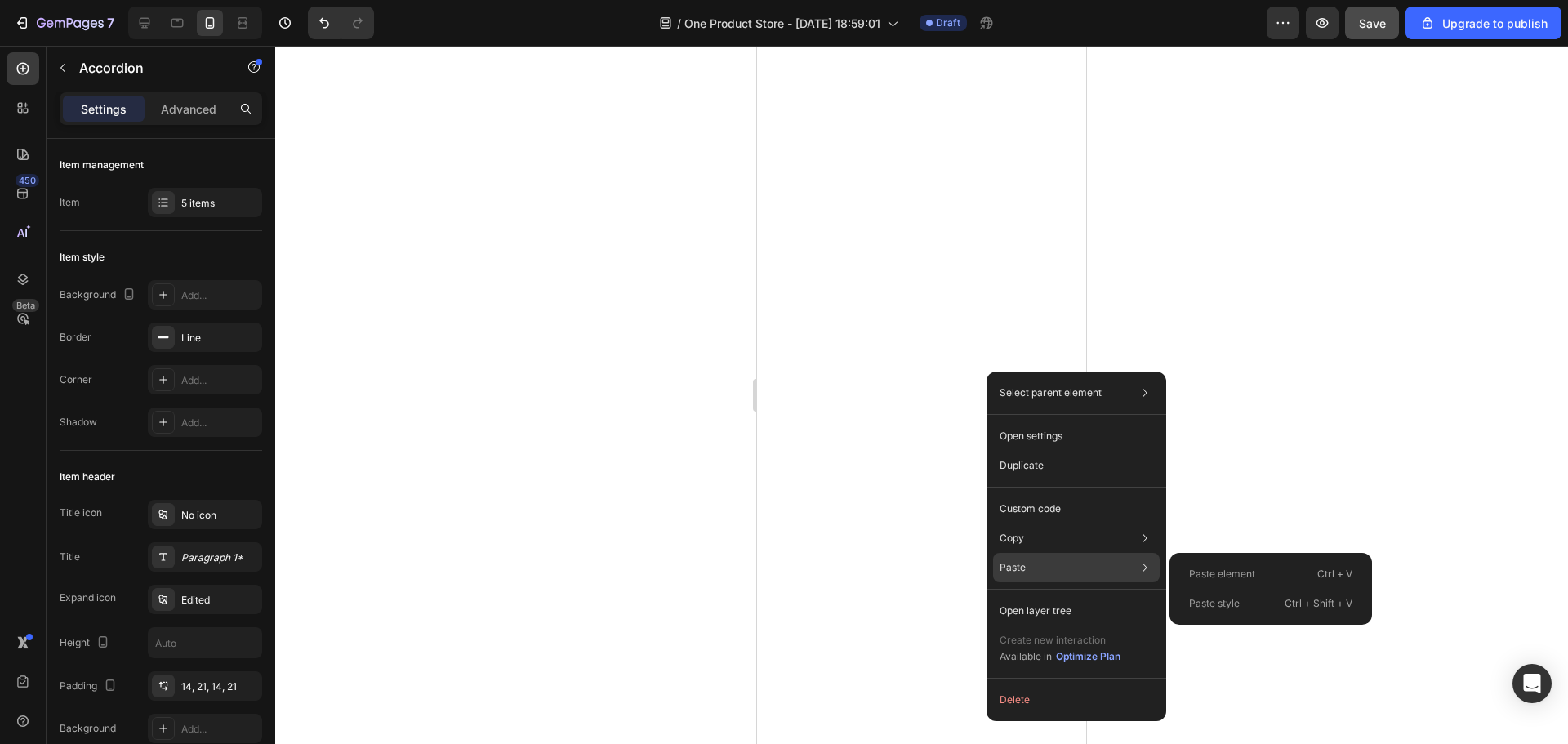
click at [1049, 571] on div "Paste Paste element Ctrl + V Paste style Ctrl + Shift + V" at bounding box center [1077, 567] width 167 height 29
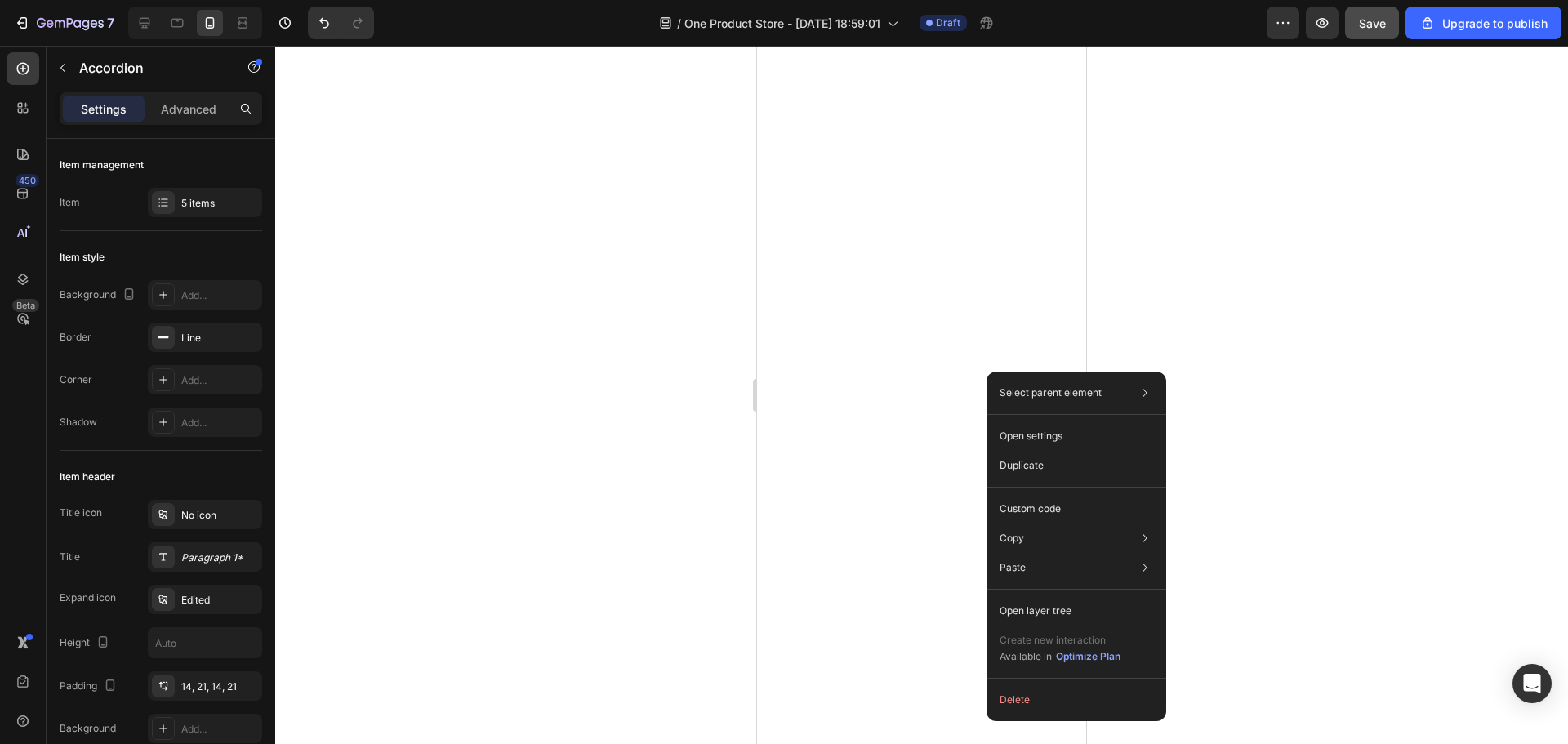
click at [1362, 483] on div at bounding box center [922, 394] width 1293 height 698
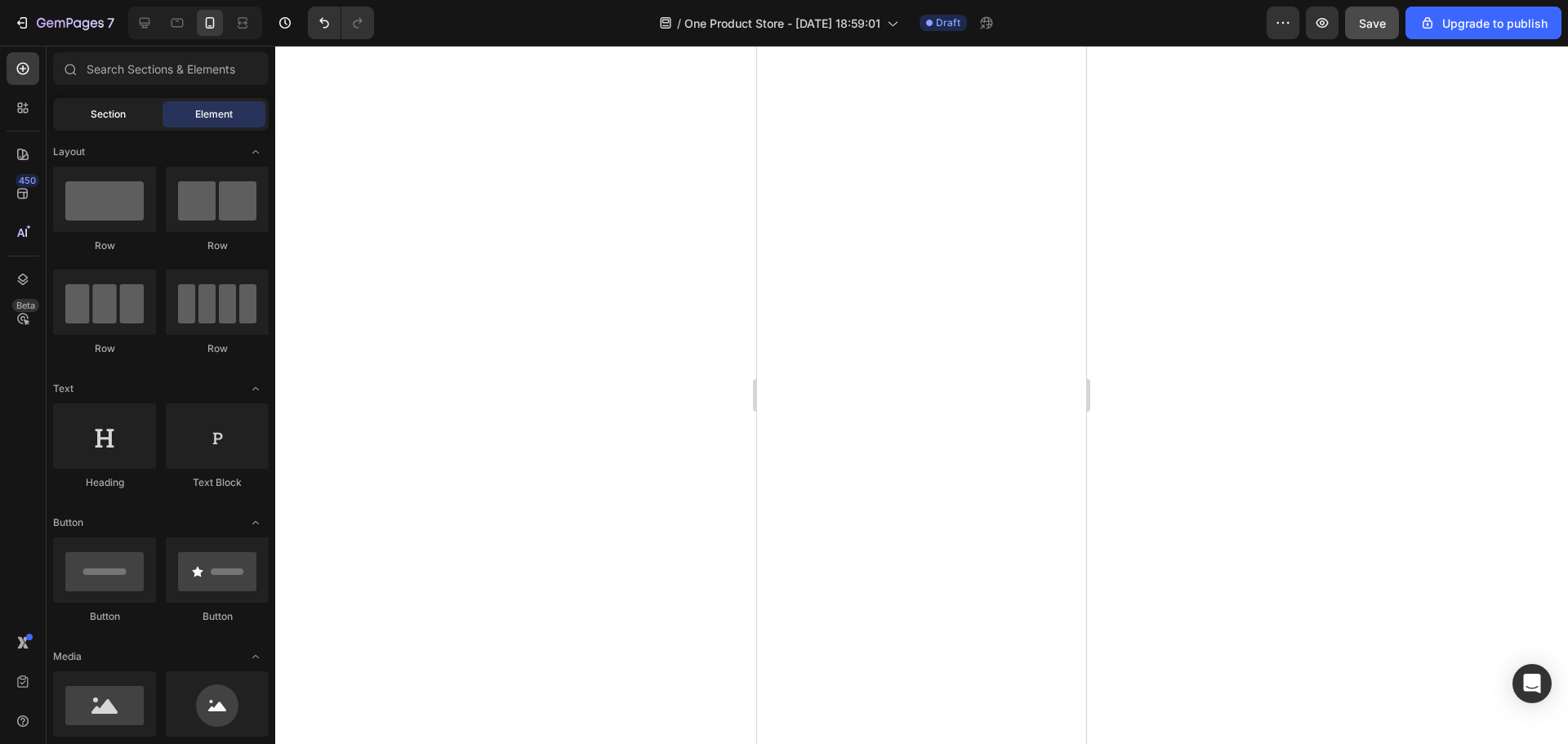
click at [121, 120] on span "Section" at bounding box center [108, 114] width 35 height 15
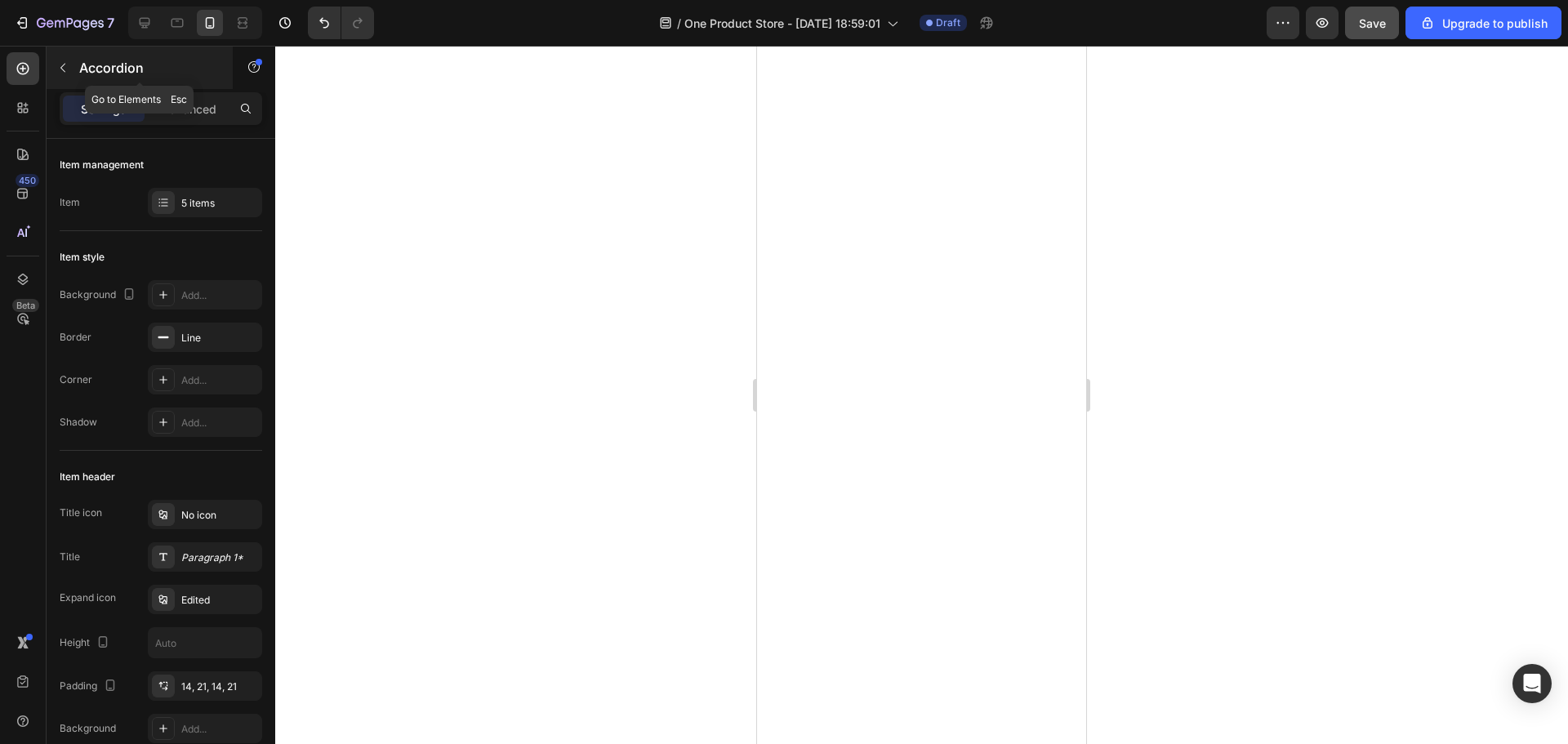
click at [60, 71] on icon "button" at bounding box center [62, 67] width 13 height 13
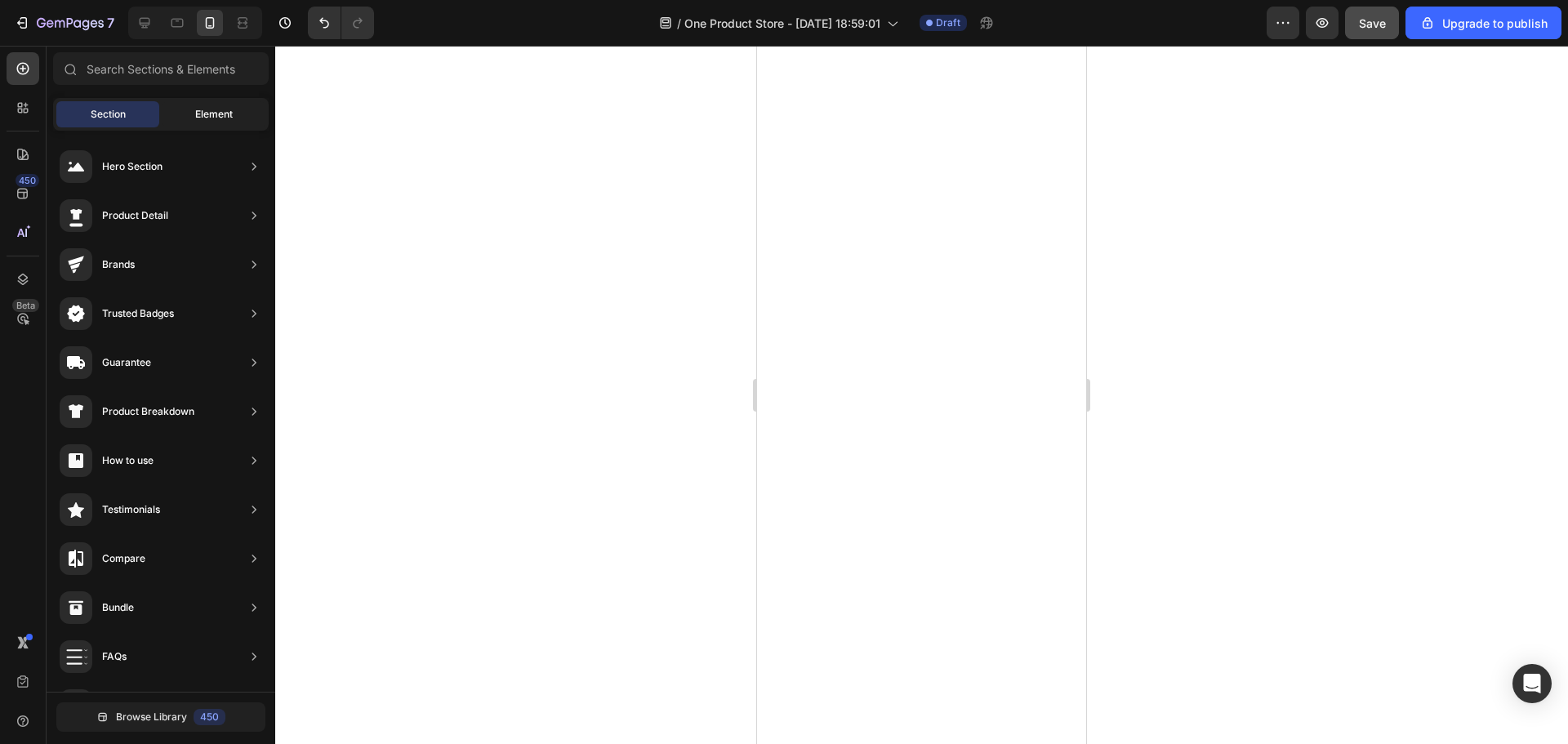
click at [216, 112] on span "Element" at bounding box center [214, 114] width 38 height 15
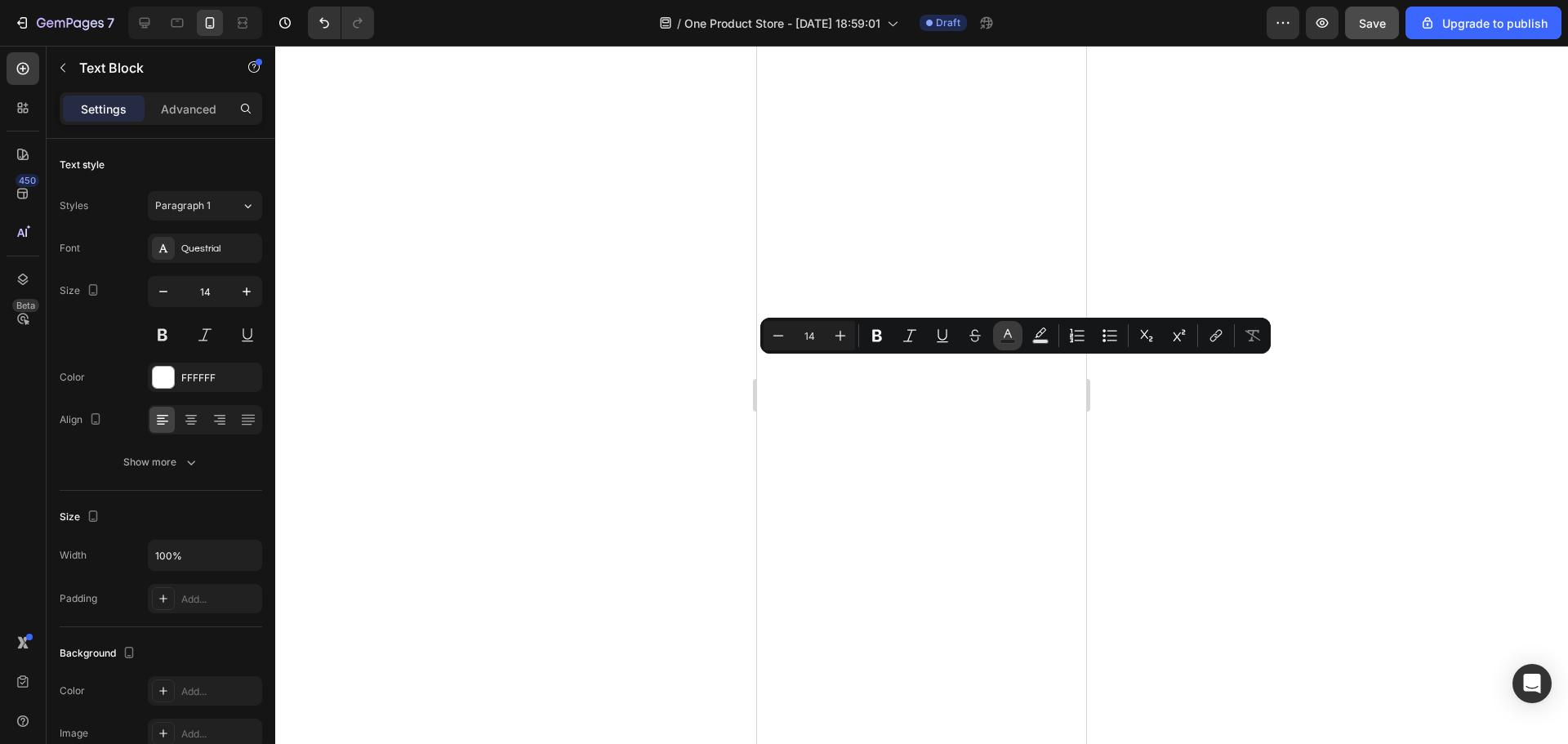
click at [1014, 328] on icon "Editor contextual toolbar" at bounding box center [1008, 335] width 16 height 16
type input "FFFFFF"
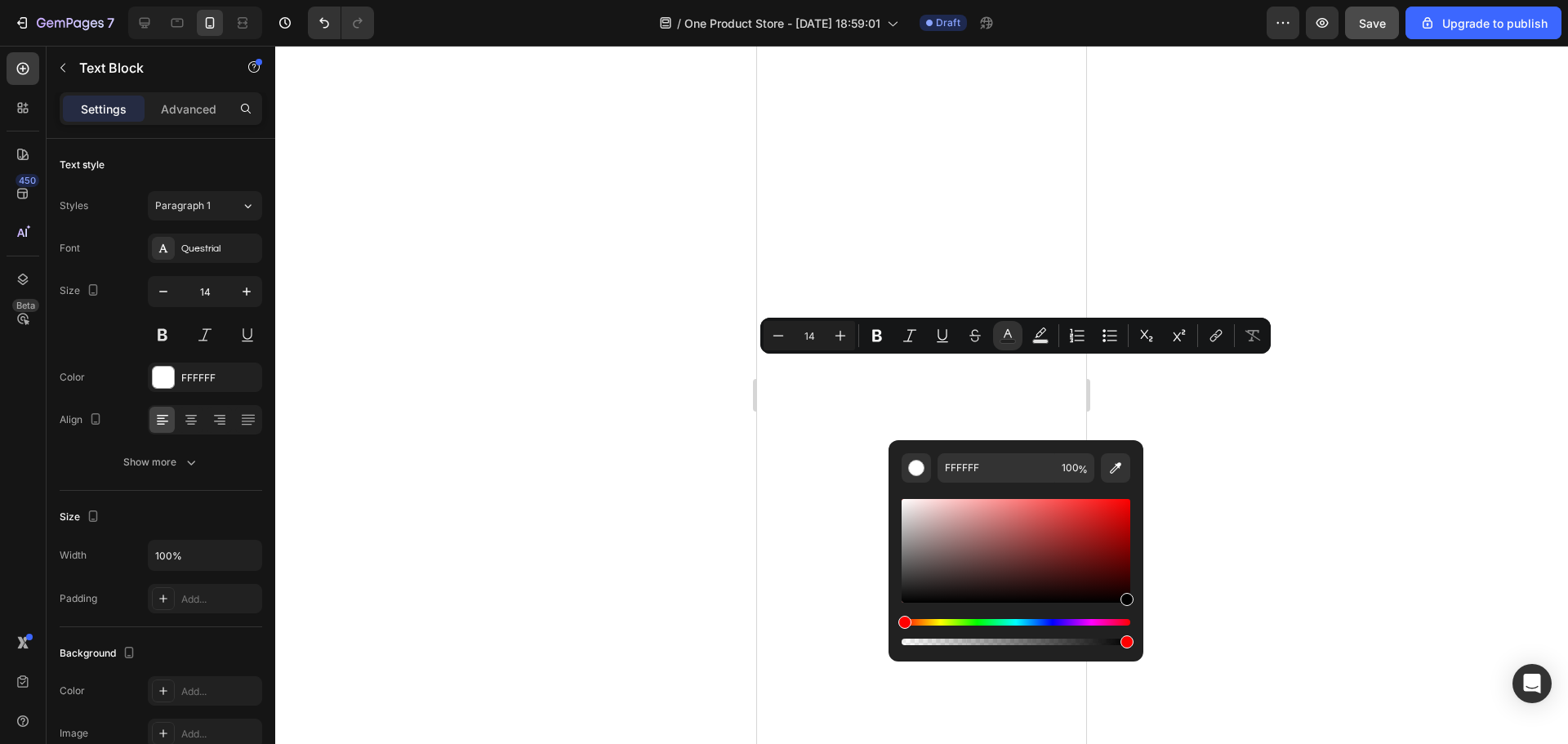
drag, startPoint x: 906, startPoint y: 505, endPoint x: 1235, endPoint y: 620, distance: 348.5
click at [1235, 0] on body "7 / One Product Store - [DATE] 18:59:01 Draft Preview Save Upgrade to publish 4…" at bounding box center [784, 0] width 1568 height 0
type input "000000"
click at [1279, 597] on div at bounding box center [922, 394] width 1293 height 698
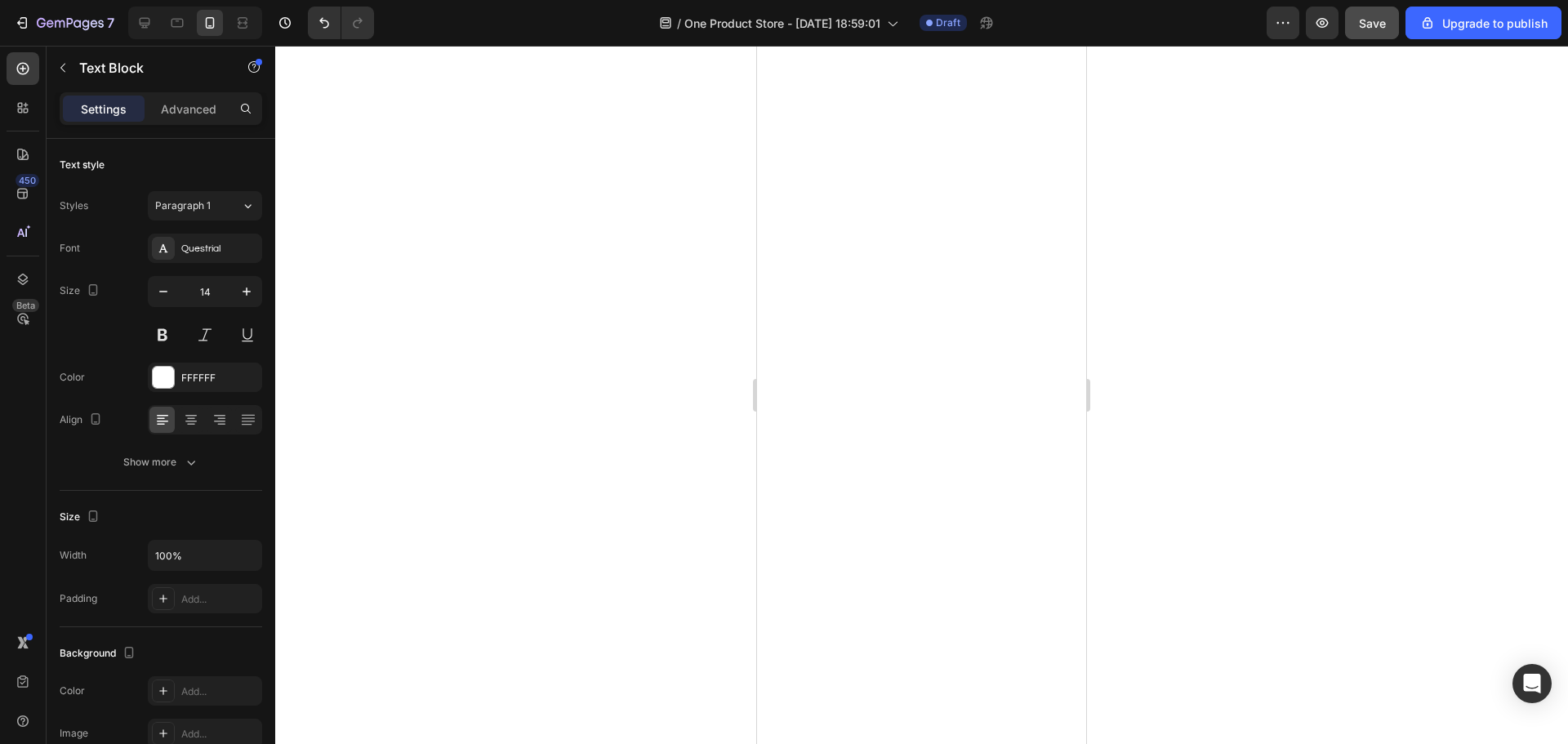
click at [1157, 421] on div at bounding box center [922, 394] width 1293 height 698
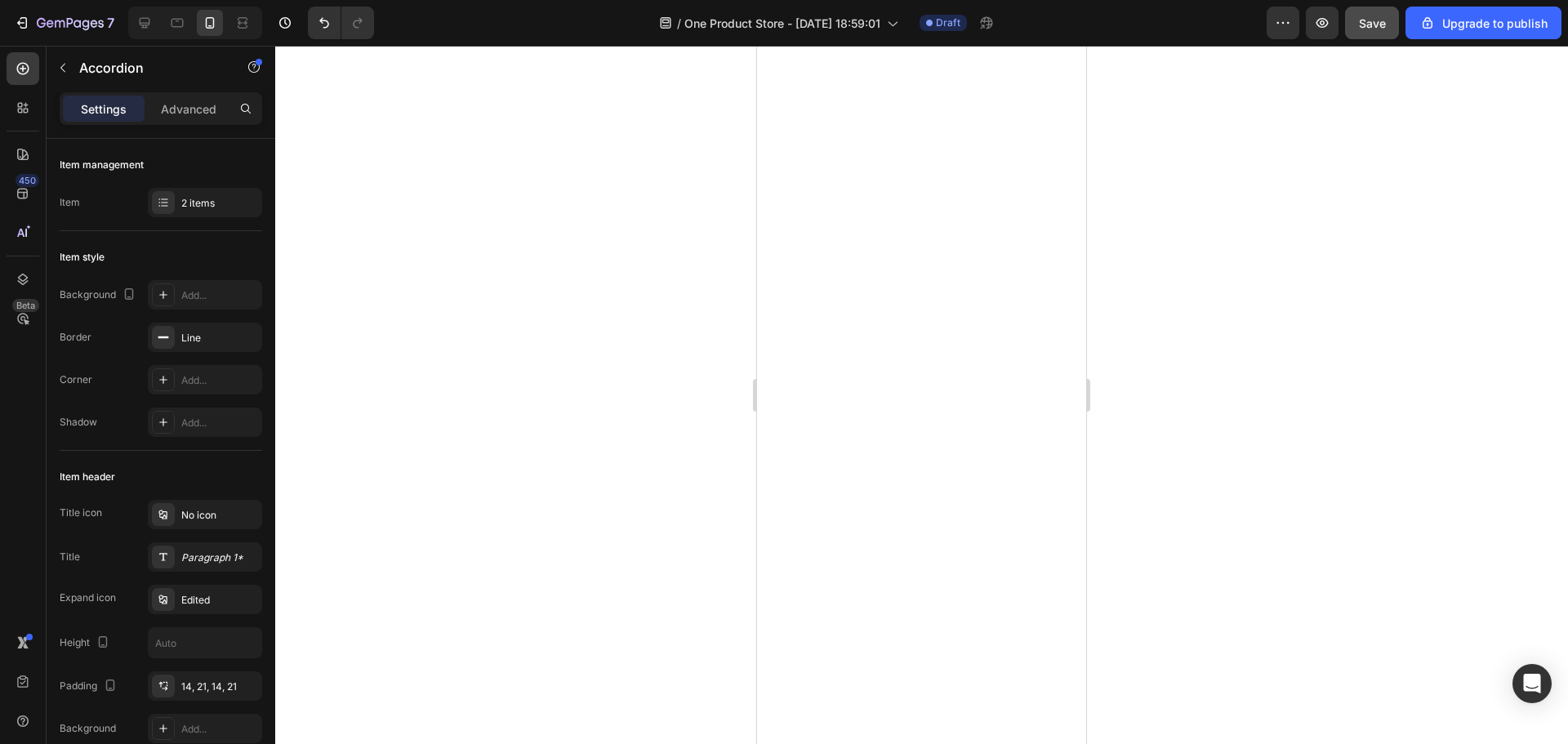
click at [1208, 450] on div at bounding box center [922, 394] width 1293 height 698
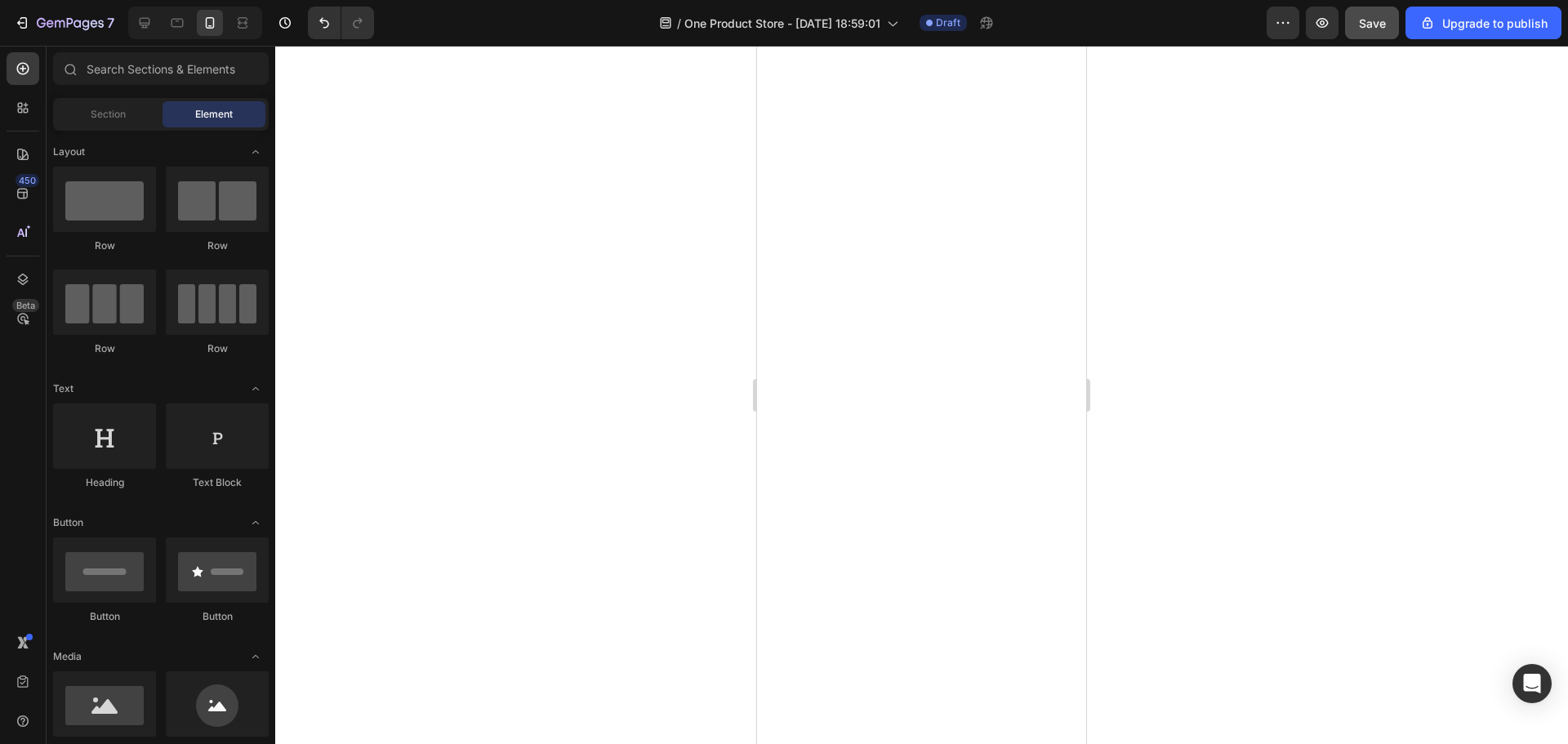
click at [1218, 289] on div at bounding box center [922, 394] width 1293 height 698
click at [1145, 438] on div at bounding box center [922, 394] width 1293 height 698
